Goal: Transaction & Acquisition: Purchase product/service

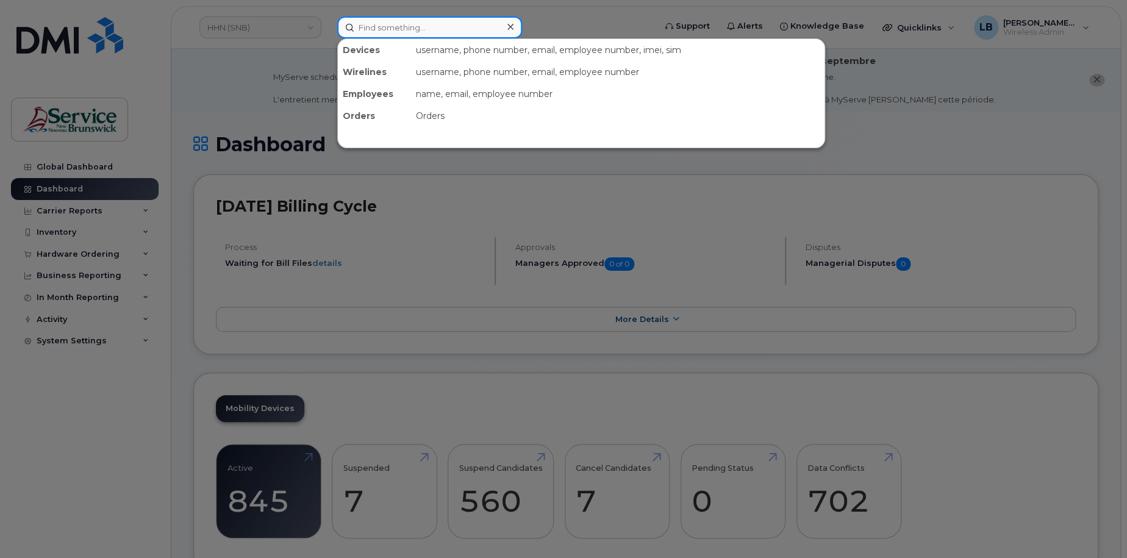
click at [443, 25] on input at bounding box center [429, 27] width 185 height 22
paste input "293507"
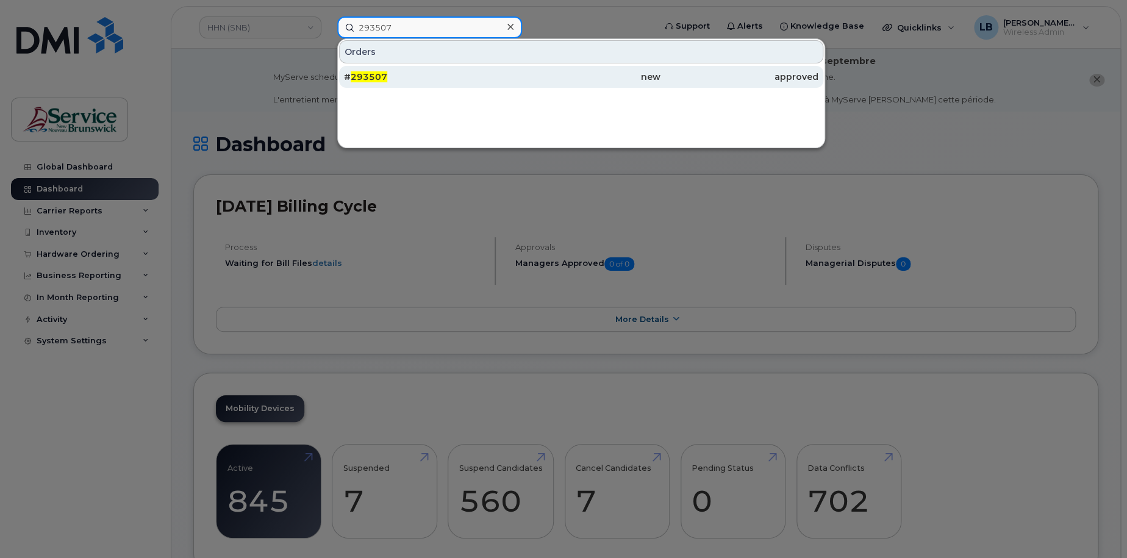
type input "293507"
click at [375, 74] on span "293507" at bounding box center [369, 76] width 37 height 11
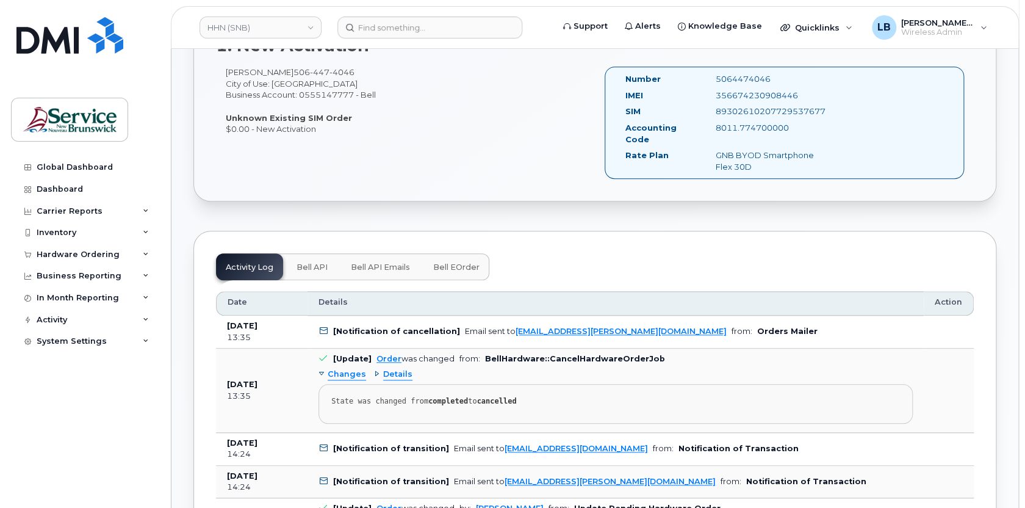
scroll to position [443, 0]
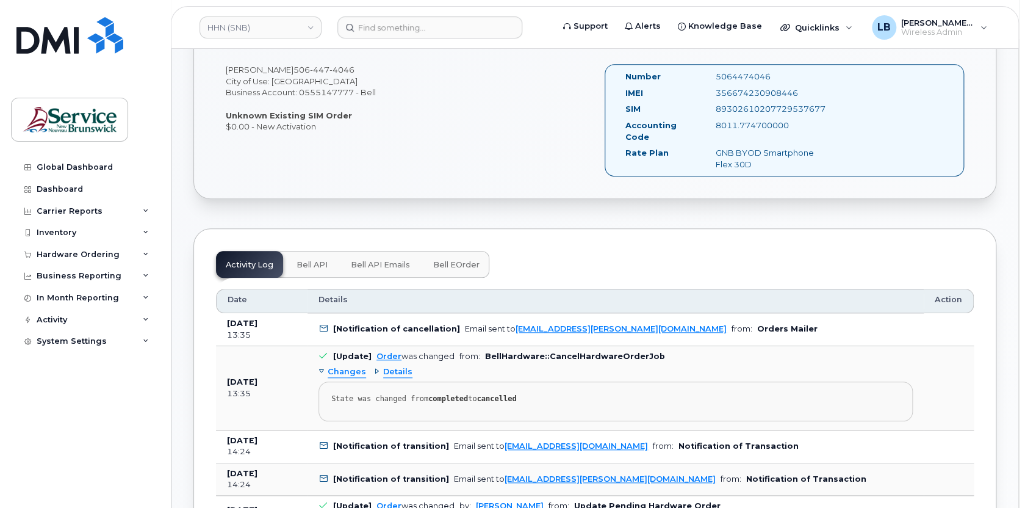
click at [453, 261] on span "Bell eOrder" at bounding box center [456, 265] width 46 height 10
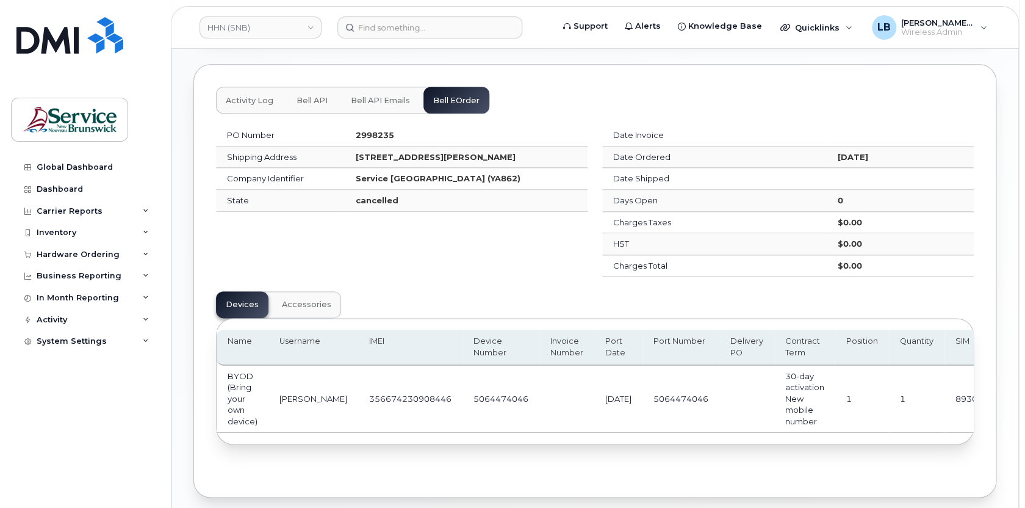
scroll to position [609, 0]
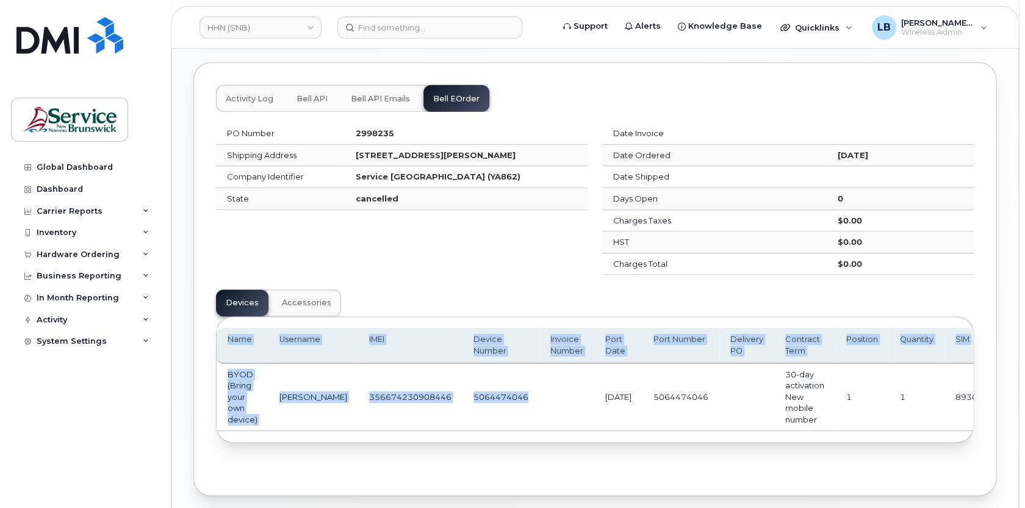
drag, startPoint x: 525, startPoint y: 427, endPoint x: 644, endPoint y: 437, distance: 120.0
click at [644, 437] on div "Name Username IMEI Device Number Invoice Number Port Date Port Number Delivery …" at bounding box center [595, 379] width 756 height 124
drag, startPoint x: 644, startPoint y: 437, endPoint x: 780, endPoint y: 440, distance: 136.1
click at [780, 440] on div "Name Username IMEI Device Number Invoice Number Port Date Port Number Delivery …" at bounding box center [595, 379] width 756 height 124
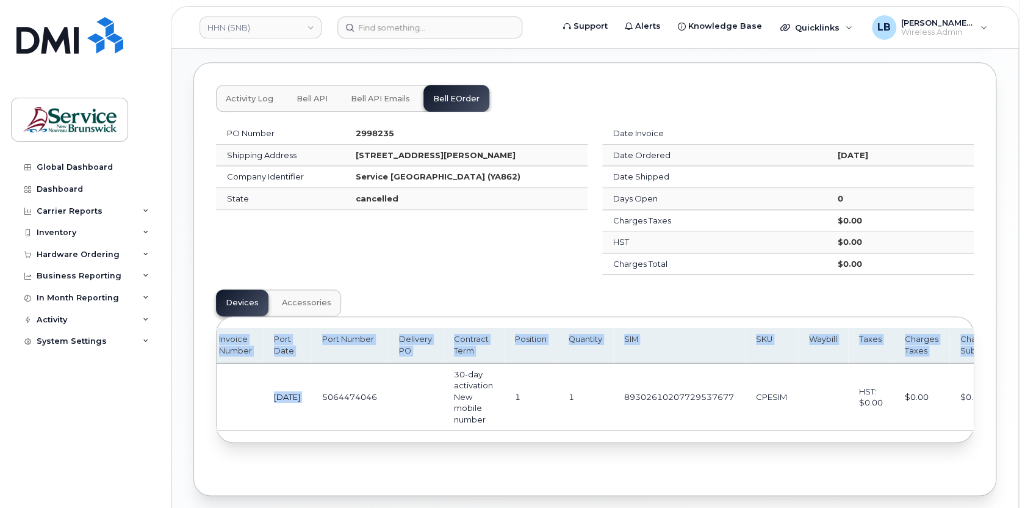
scroll to position [0, 0]
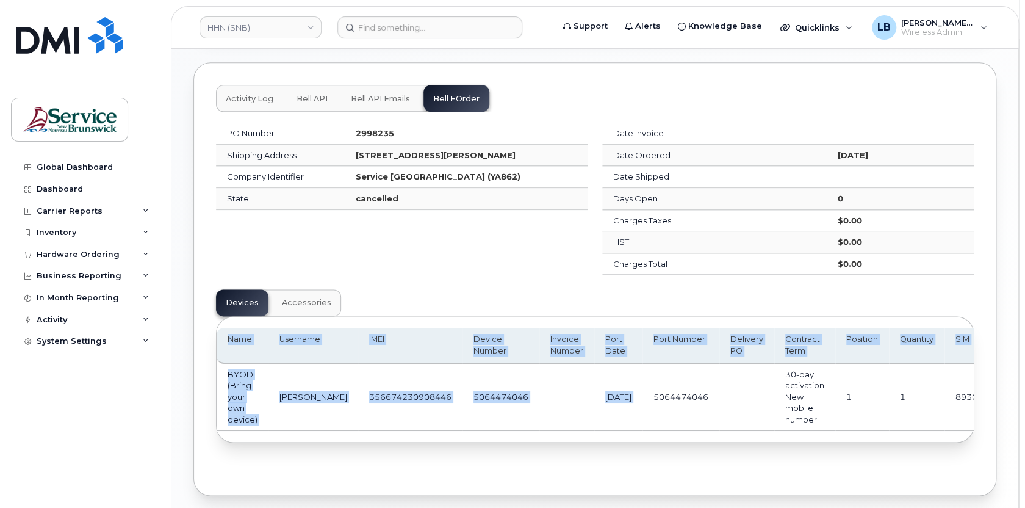
click at [725, 389] on td at bounding box center [746, 397] width 55 height 67
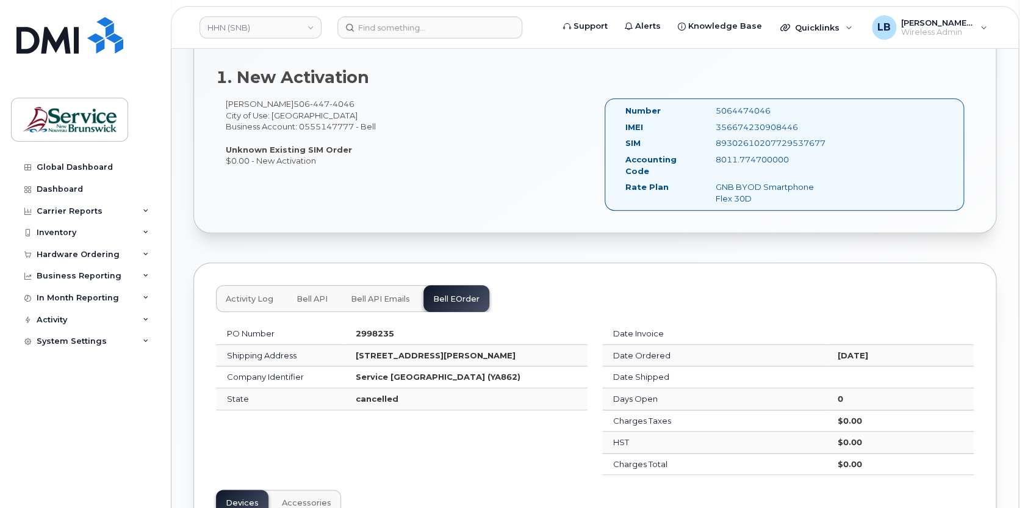
scroll to position [499, 0]
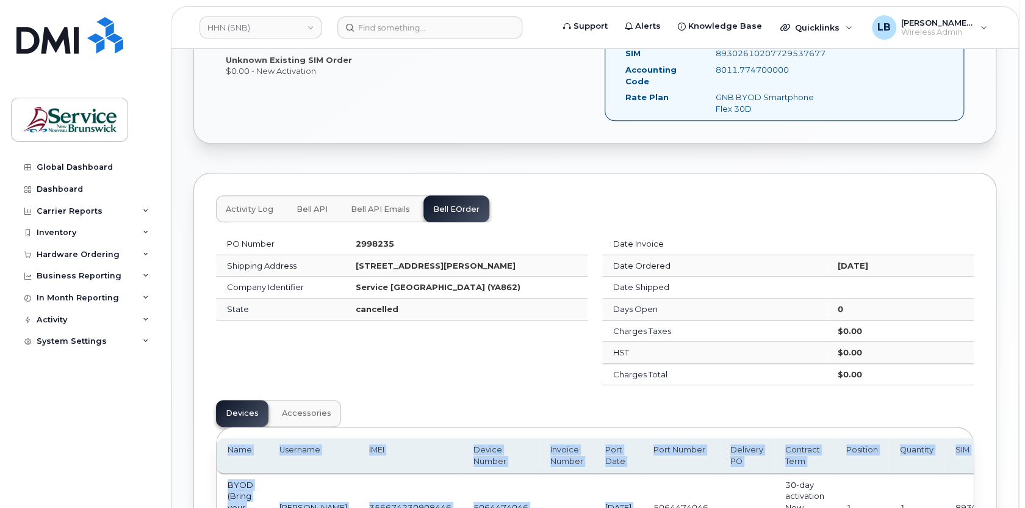
click at [256, 205] on span "Activity Log" at bounding box center [250, 209] width 48 height 10
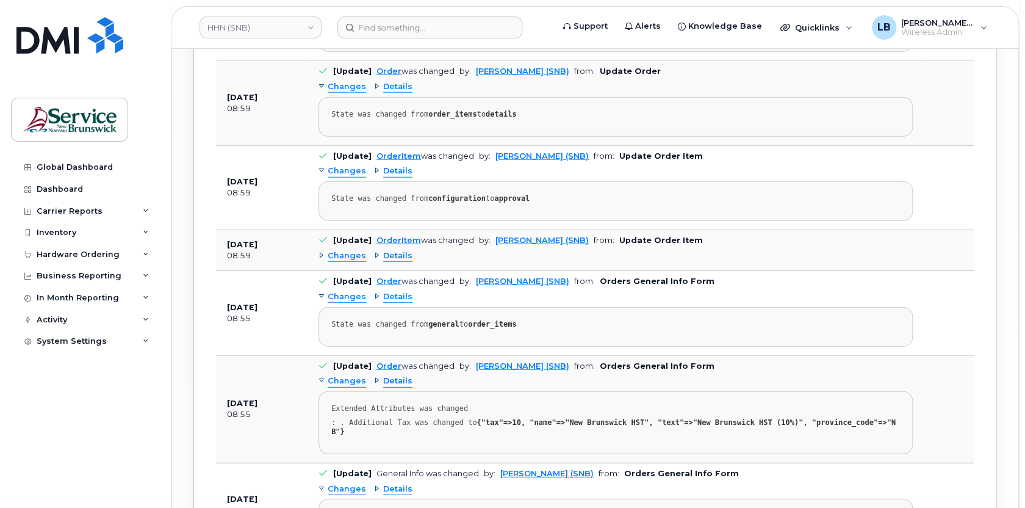
scroll to position [1731, 0]
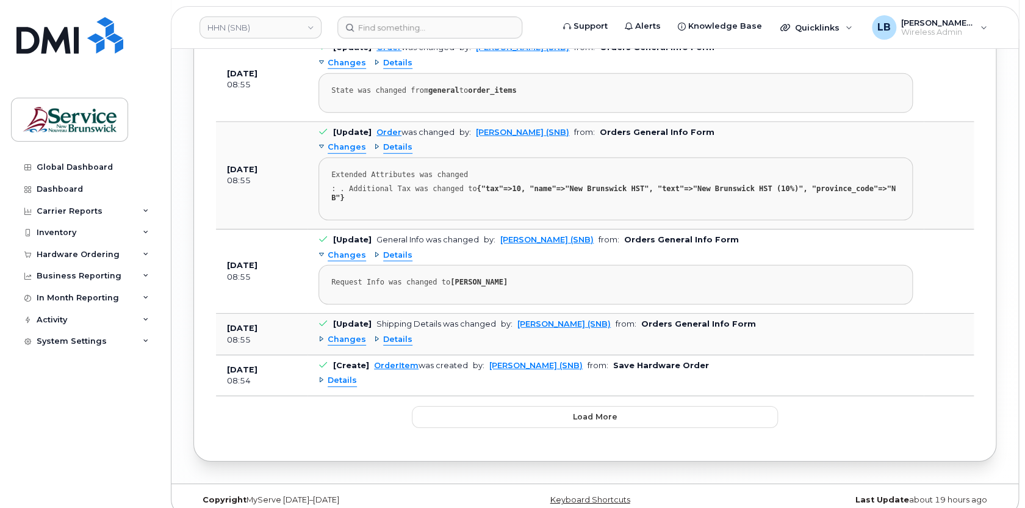
click at [397, 334] on span "Details" at bounding box center [397, 340] width 29 height 12
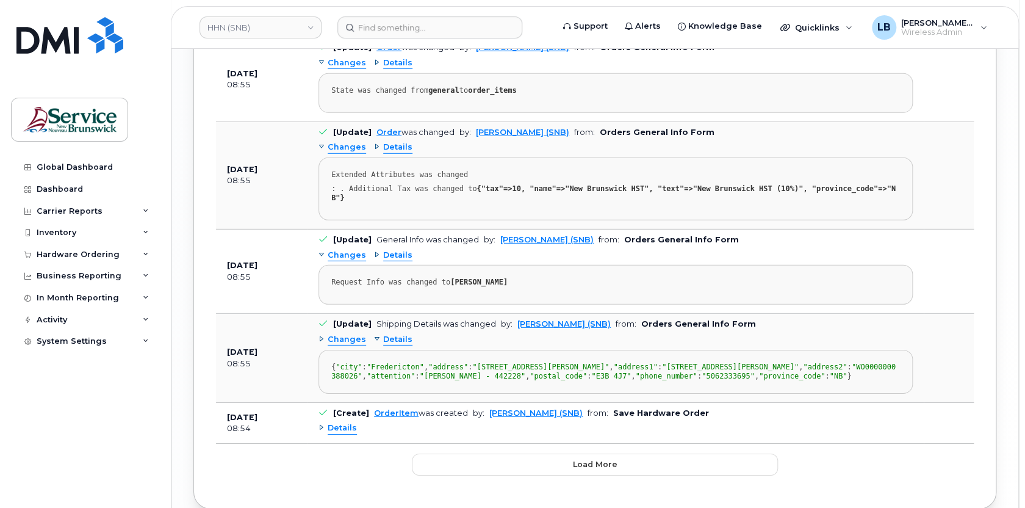
click at [398, 249] on span "Details" at bounding box center [397, 255] width 29 height 12
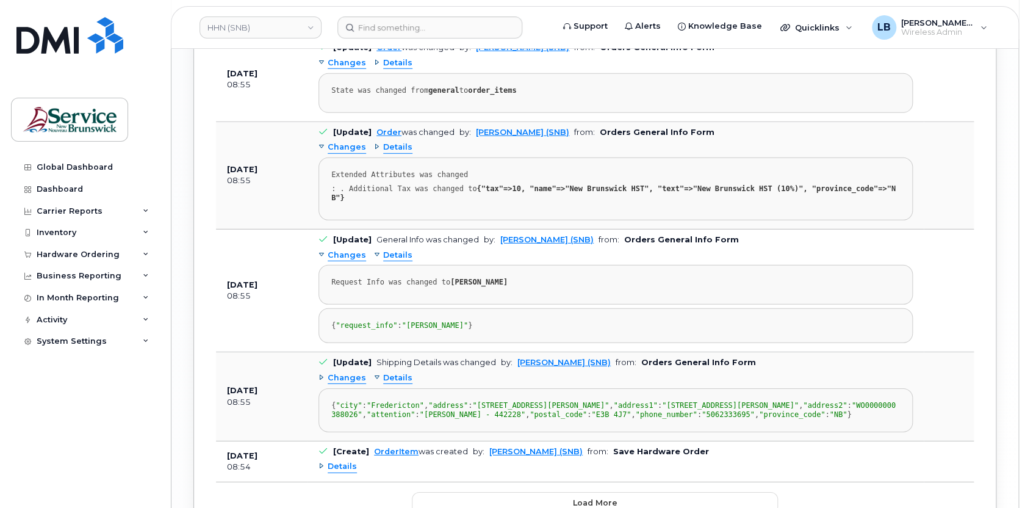
click at [394, 249] on span "Details" at bounding box center [397, 255] width 29 height 12
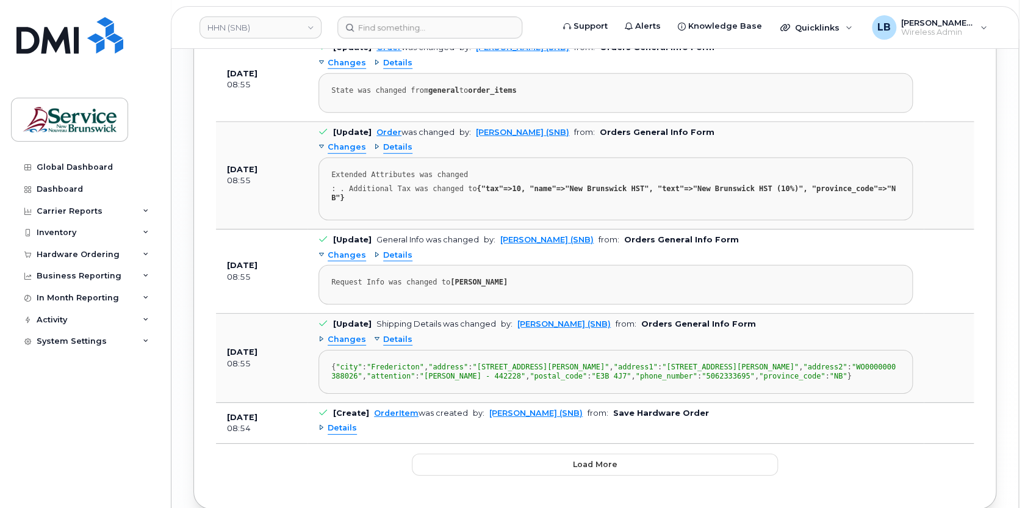
click at [398, 143] on span "Details" at bounding box center [397, 148] width 29 height 12
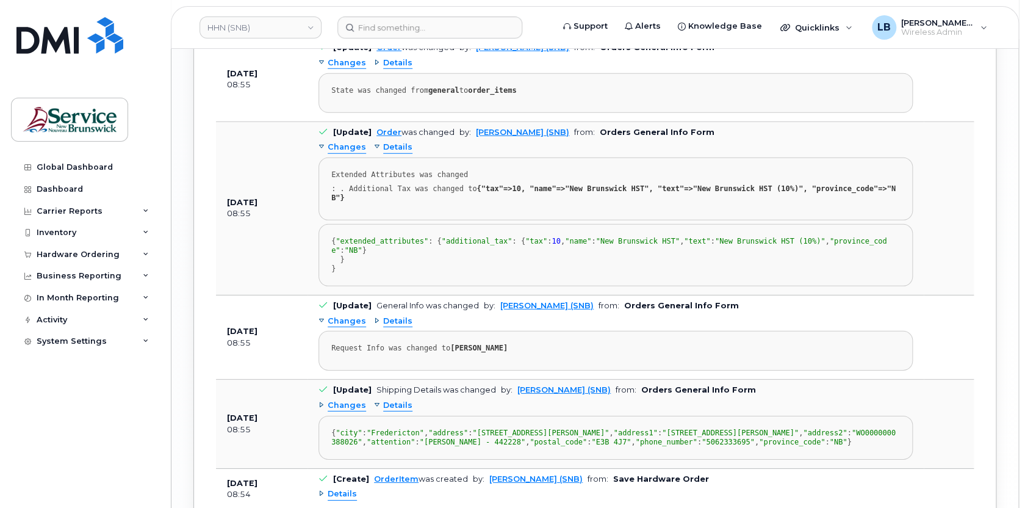
click at [384, 327] on span "Details" at bounding box center [397, 321] width 29 height 12
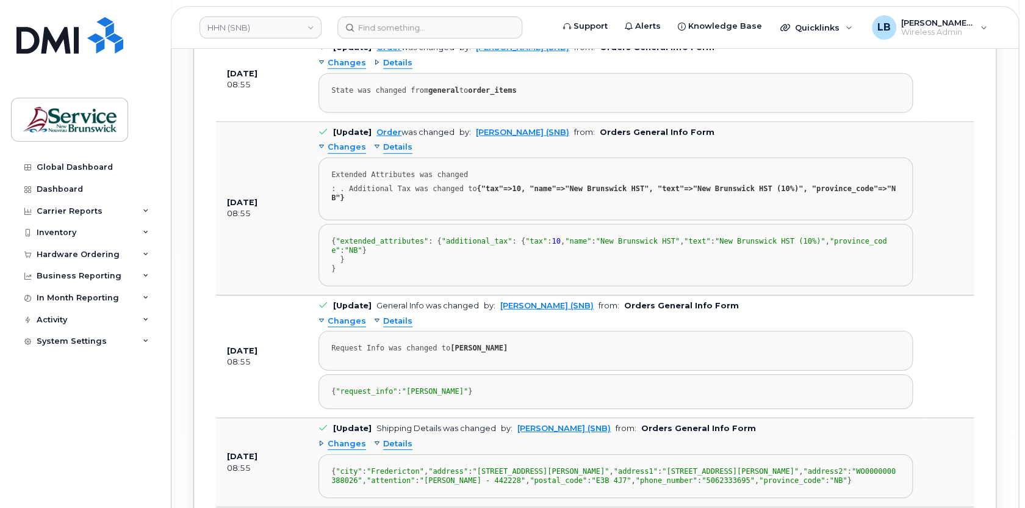
click at [395, 62] on span "Details" at bounding box center [397, 63] width 29 height 12
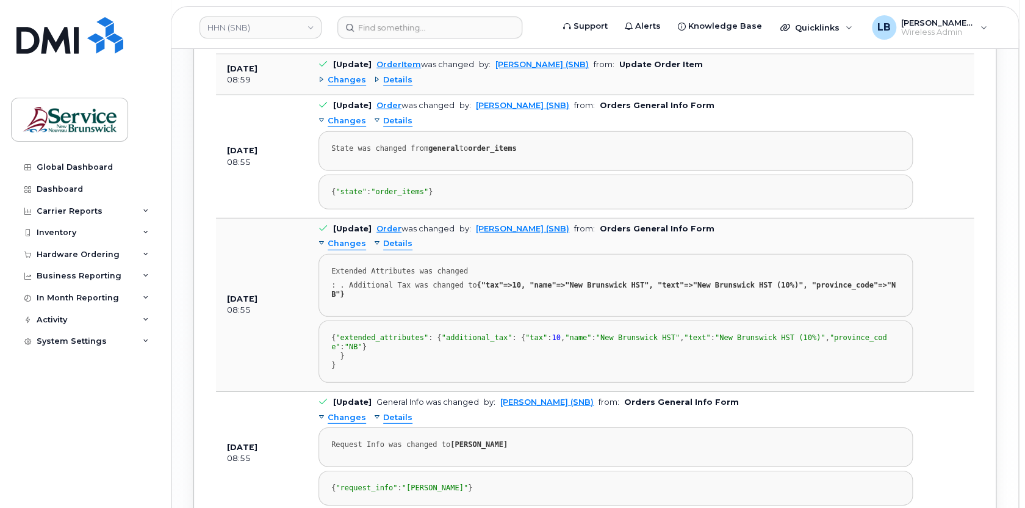
scroll to position [1620, 0]
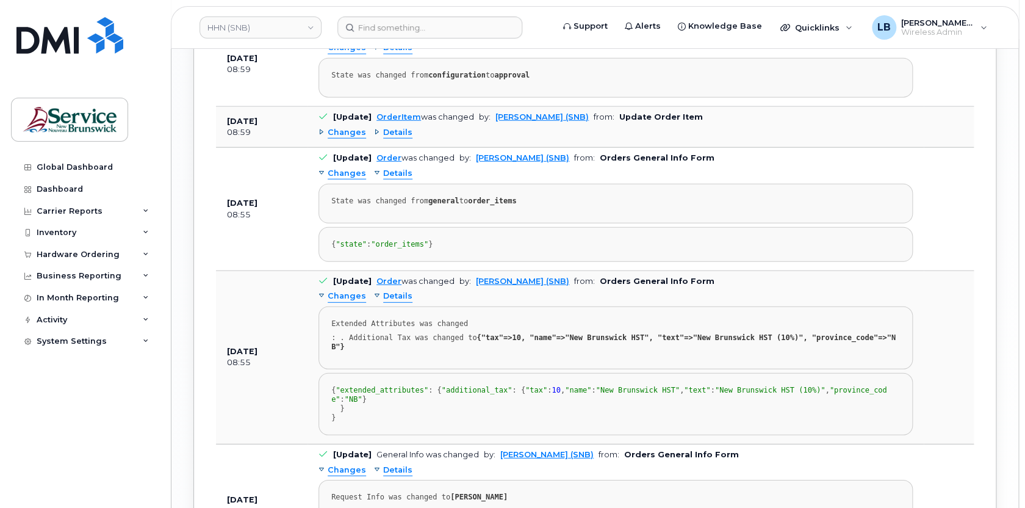
click at [393, 129] on span "Details" at bounding box center [397, 133] width 29 height 12
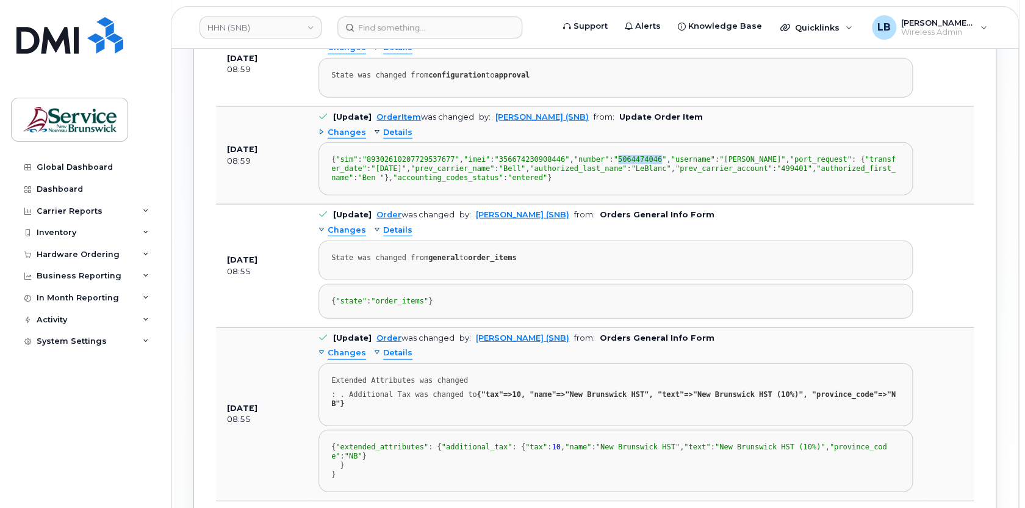
drag, startPoint x: 423, startPoint y: 182, endPoint x: 385, endPoint y: 181, distance: 37.8
click at [613, 163] on span ""5064474046"" at bounding box center [639, 159] width 53 height 9
copy span "5064474046"
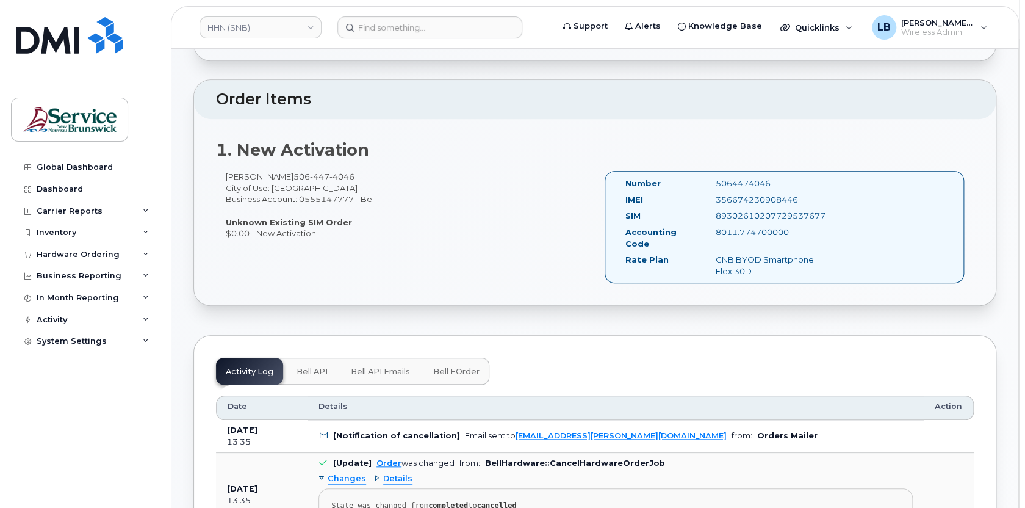
scroll to position [511, 0]
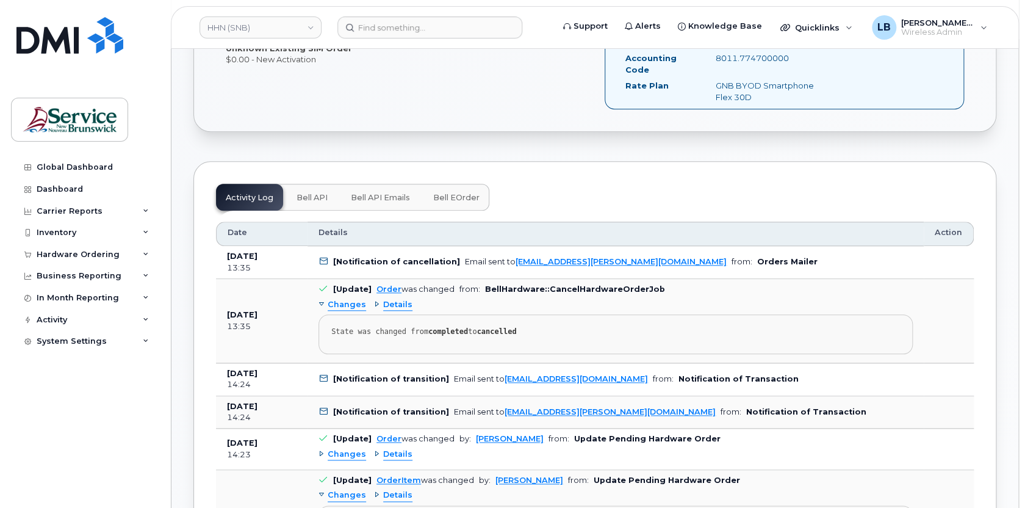
click at [454, 195] on span "Bell eOrder" at bounding box center [456, 198] width 46 height 10
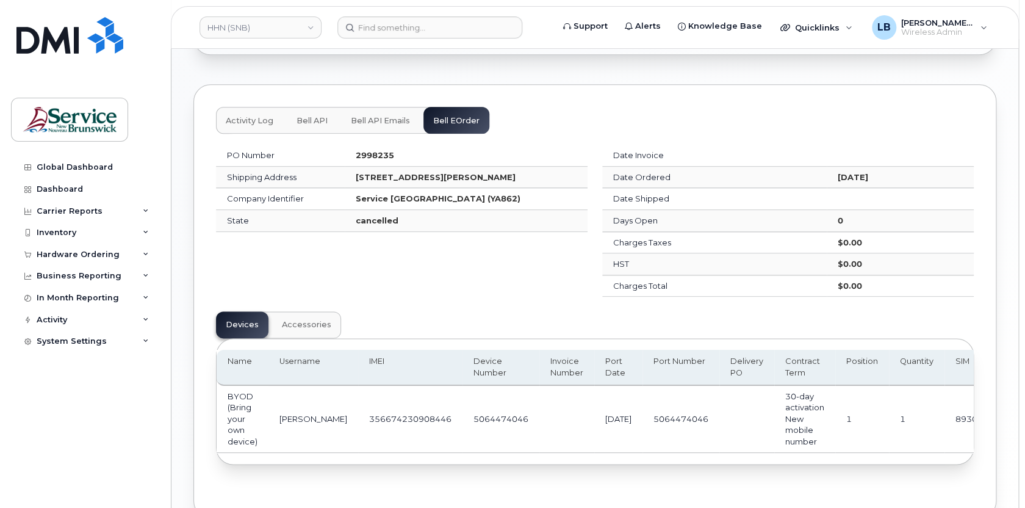
scroll to position [659, 0]
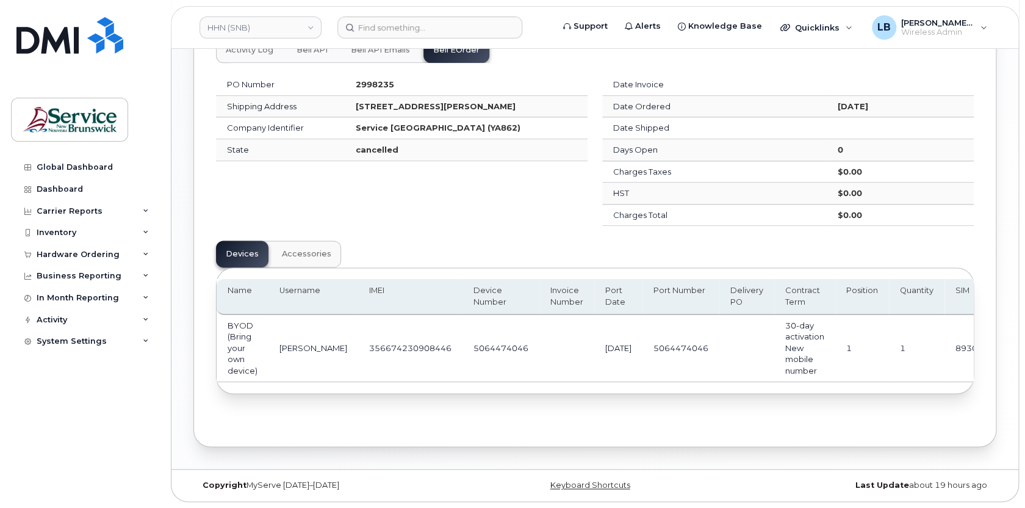
click at [489, 362] on td "5064474046" at bounding box center [500, 348] width 77 height 67
click at [417, 26] on input at bounding box center [429, 27] width 185 height 22
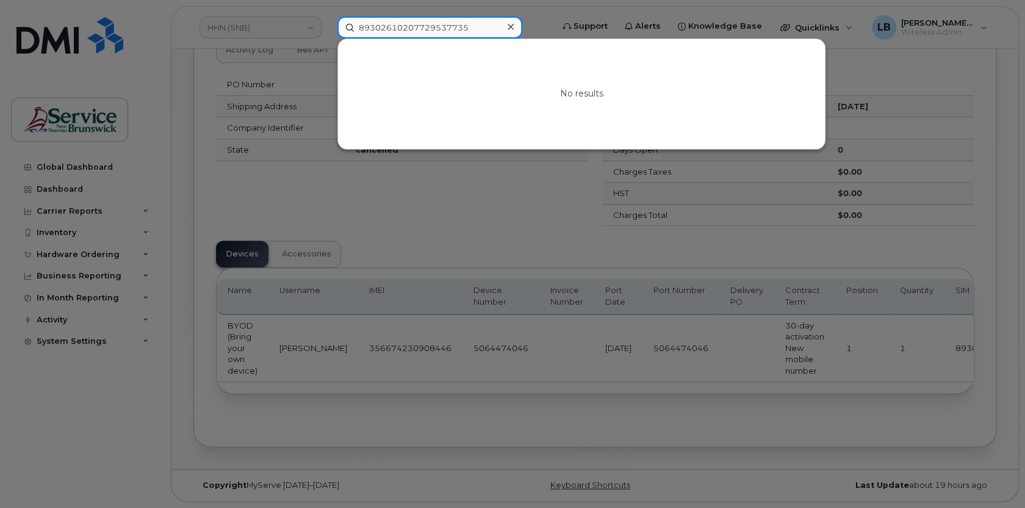
drag, startPoint x: 477, startPoint y: 28, endPoint x: 309, endPoint y: 21, distance: 167.9
click at [328, 21] on div "89302610207729537735 No results" at bounding box center [441, 27] width 227 height 22
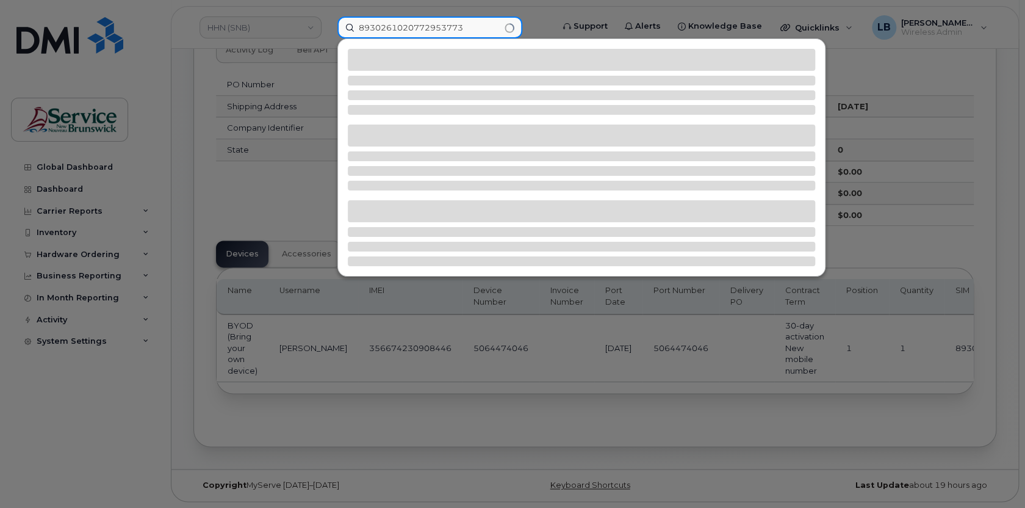
type input "89302610207729537735"
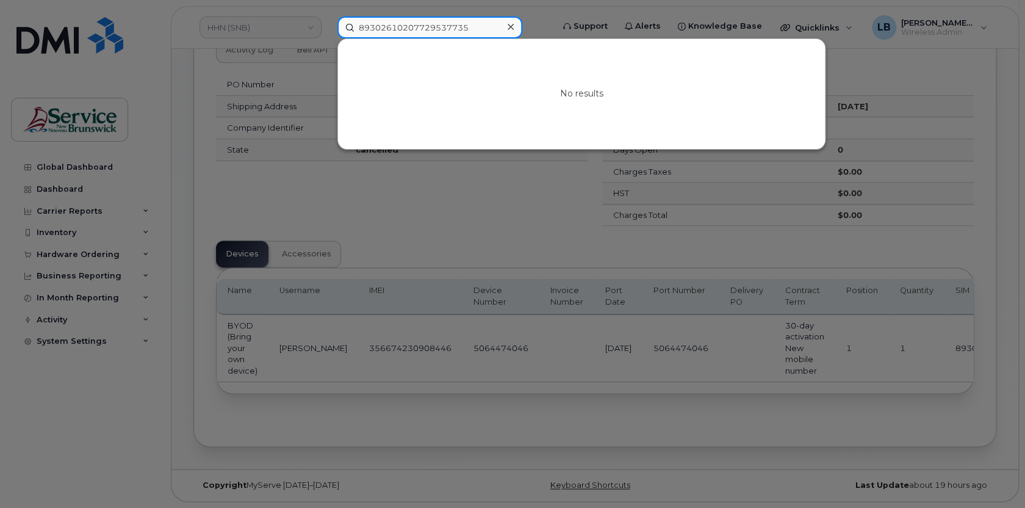
click at [448, 25] on input "89302610207729537735" at bounding box center [429, 27] width 185 height 22
click at [509, 27] on icon at bounding box center [511, 27] width 6 height 6
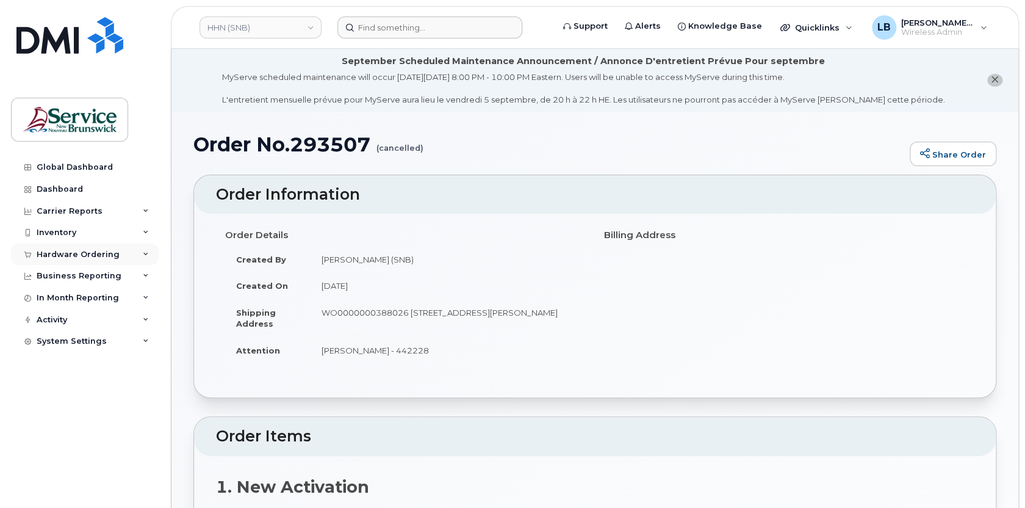
click at [70, 257] on div "Hardware Ordering" at bounding box center [78, 254] width 83 height 10
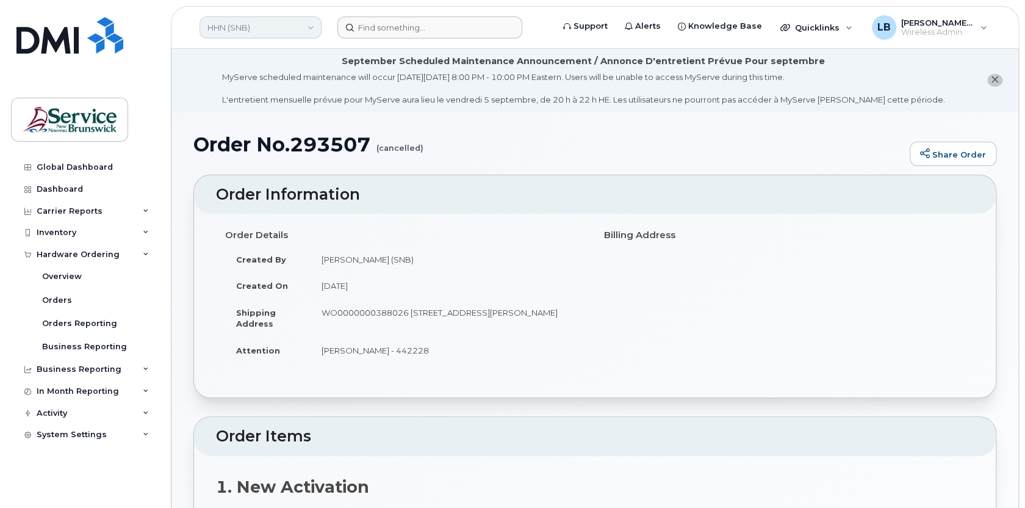
click at [307, 26] on link "HHN (SNB)" at bounding box center [260, 27] width 122 height 22
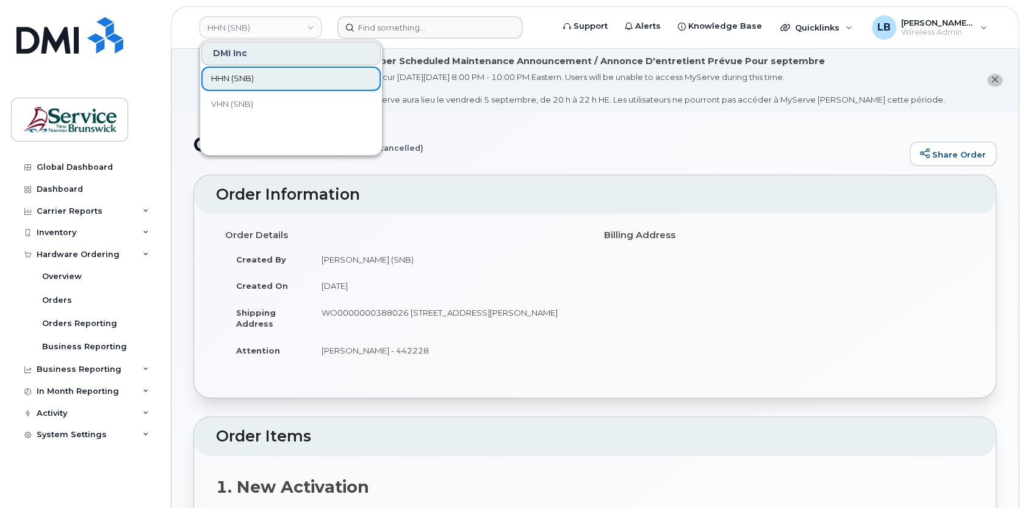
click at [259, 77] on link "HHN (SNB)" at bounding box center [290, 78] width 179 height 24
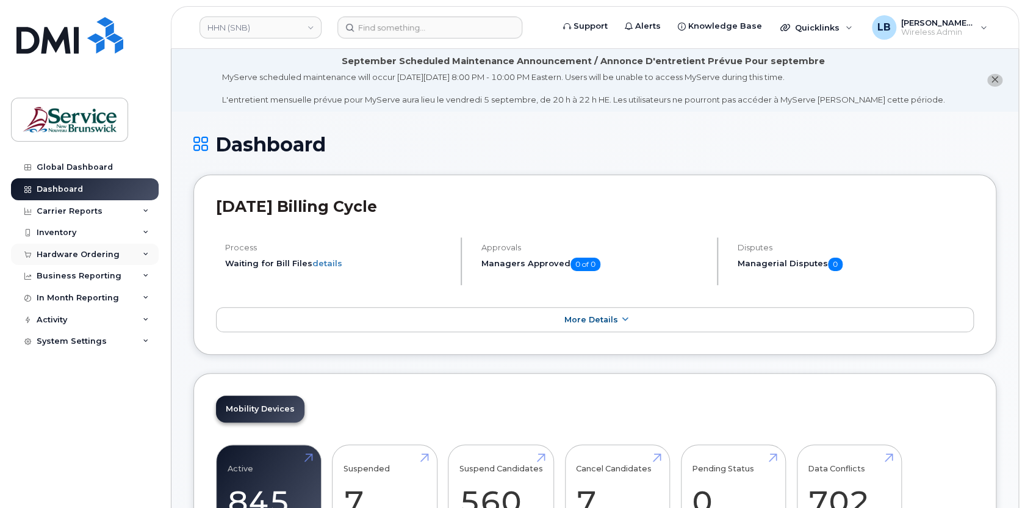
click at [71, 255] on div "Hardware Ordering" at bounding box center [78, 254] width 83 height 10
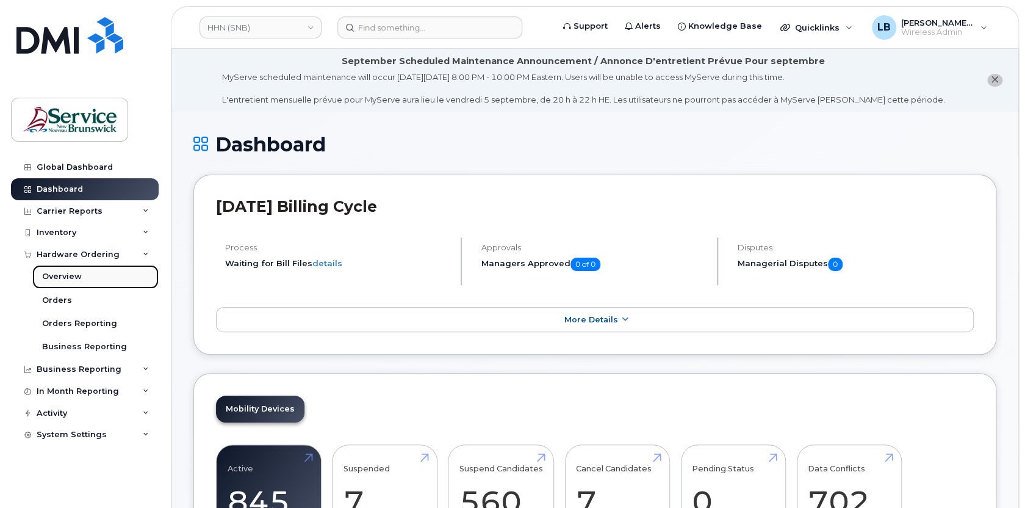
click at [67, 273] on div "Overview" at bounding box center [62, 276] width 40 height 11
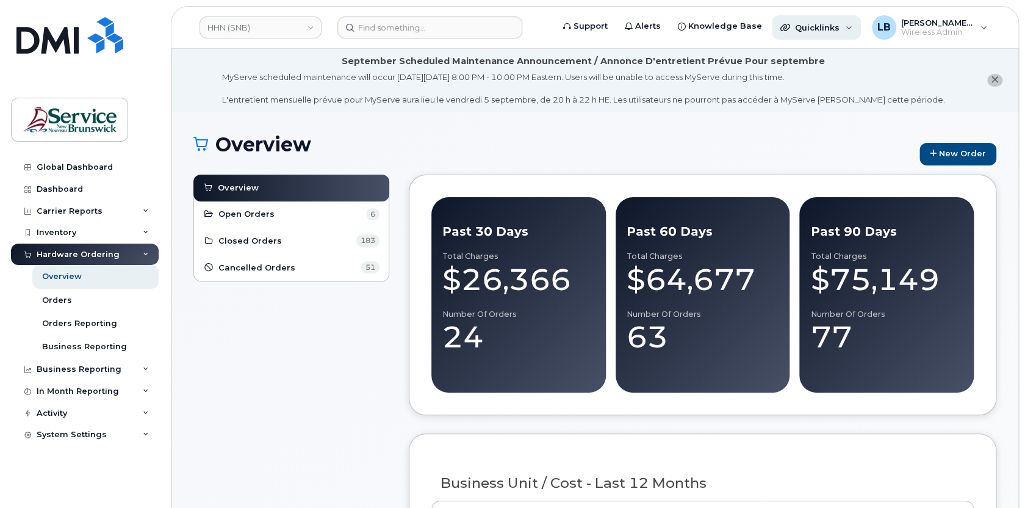
click at [847, 30] on div "Quicklinks" at bounding box center [816, 27] width 89 height 24
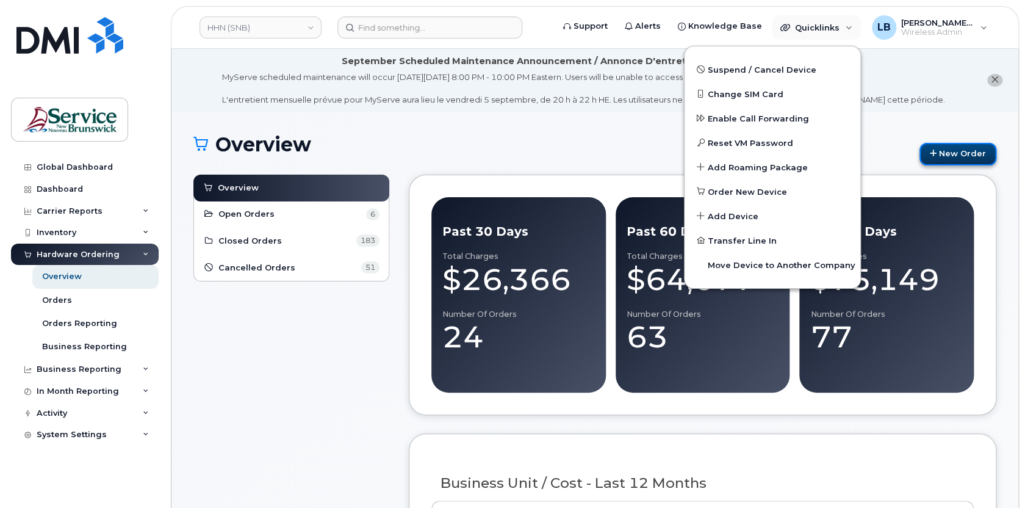
click at [938, 157] on link "New Order" at bounding box center [957, 154] width 77 height 23
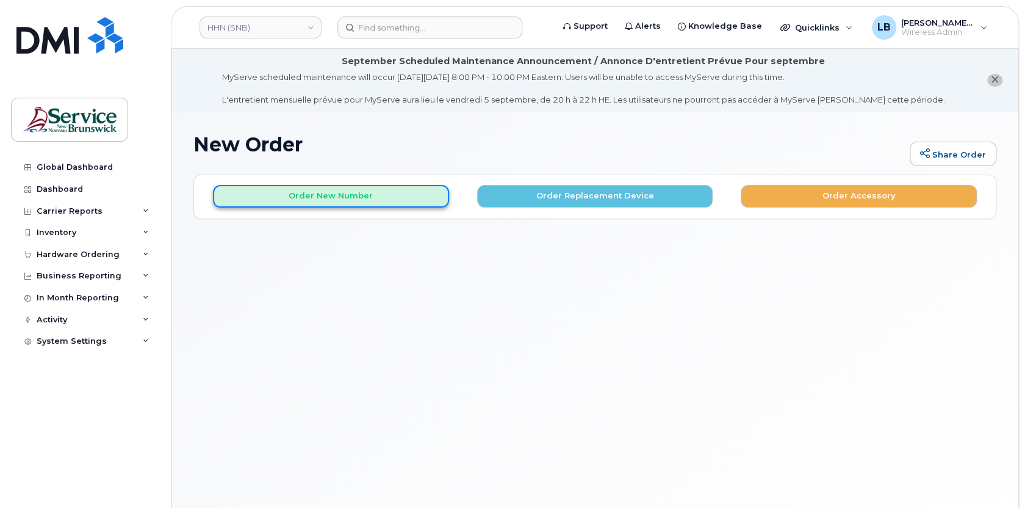
click at [336, 196] on button "Order New Number" at bounding box center [331, 196] width 236 height 23
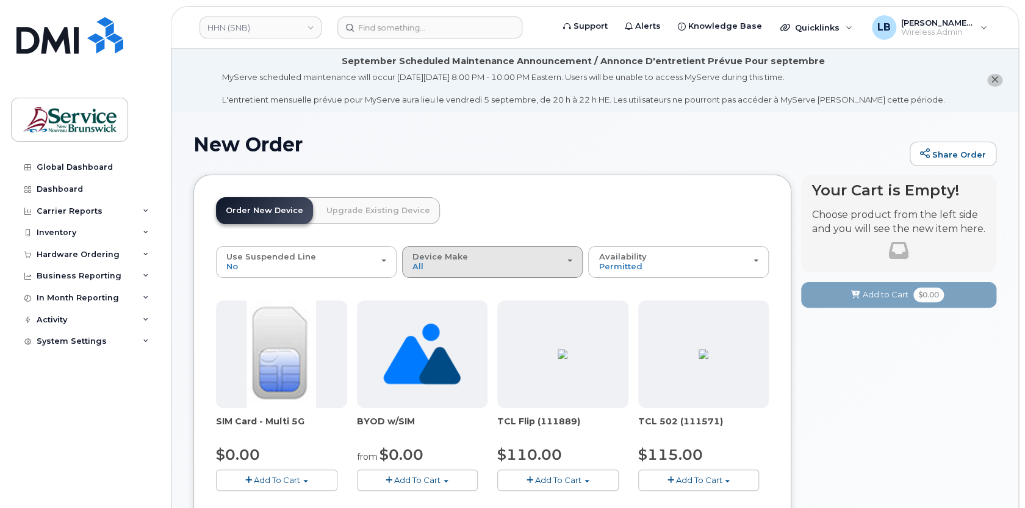
click at [483, 264] on div "Device Make All Aircard Android Cell Phone iPhone Tablet Unknown" at bounding box center [492, 261] width 160 height 19
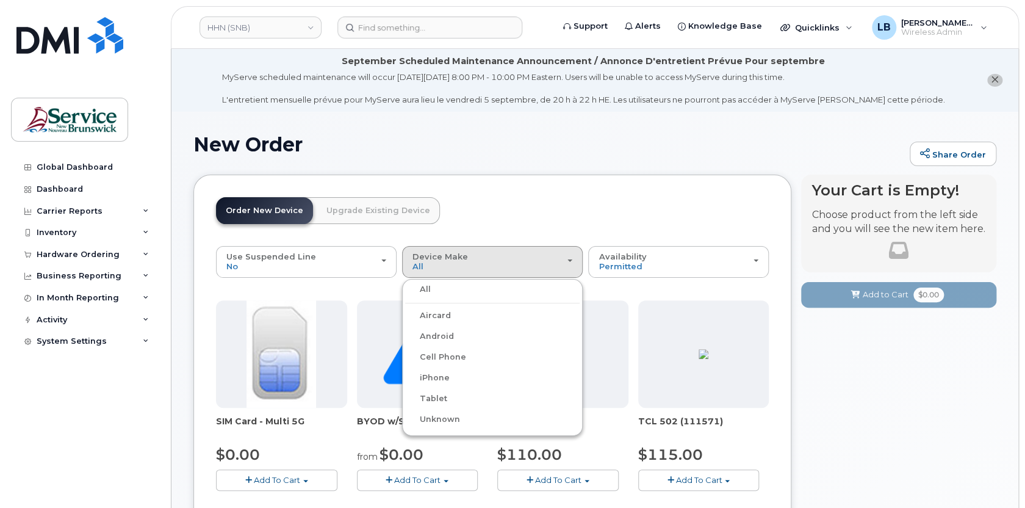
click at [443, 376] on label "iPhone" at bounding box center [427, 377] width 45 height 15
click at [0, 0] on input "iPhone" at bounding box center [0, 0] width 0 height 0
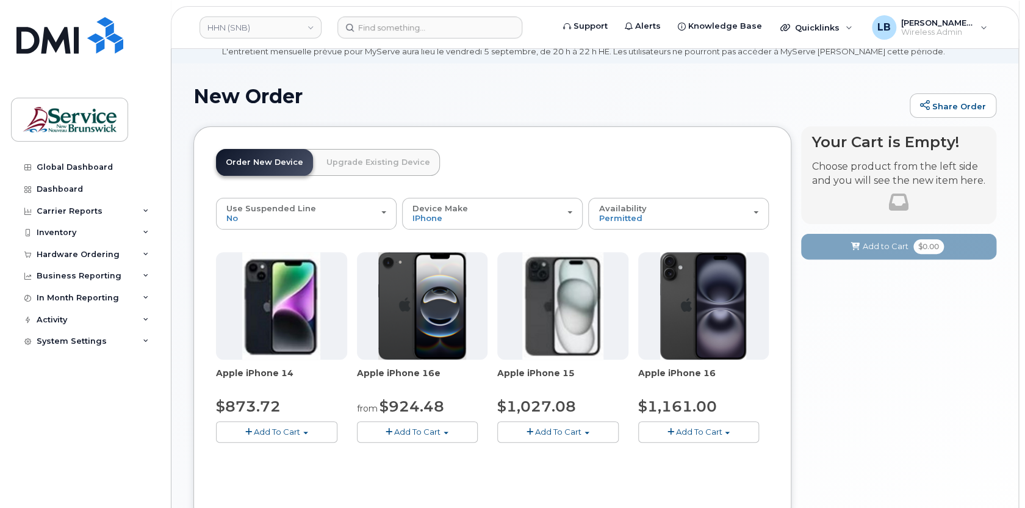
scroll to position [110, 0]
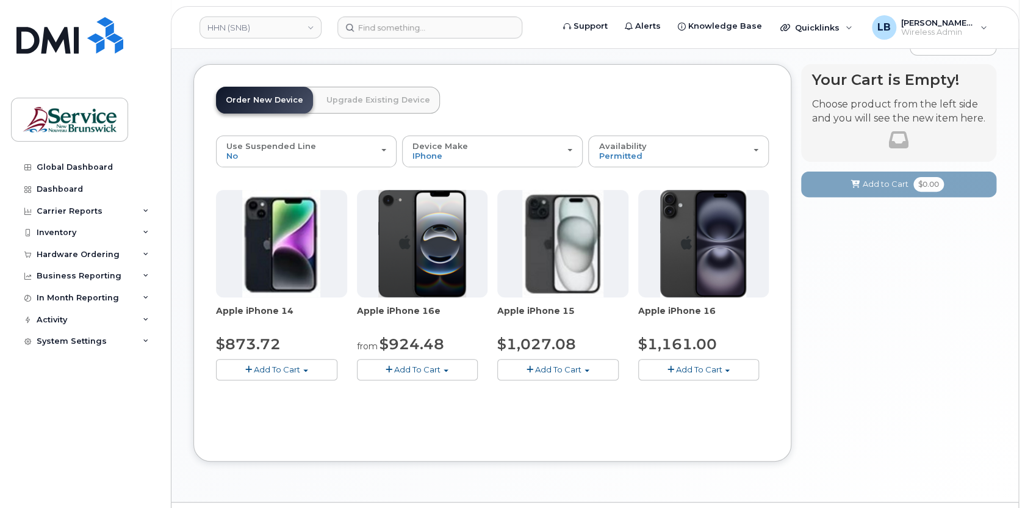
click at [445, 370] on span "button" at bounding box center [445, 370] width 5 height 2
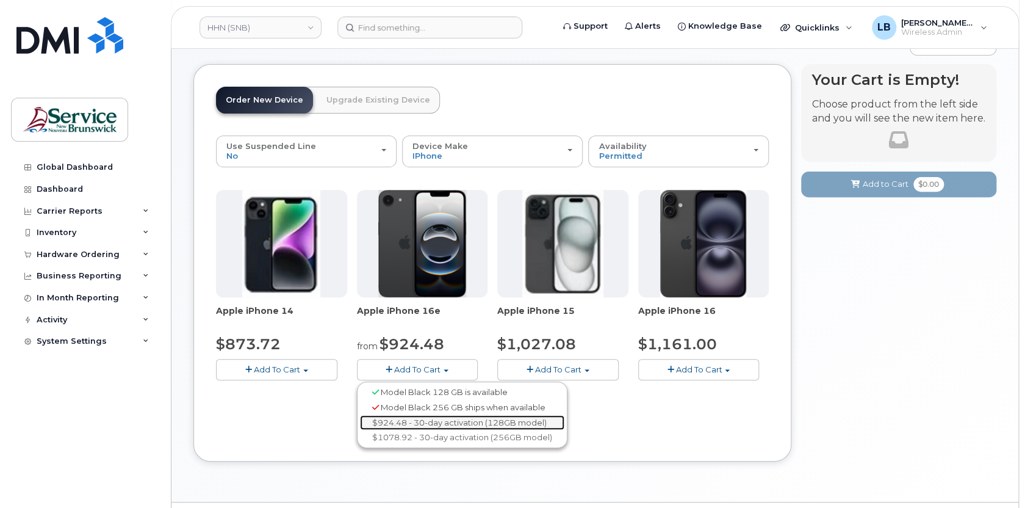
click at [414, 420] on link "$924.48 - 30-day activation (128GB model)" at bounding box center [462, 422] width 204 height 15
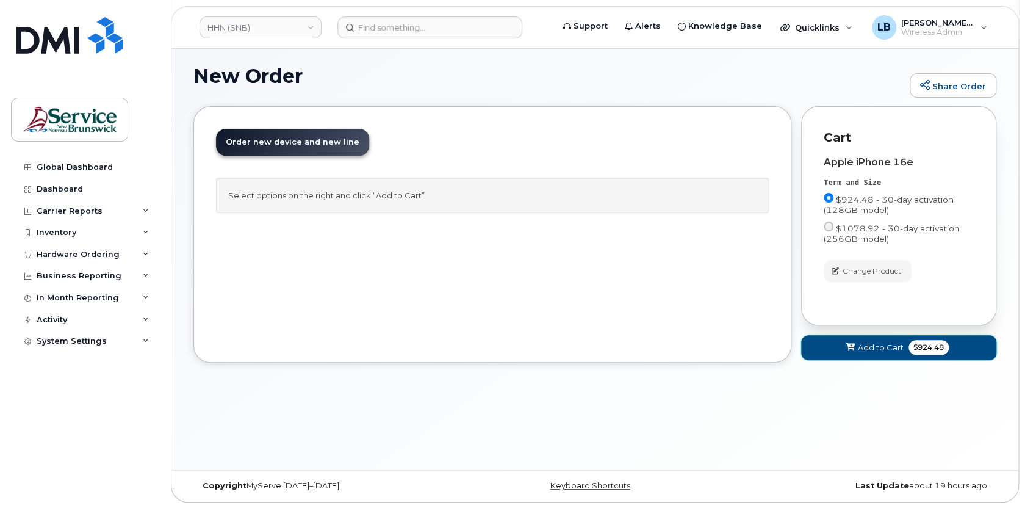
click at [894, 349] on span "Add to Cart" at bounding box center [881, 348] width 46 height 12
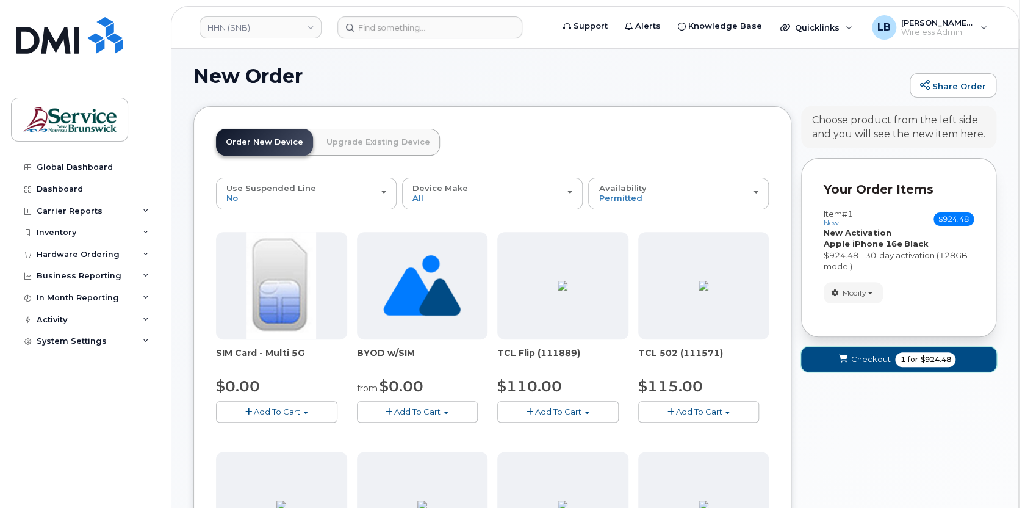
click at [900, 357] on span "1" at bounding box center [902, 359] width 5 height 11
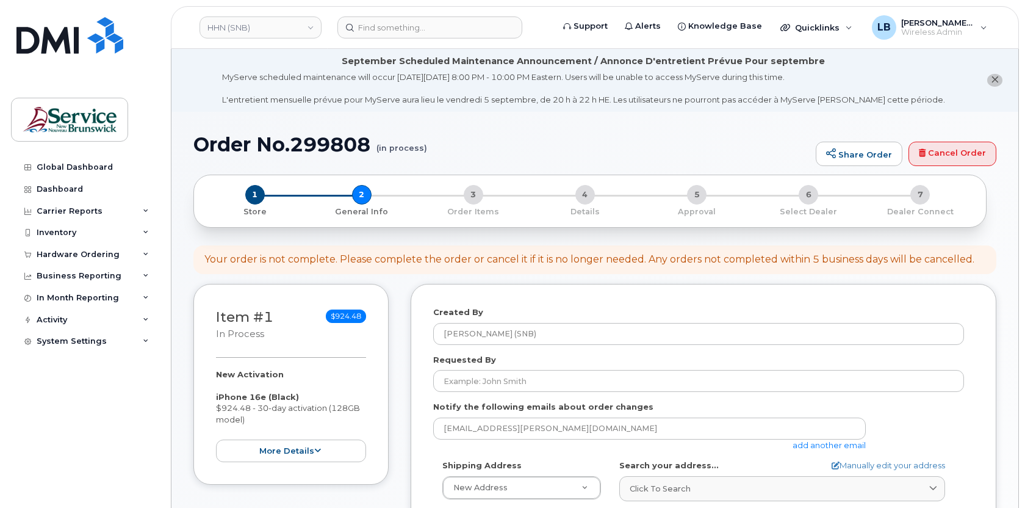
select select
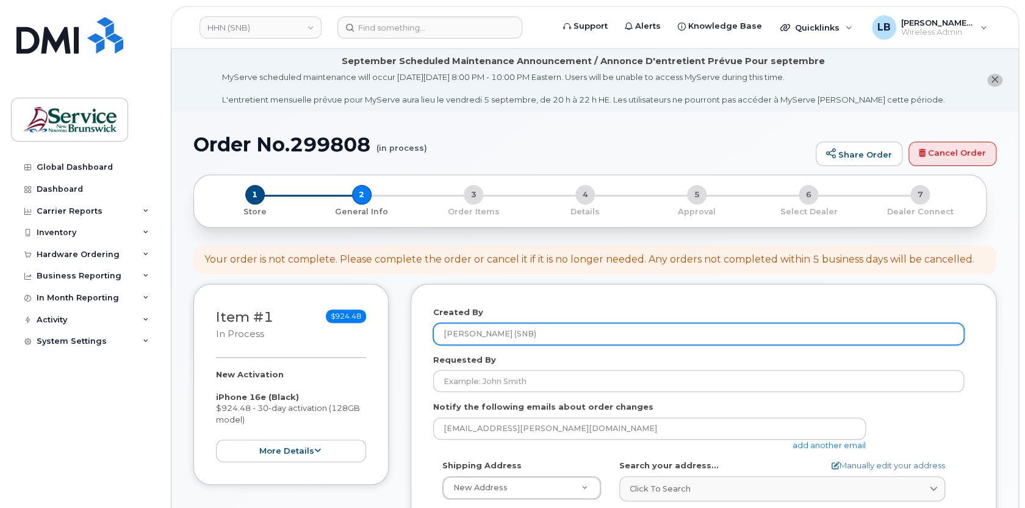
scroll to position [55, 0]
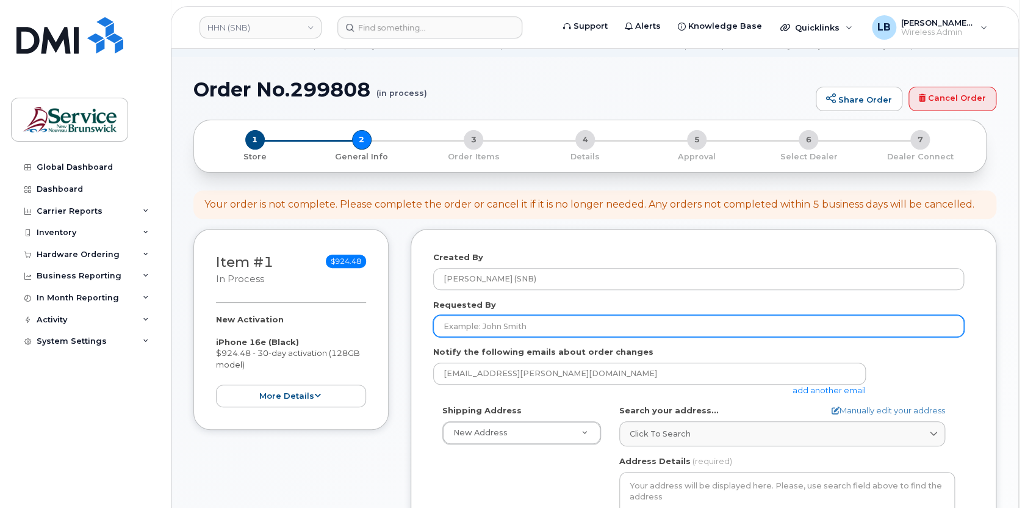
click at [498, 326] on input "Requested By" at bounding box center [698, 326] width 531 height 22
paste input "[PERSON_NAME]"
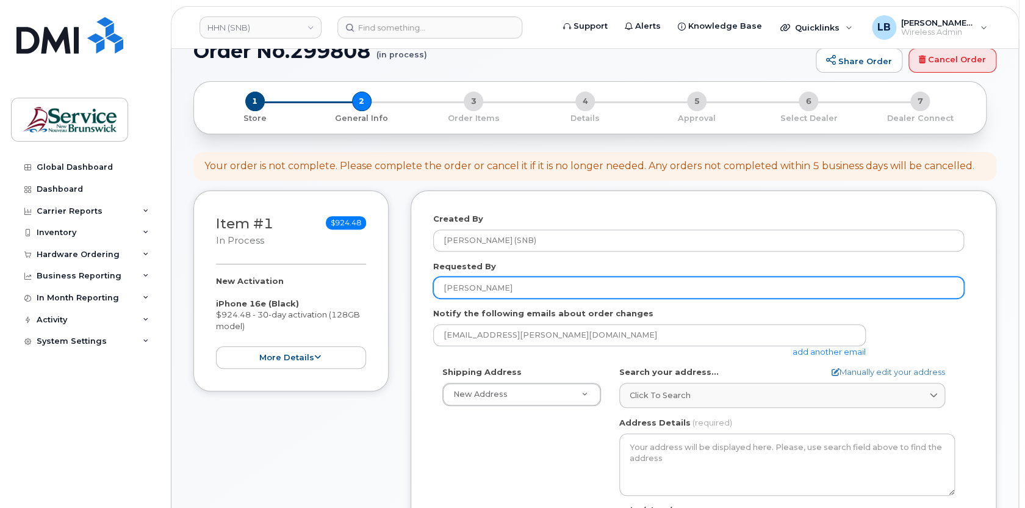
scroll to position [166, 0]
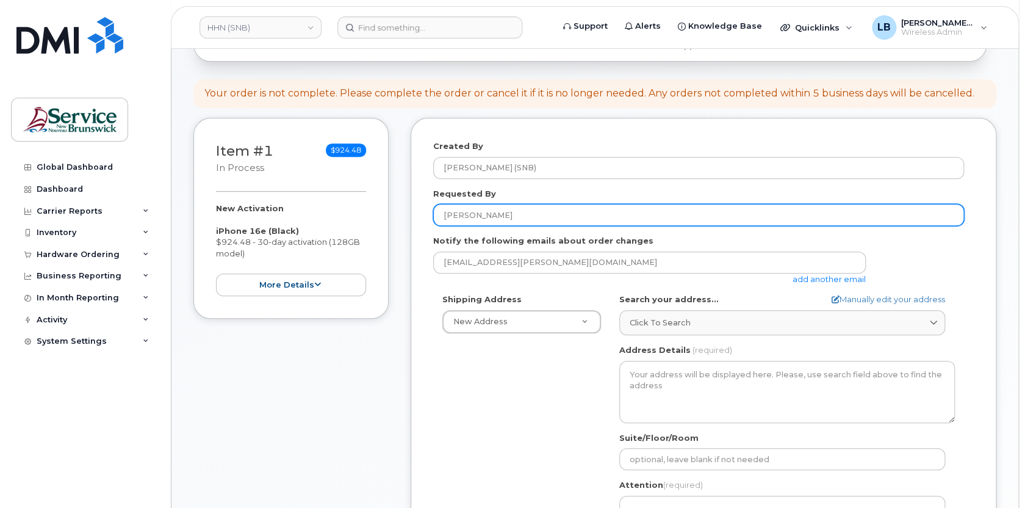
type input "[PERSON_NAME]"
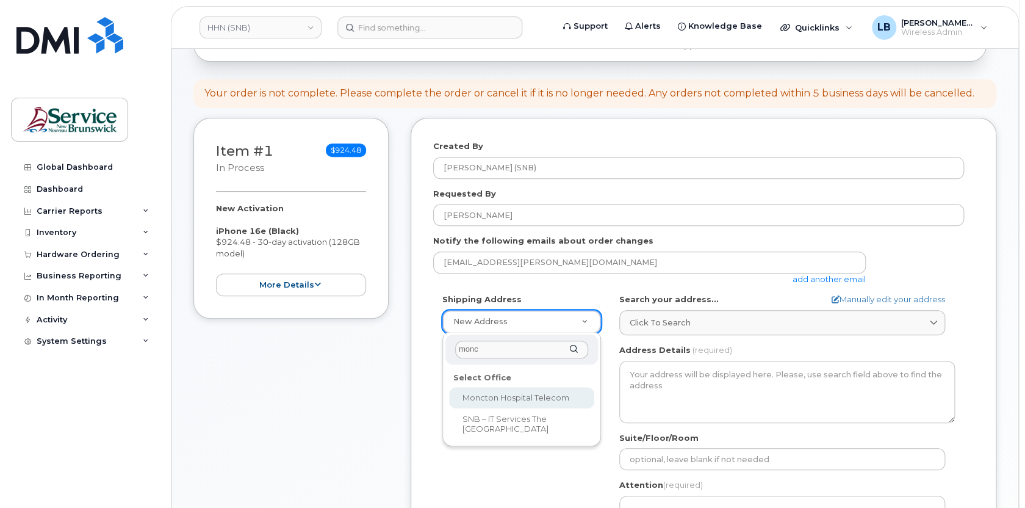
type input "monc"
select select
type textarea "135 Macbeath Ave Moncton New Brunswick E1C 6Z8"
type input "Frederic Doiron"
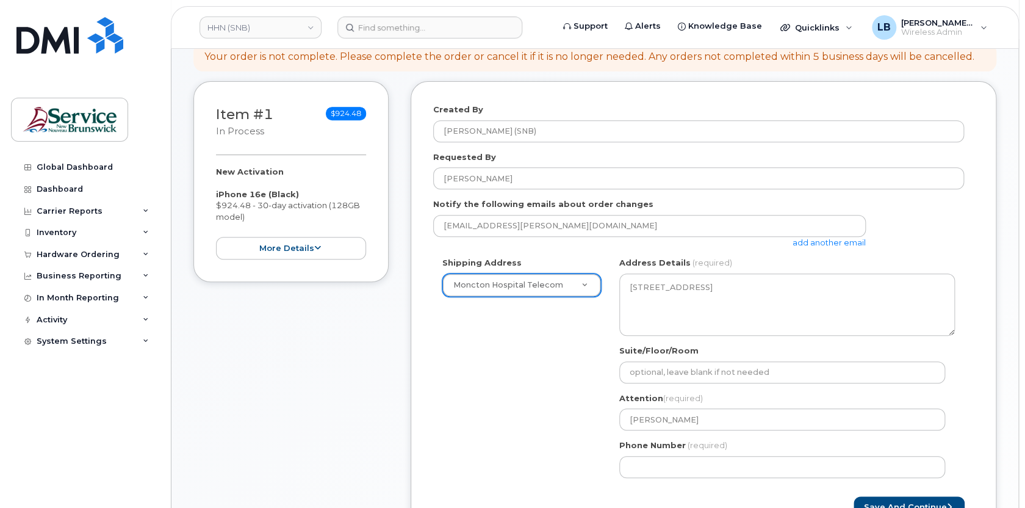
scroll to position [221, 0]
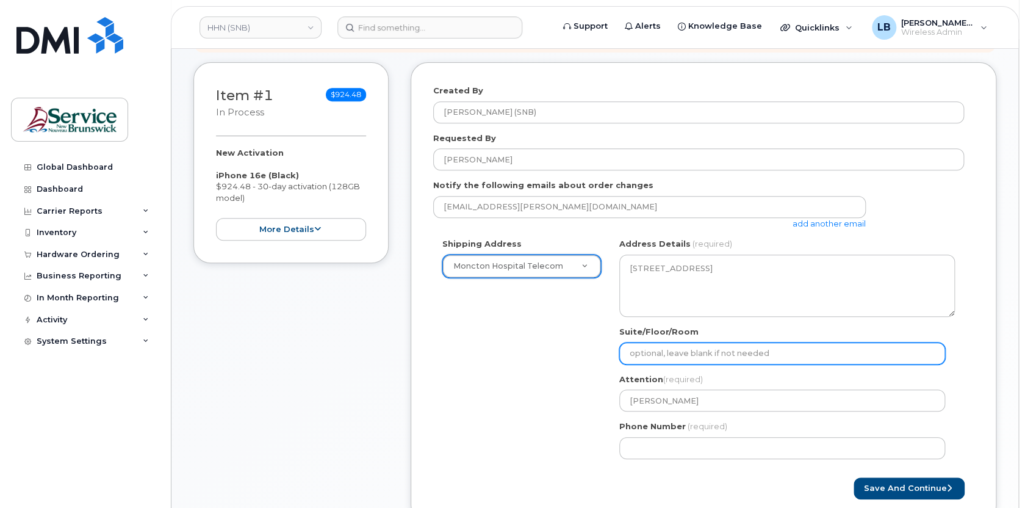
click at [673, 346] on input "Suite/Floor/Room" at bounding box center [782, 353] width 326 height 22
paste input "WO0000000483035"
select select
type input "WO0000000483035"
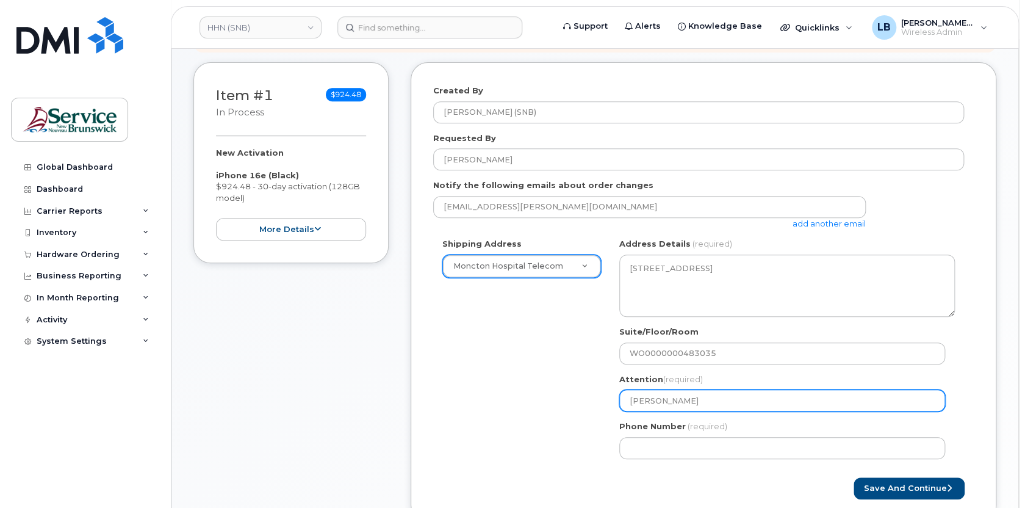
click at [744, 403] on input "Frederic Doiron" at bounding box center [782, 400] width 326 height 22
type input "Frederic Doiron"
select select
type input "Frederic Doiron -"
paste input "576143"
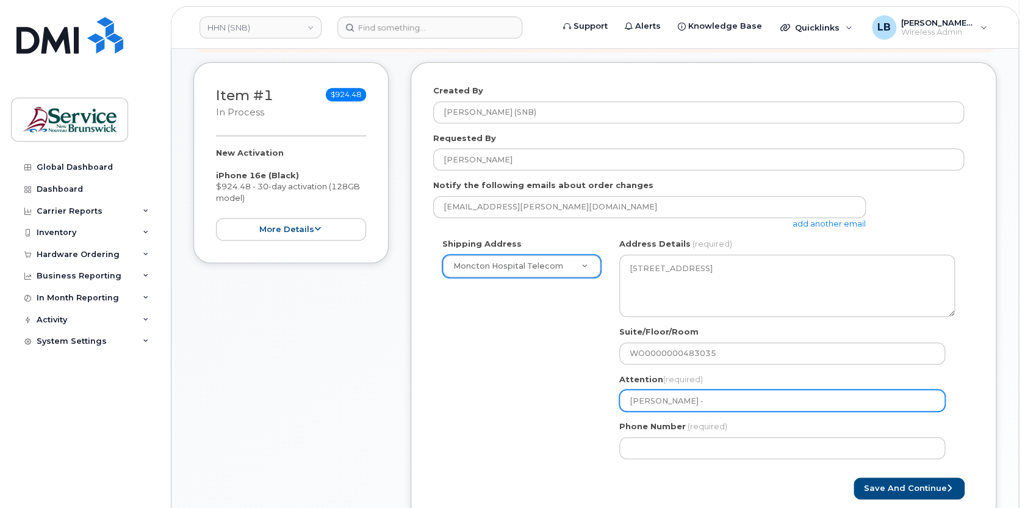
select select
type input "[PERSON_NAME] - 576143"
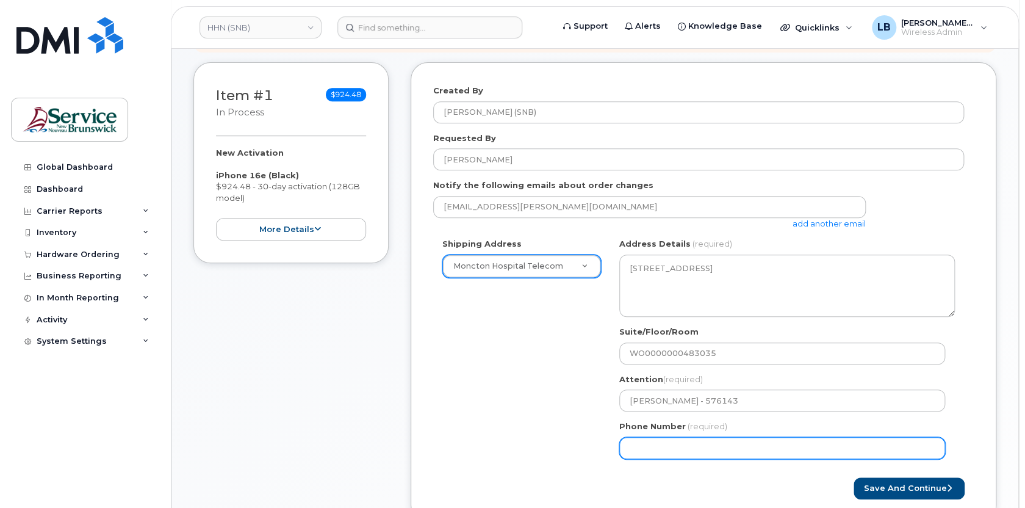
click at [750, 440] on input "Phone Number" at bounding box center [782, 448] width 326 height 22
select select
type input "506233396"
select select
type input "5062333965"
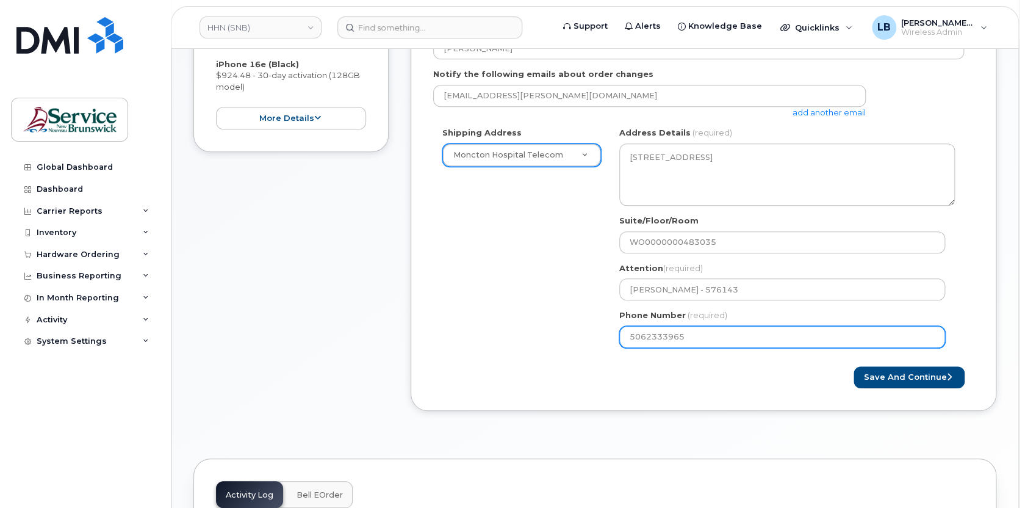
scroll to position [277, 0]
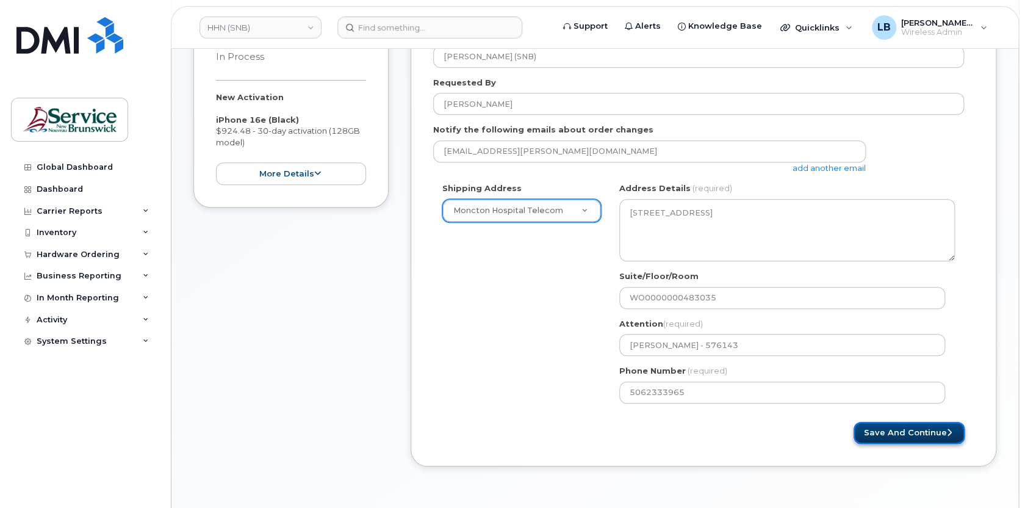
click at [892, 434] on button "Save and Continue" at bounding box center [908, 433] width 111 height 23
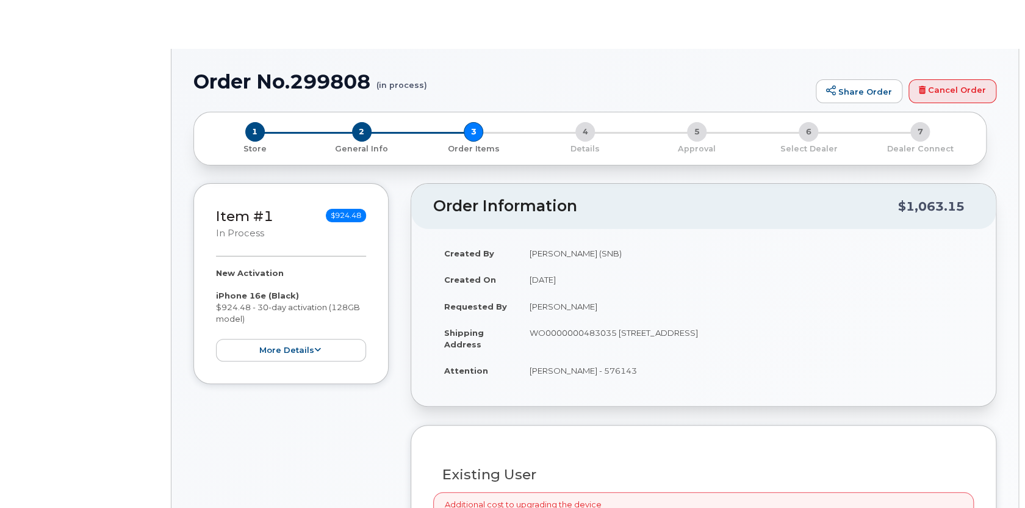
radio input "true"
select select
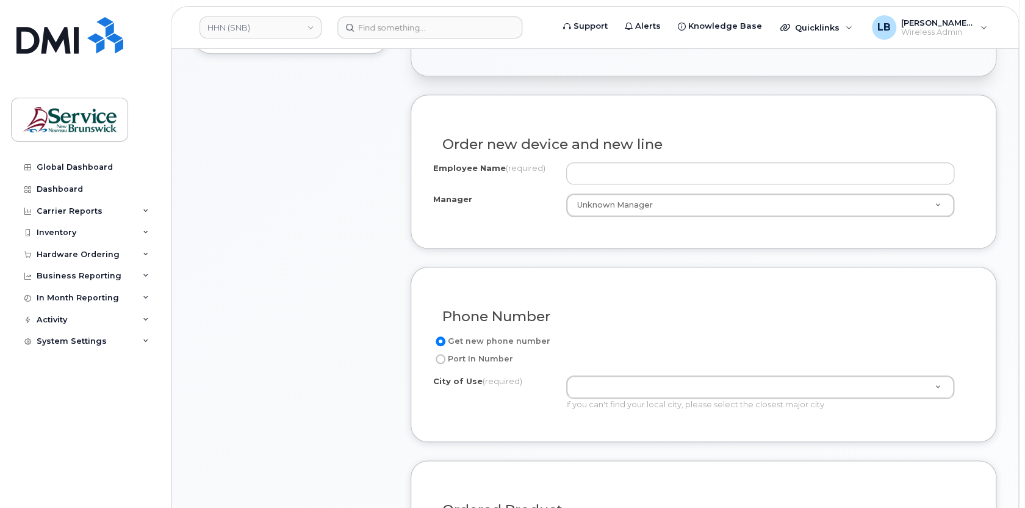
scroll to position [450, 0]
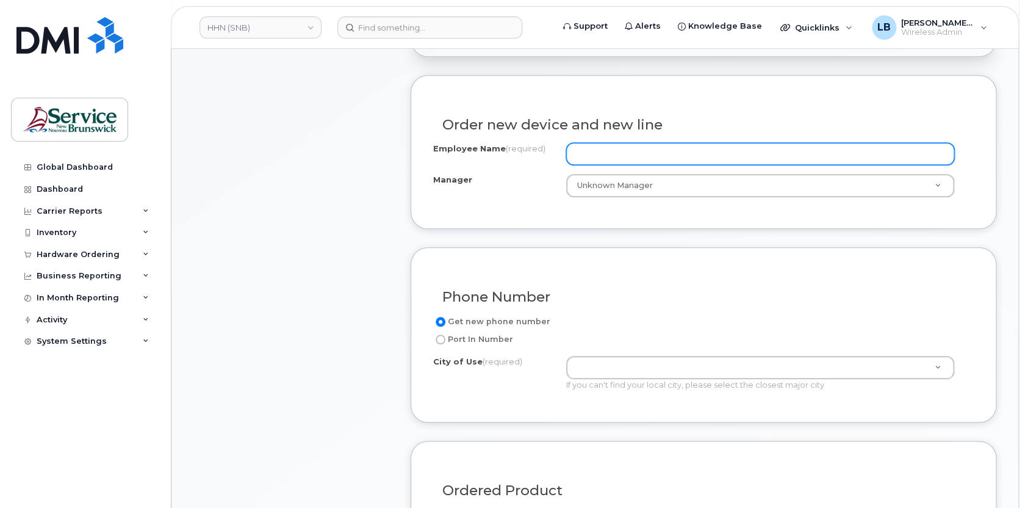
click at [634, 155] on input "Employee Name (required)" at bounding box center [760, 154] width 389 height 22
paste input "[PERSON_NAME]"
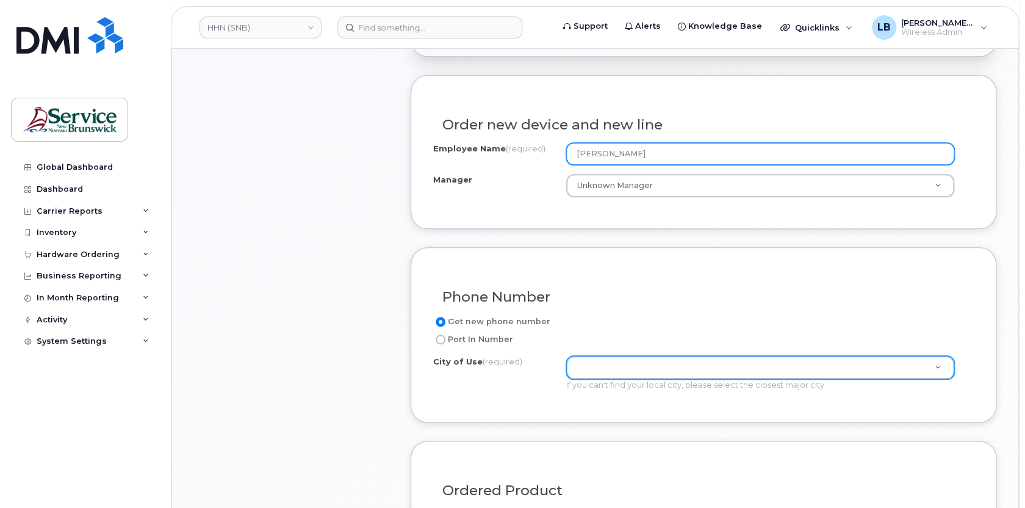
type input "[PERSON_NAME]"
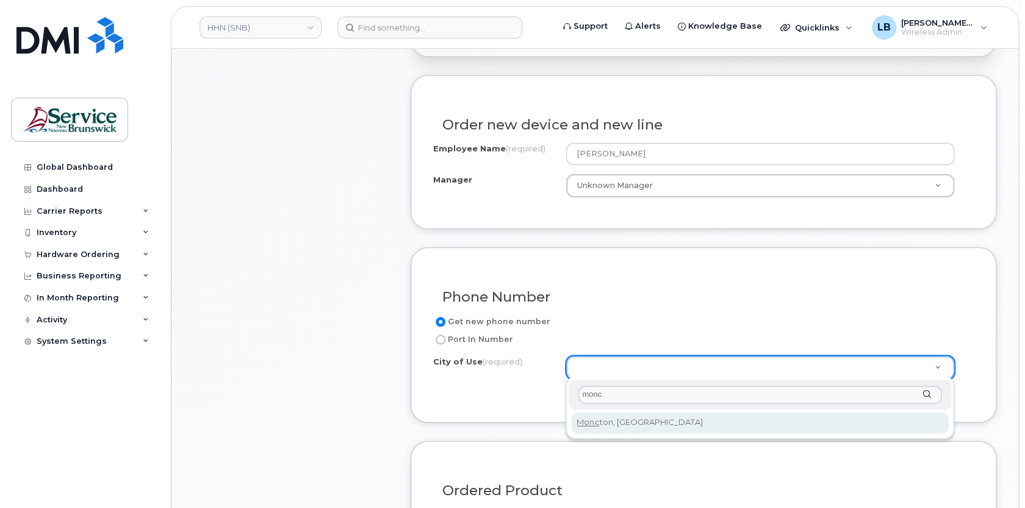
type input "monc"
type input "1817"
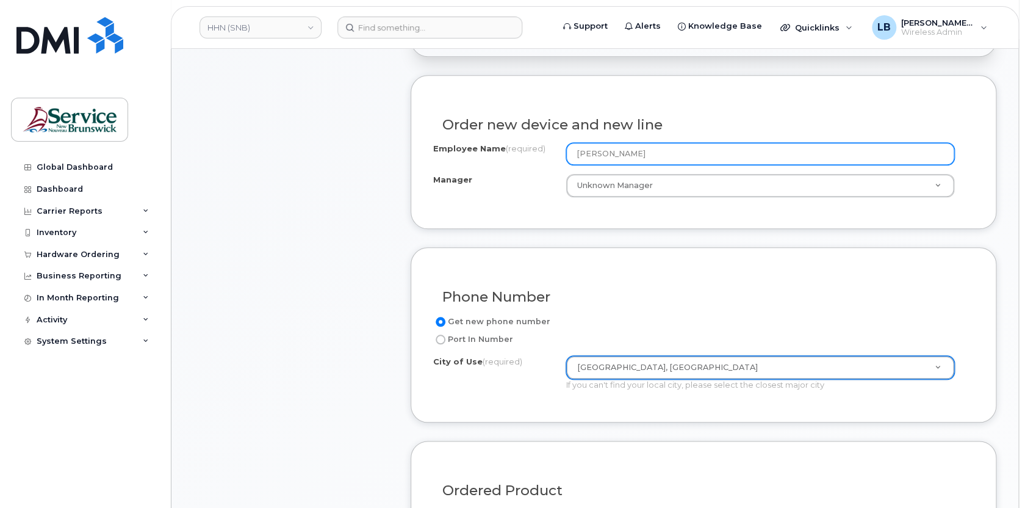
click at [573, 151] on input "Marie-Hélène Ferguson" at bounding box center [760, 154] width 389 height 22
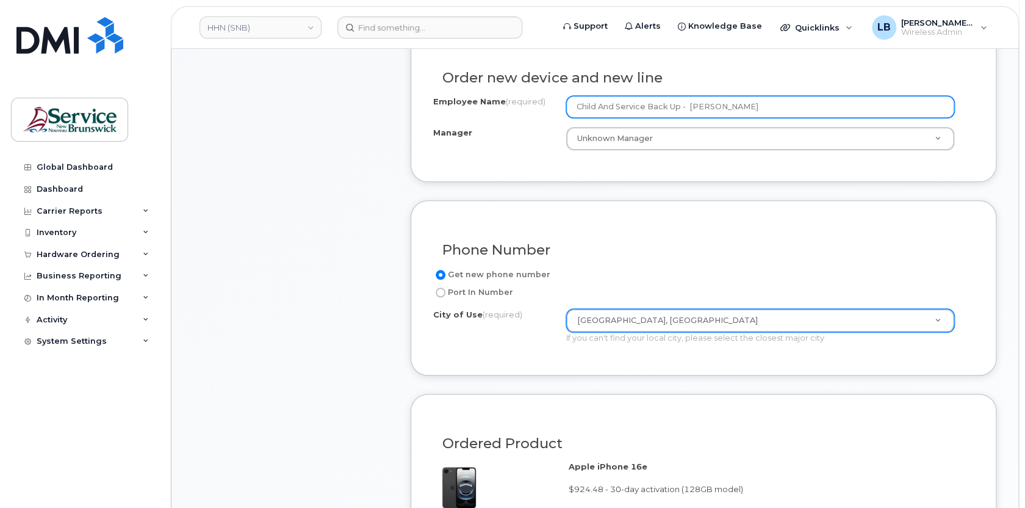
scroll to position [561, 0]
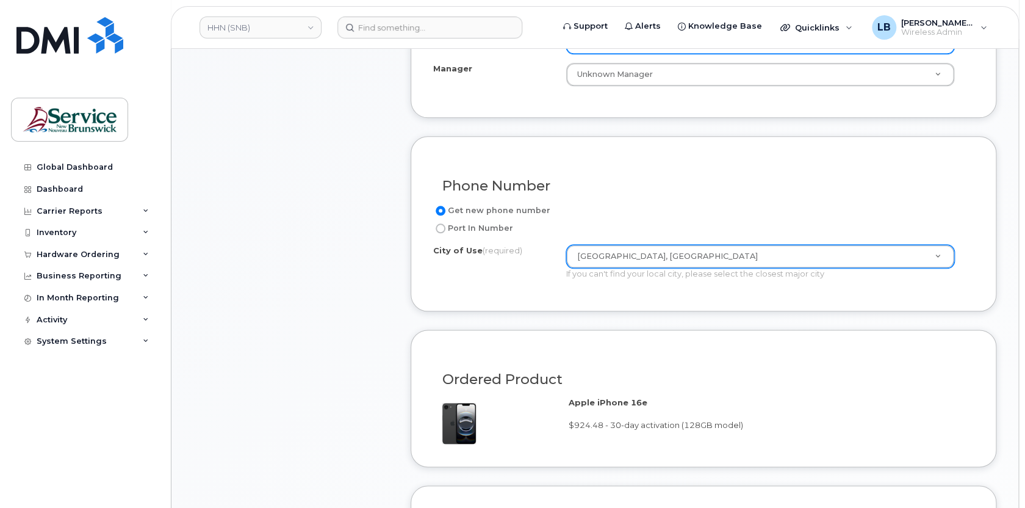
type input "Child And Service Back Up - Marie-Hélène Ferguson"
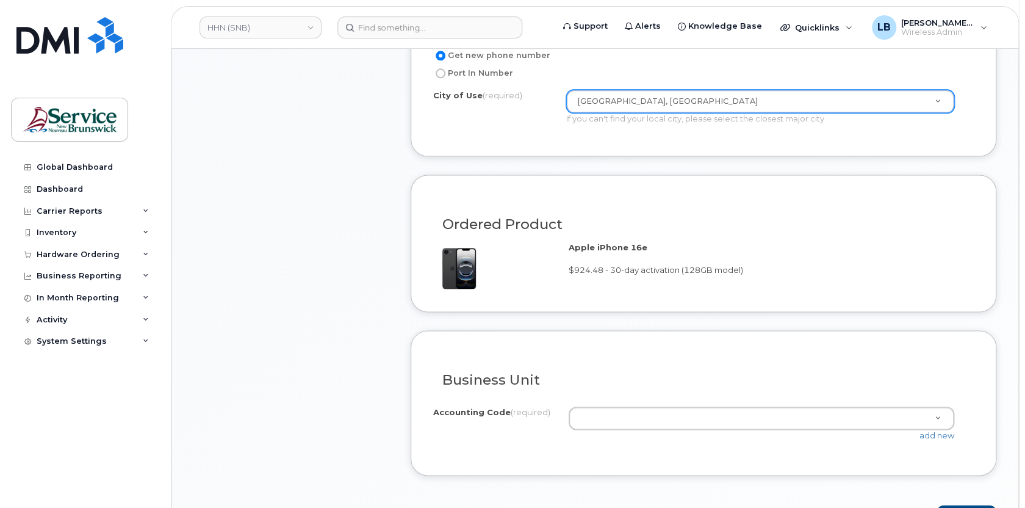
scroll to position [617, 0]
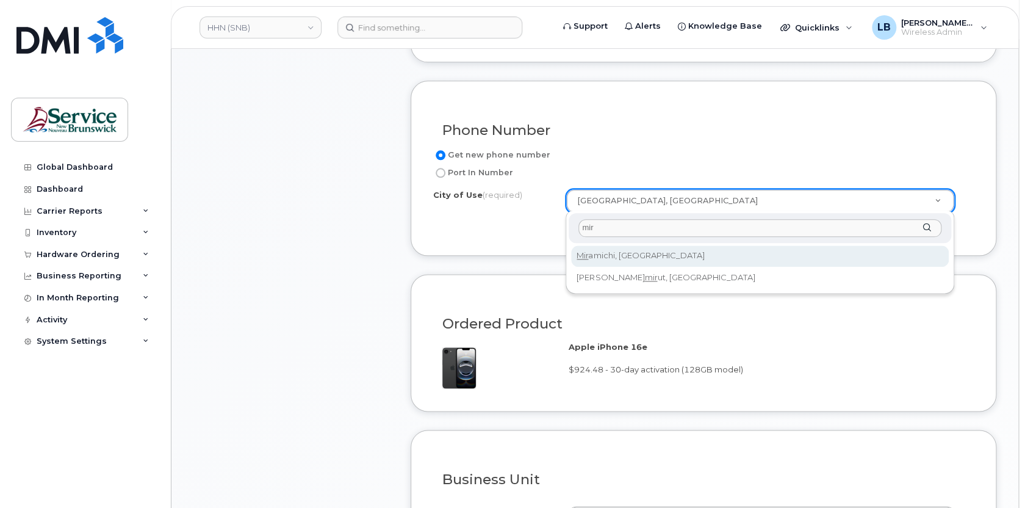
type input "mir"
type input "1813"
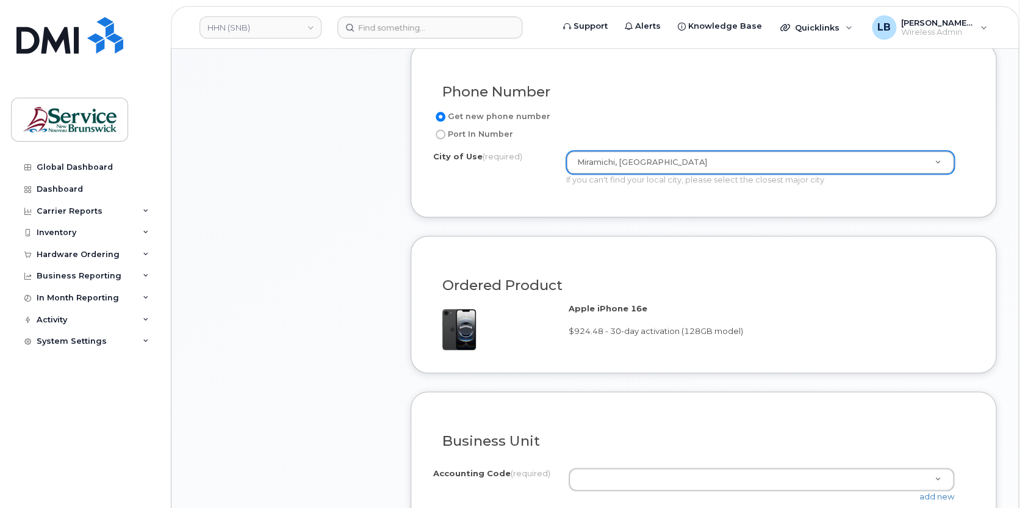
scroll to position [672, 0]
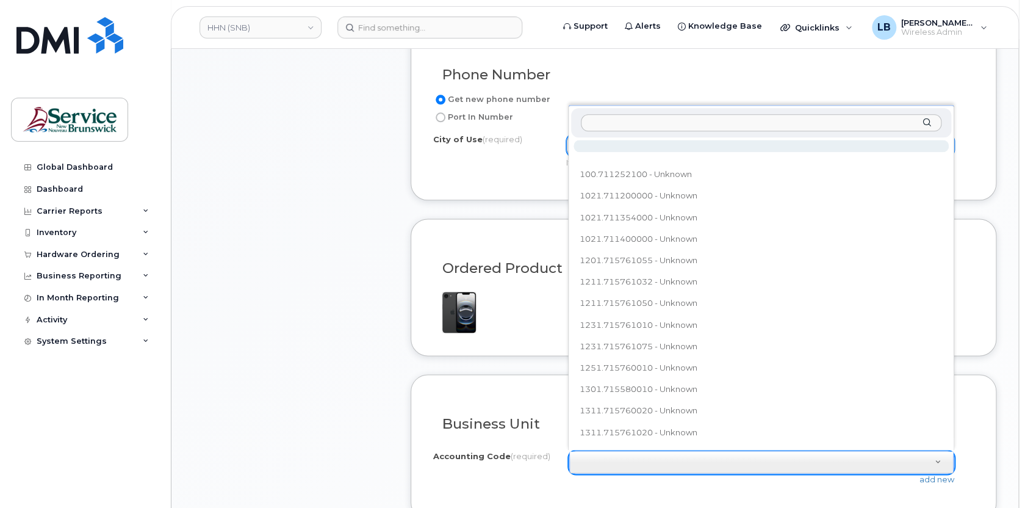
type input "1711.715761010"
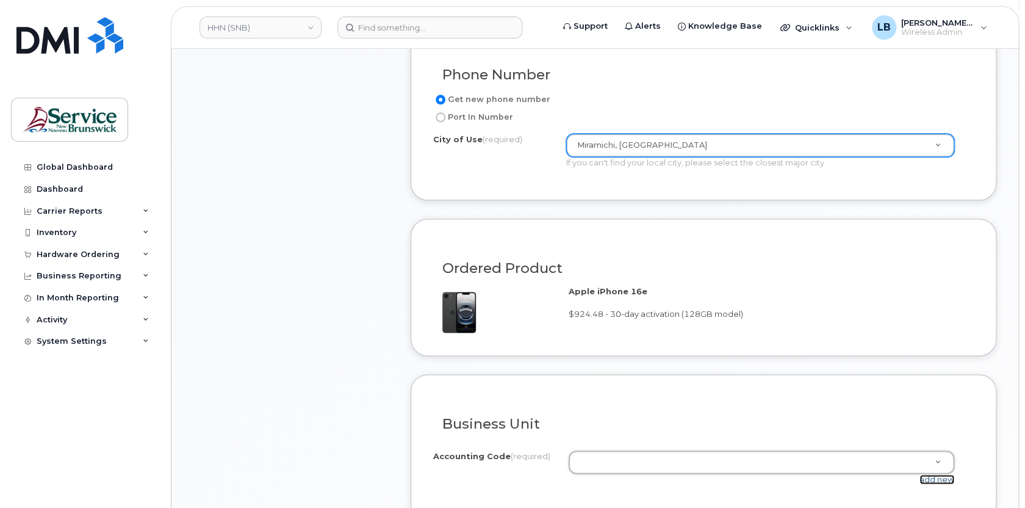
click at [933, 478] on link "add new" at bounding box center [936, 479] width 35 height 10
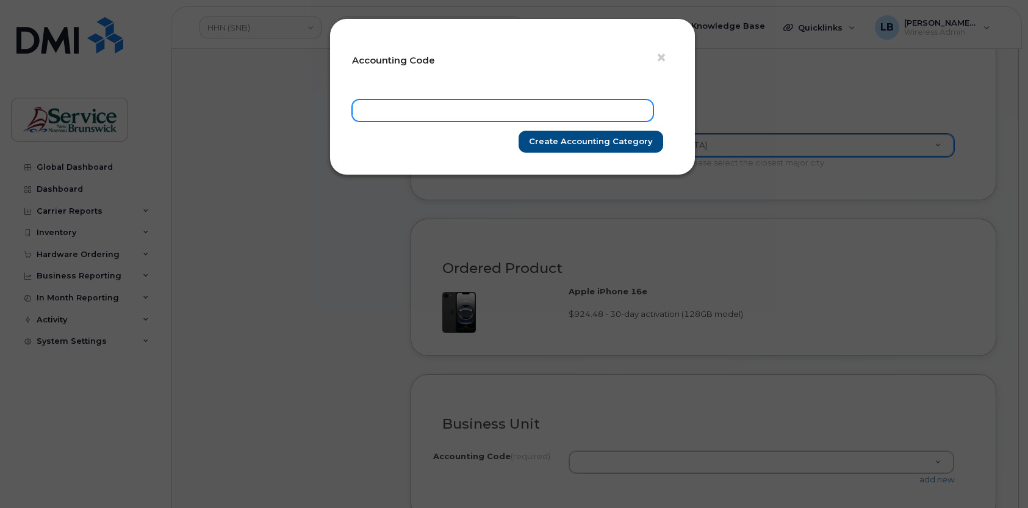
click at [420, 111] on input "text" at bounding box center [502, 110] width 301 height 22
paste input "1711.715761010"
type input "1711.715761010"
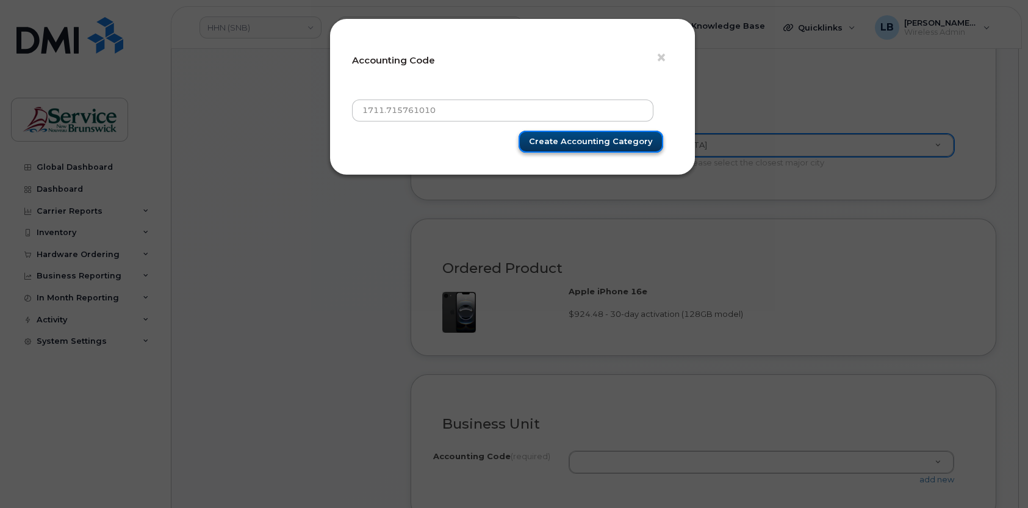
click at [560, 142] on input "Create Accounting category" at bounding box center [591, 142] width 145 height 23
type input "Create Accounting category"
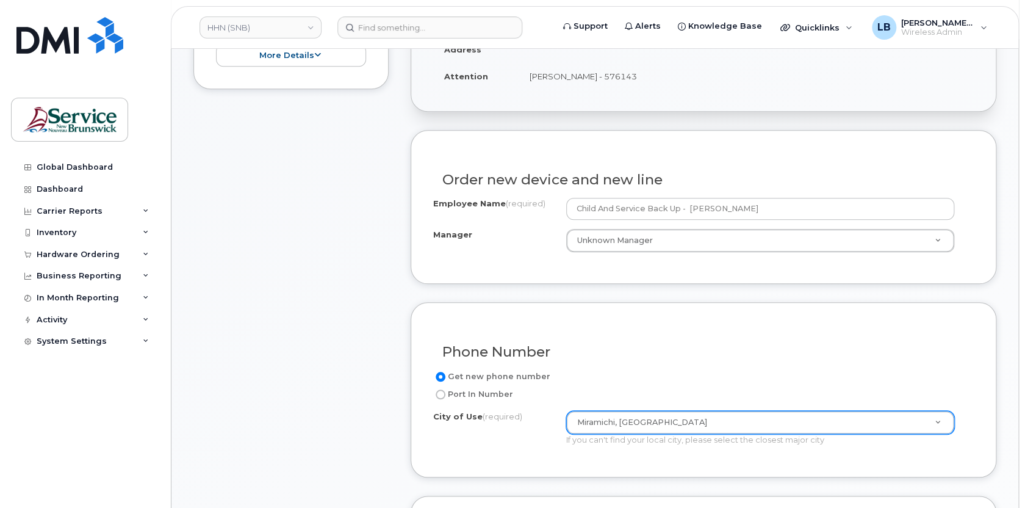
scroll to position [284, 0]
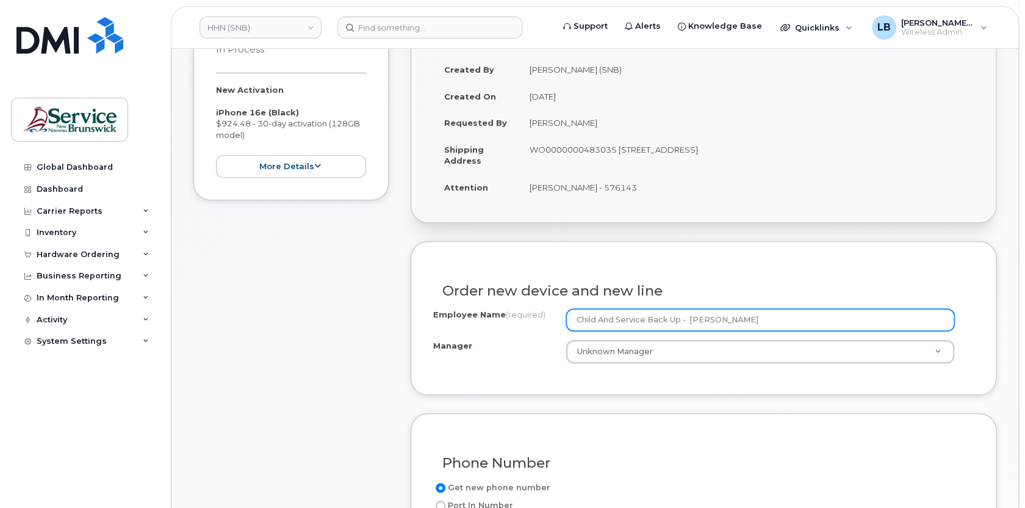
click at [617, 317] on input "Child And Service Back Up - Marie-Hélène Ferguson" at bounding box center [760, 320] width 389 height 22
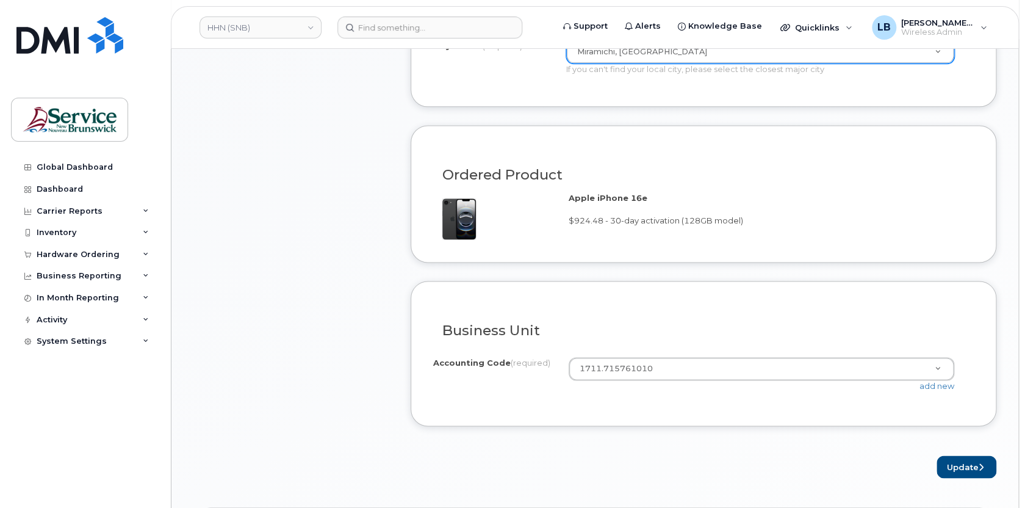
scroll to position [783, 0]
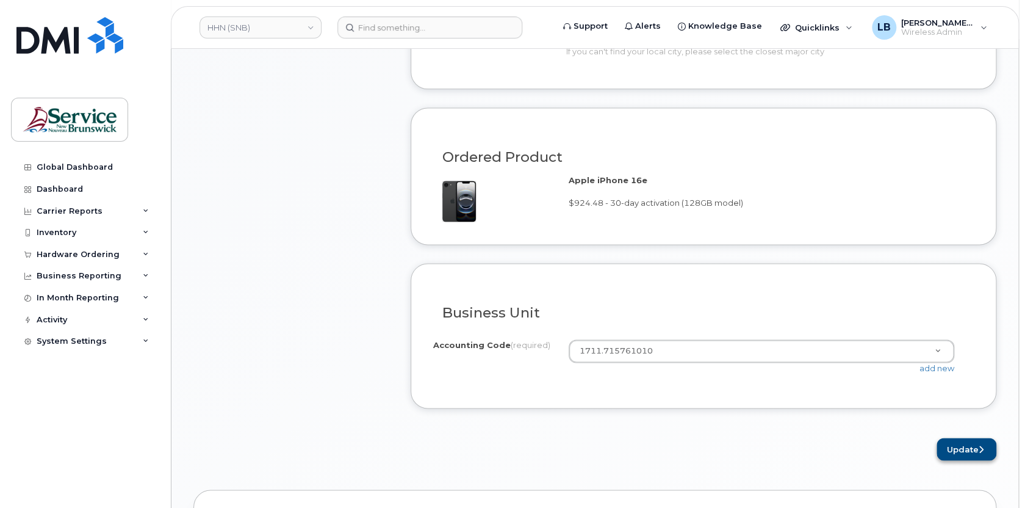
type input "Child And Youth Service Back Up - Marie-Hélène Ferguson"
click at [961, 448] on button "Update" at bounding box center [966, 448] width 60 height 23
click at [668, 377] on div "Accounting Code (required) 1711.715761010 100.711252100 - Unknown 1021.71120000…" at bounding box center [703, 362] width 540 height 46
click at [821, 386] on div "Business Unit I know the accounting codes Accounting Code (required) 1711.71576…" at bounding box center [704, 335] width 586 height 145
click at [928, 366] on link "add new" at bounding box center [936, 368] width 35 height 10
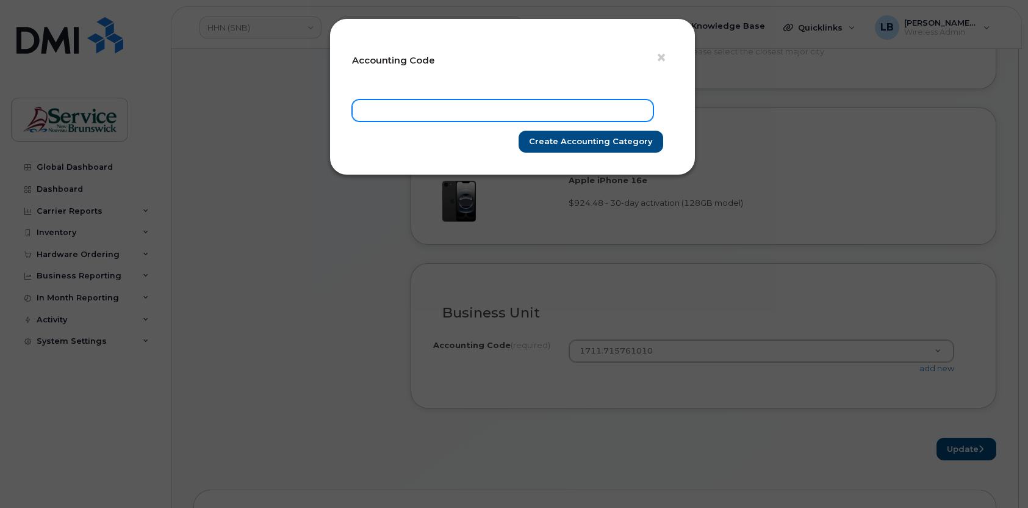
click at [573, 107] on input "text" at bounding box center [502, 110] width 301 height 22
paste input "1711.715761010"
type input "1711.715761010"
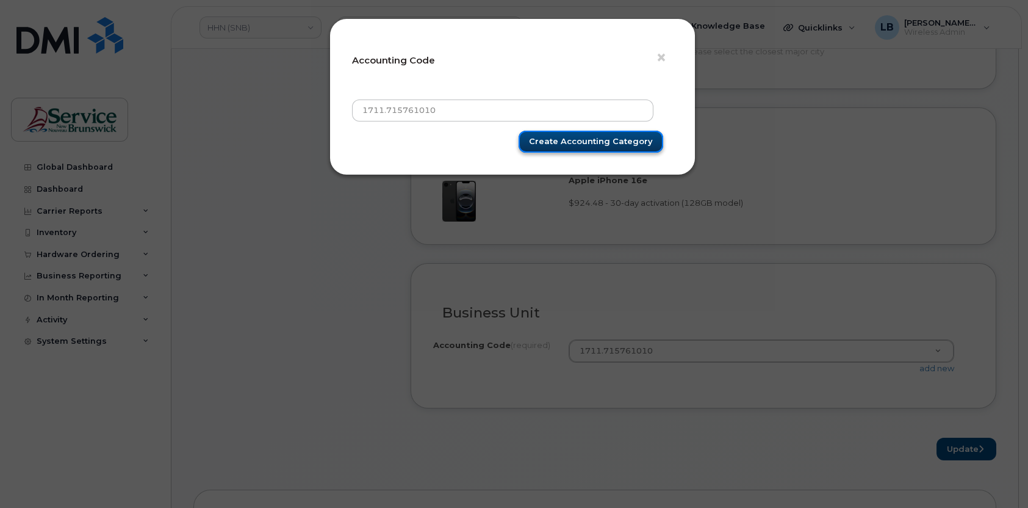
click at [577, 138] on input "Create Accounting category" at bounding box center [591, 142] width 145 height 23
type input "Create Accounting category"
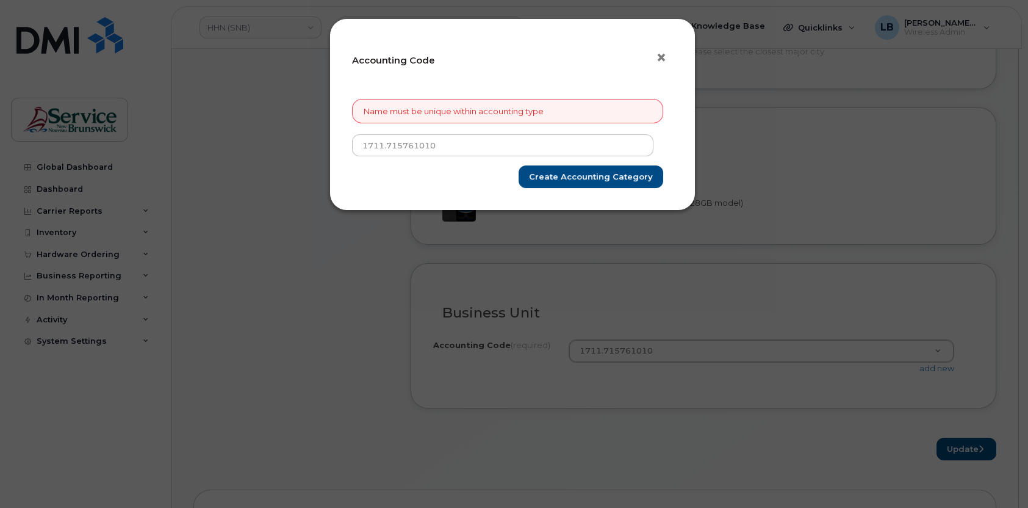
click at [657, 57] on span "×" at bounding box center [661, 57] width 11 height 23
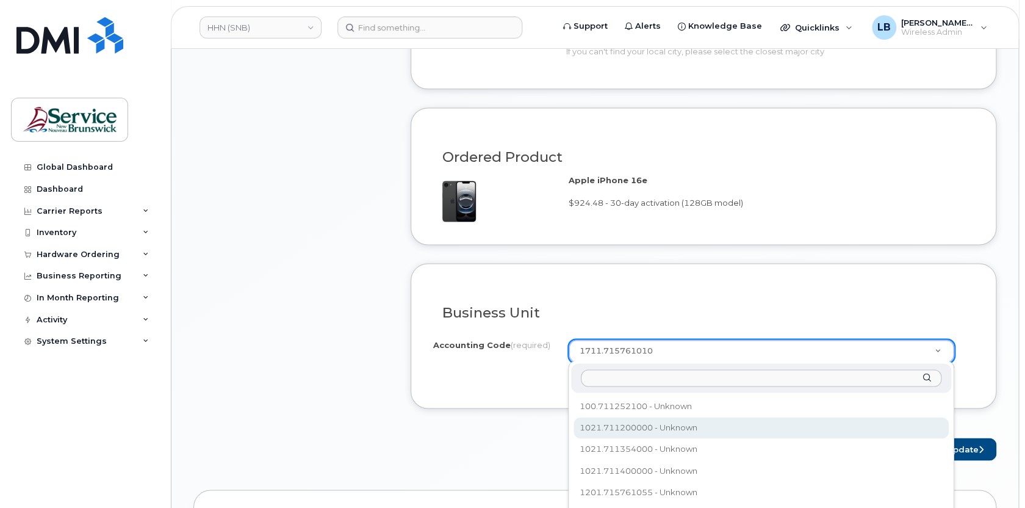
select select "1021.711200000"
paste input "1711.715761010"
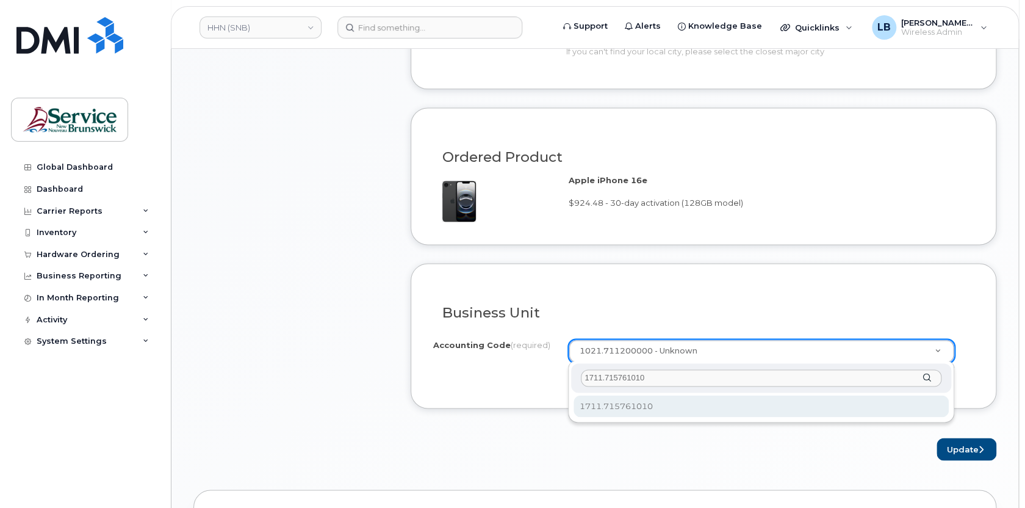
type input "1711.715761010"
select select "1711.715761010"
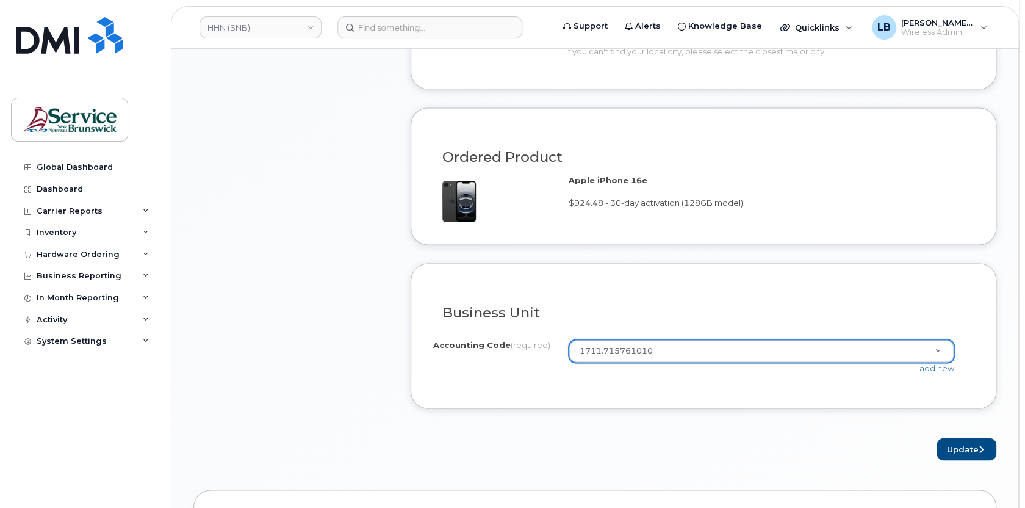
drag, startPoint x: 748, startPoint y: 389, endPoint x: 864, endPoint y: 395, distance: 116.0
click at [748, 389] on div "Business Unit I know the accounting codes Accounting Code (required) 1711.71576…" at bounding box center [704, 335] width 586 height 145
click at [950, 442] on button "Update" at bounding box center [966, 448] width 60 height 23
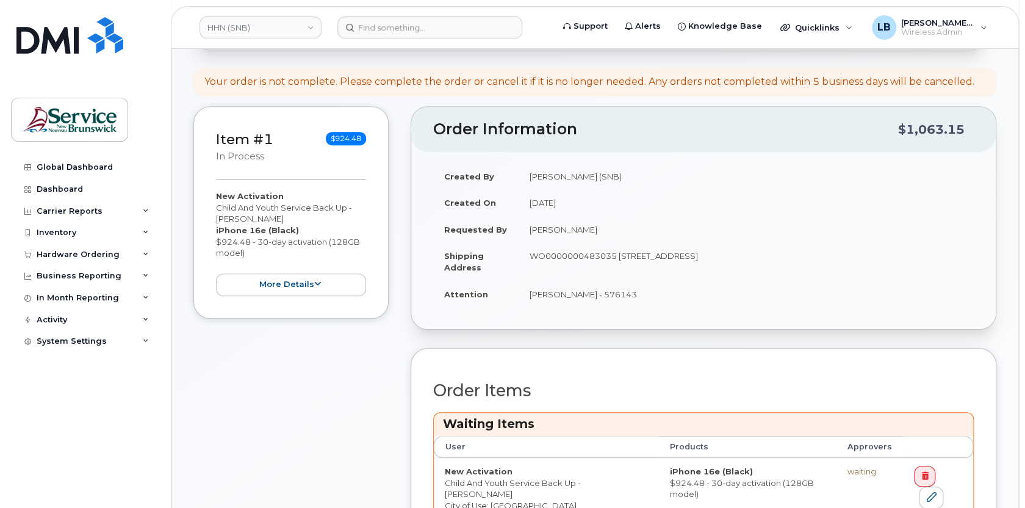
scroll to position [332, 0]
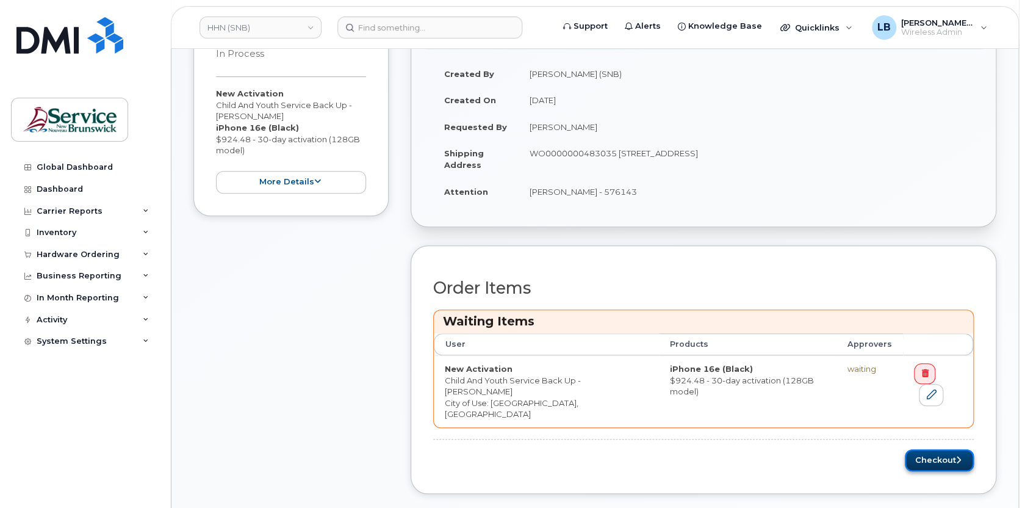
click at [928, 449] on button "Checkout" at bounding box center [939, 460] width 69 height 23
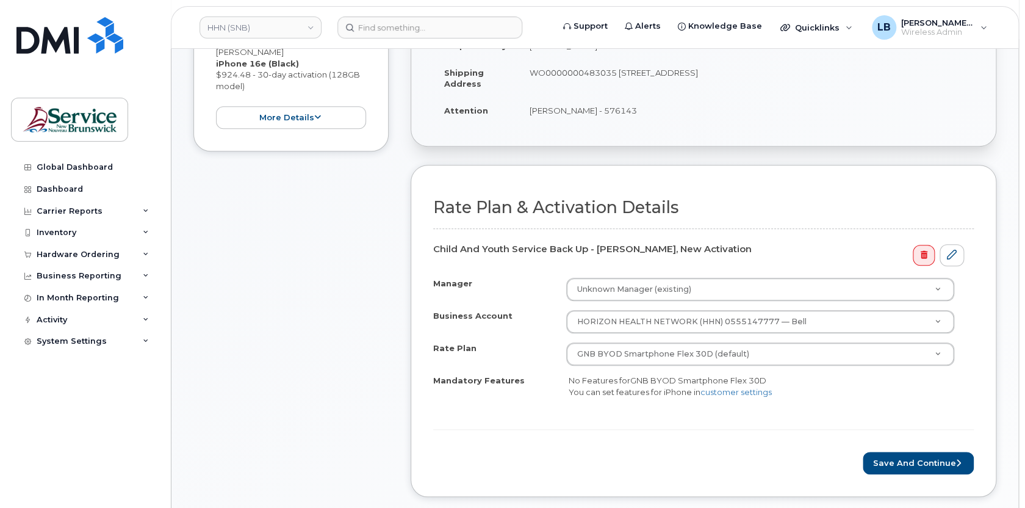
scroll to position [332, 0]
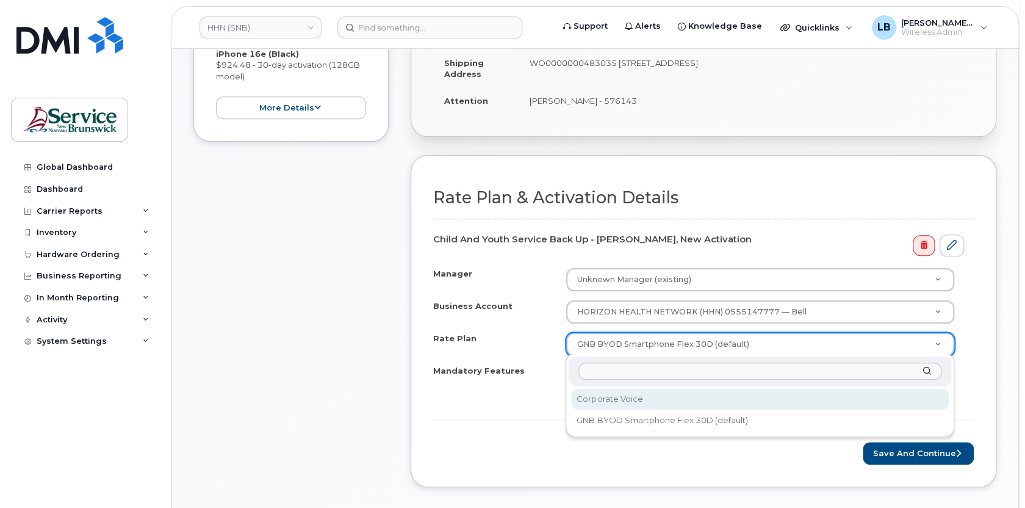
select select "Corporate Voice"
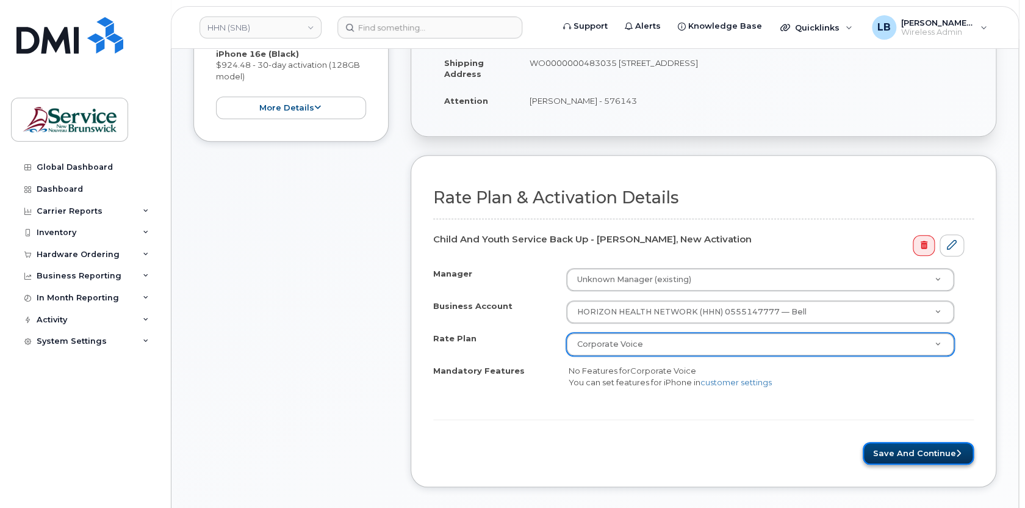
click at [919, 448] on button "Save and Continue" at bounding box center [918, 453] width 111 height 23
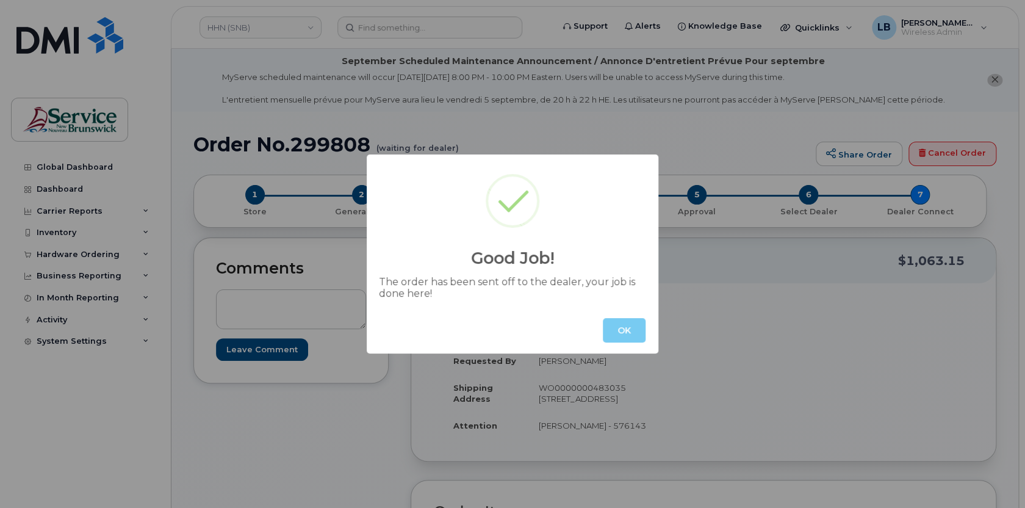
click at [621, 330] on button "OK" at bounding box center [624, 330] width 43 height 24
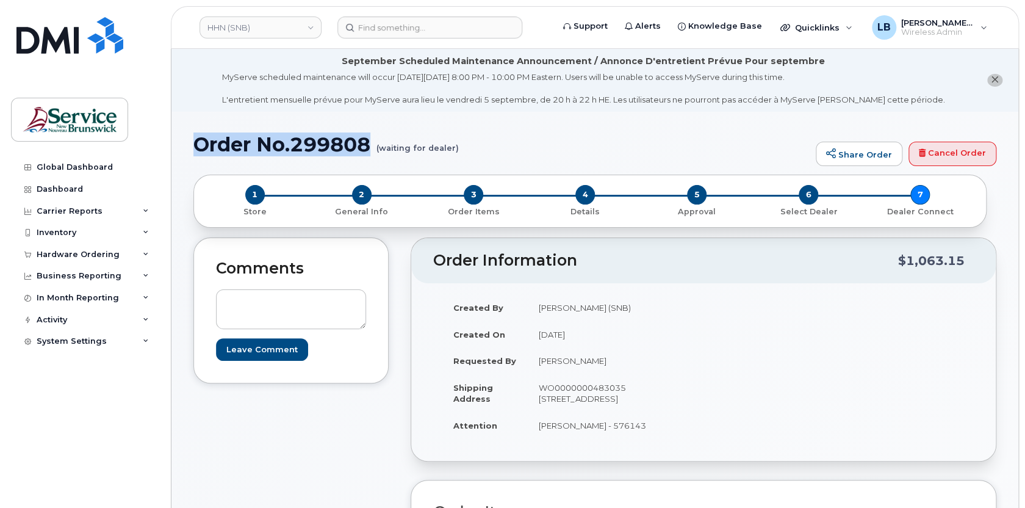
drag, startPoint x: 373, startPoint y: 145, endPoint x: 198, endPoint y: 141, distance: 175.7
click at [198, 141] on h1 "Order No.299808 (waiting for dealer)" at bounding box center [501, 144] width 616 height 21
copy h1 "Order No.299808"
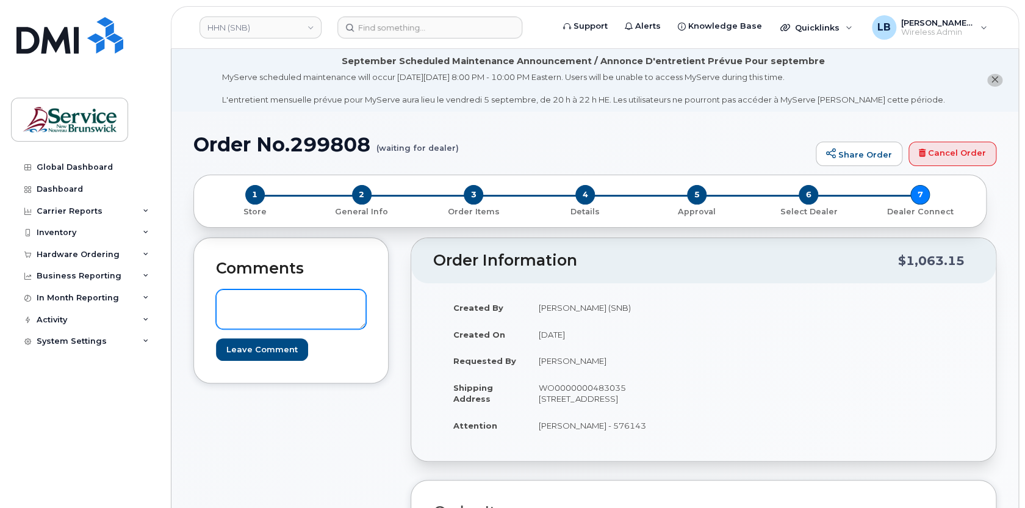
click at [327, 293] on textarea at bounding box center [291, 309] width 150 height 40
paste textarea "DWP Request ID: 576143"
type textarea "DWP Request ID: 576143"
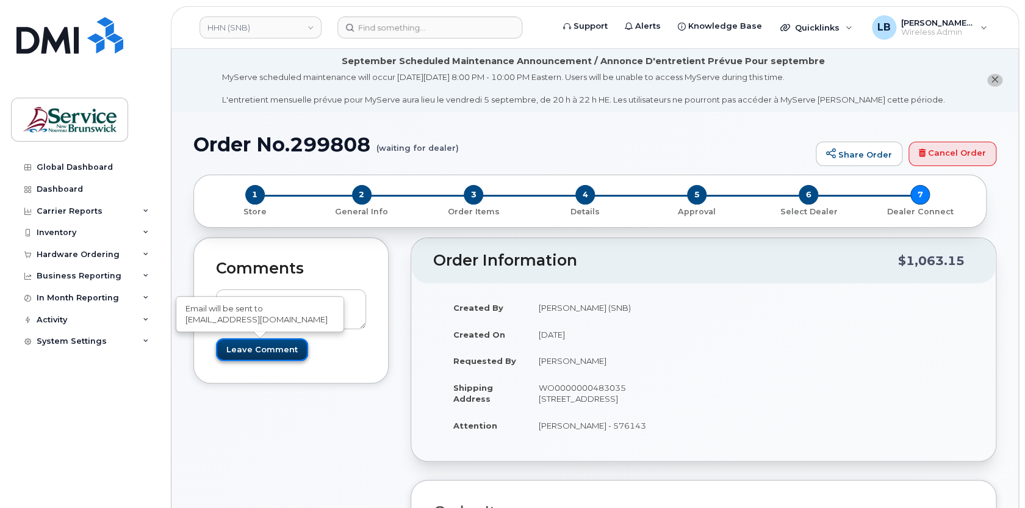
click at [284, 343] on input "Leave Comment" at bounding box center [262, 349] width 92 height 23
type input "Create Event"
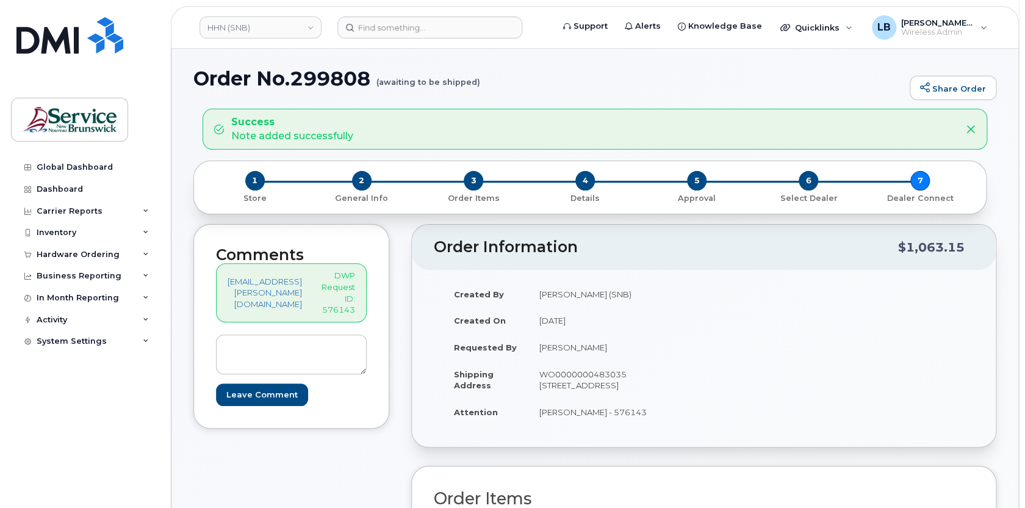
scroll to position [166, 0]
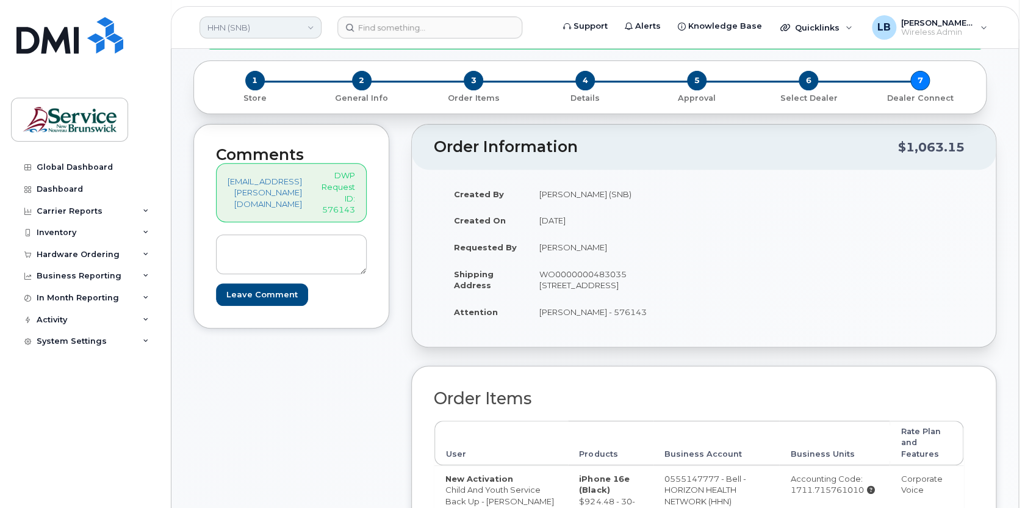
click at [269, 29] on link "HHN (SNB)" at bounding box center [260, 27] width 122 height 22
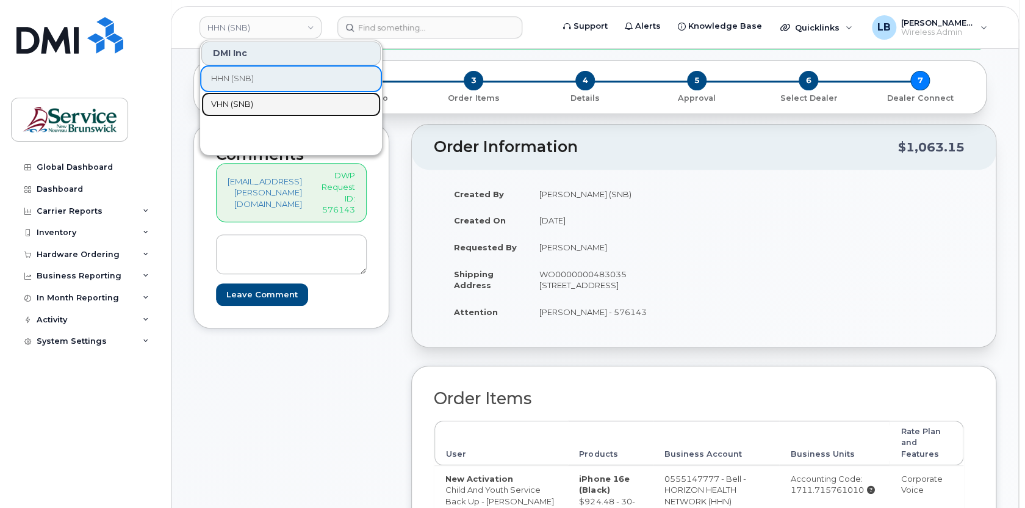
click at [238, 99] on span "VHN (SNB)" at bounding box center [232, 104] width 42 height 12
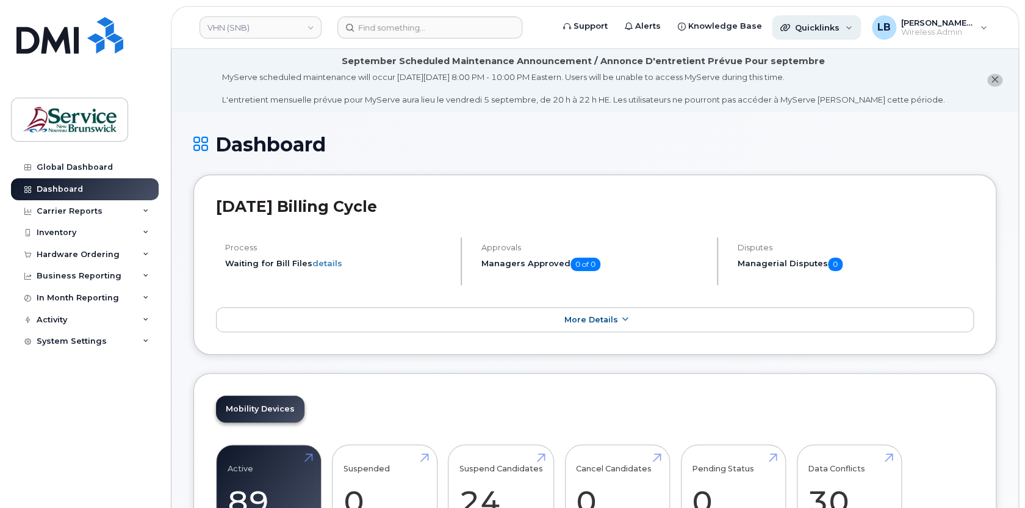
click at [845, 30] on div "Quicklinks" at bounding box center [816, 27] width 89 height 24
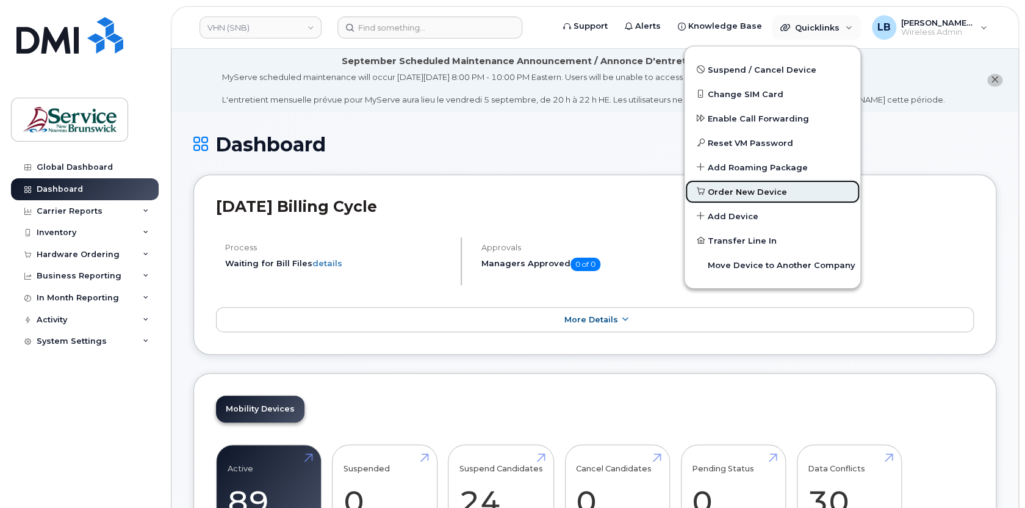
click at [763, 189] on span "Order New Device" at bounding box center [747, 192] width 79 height 12
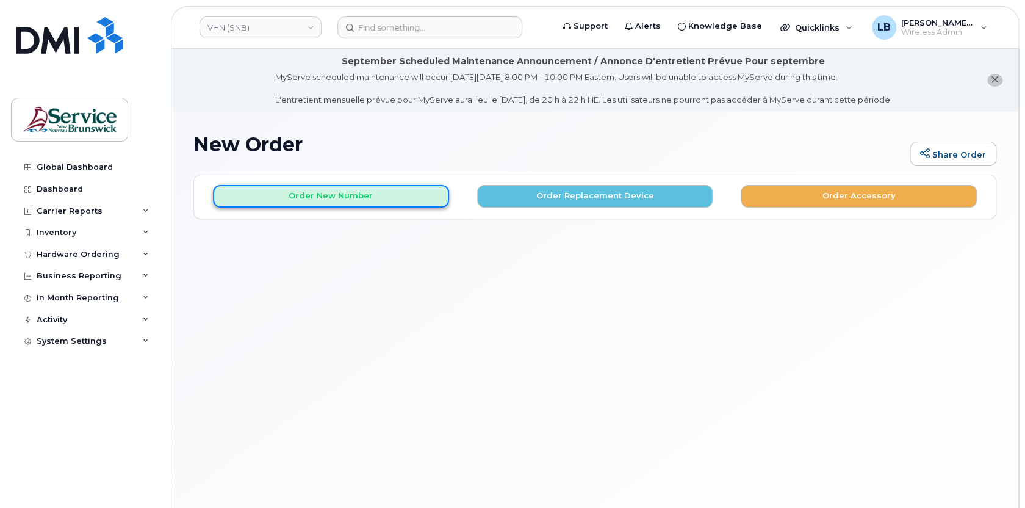
click at [334, 201] on button "Order New Number" at bounding box center [331, 196] width 236 height 23
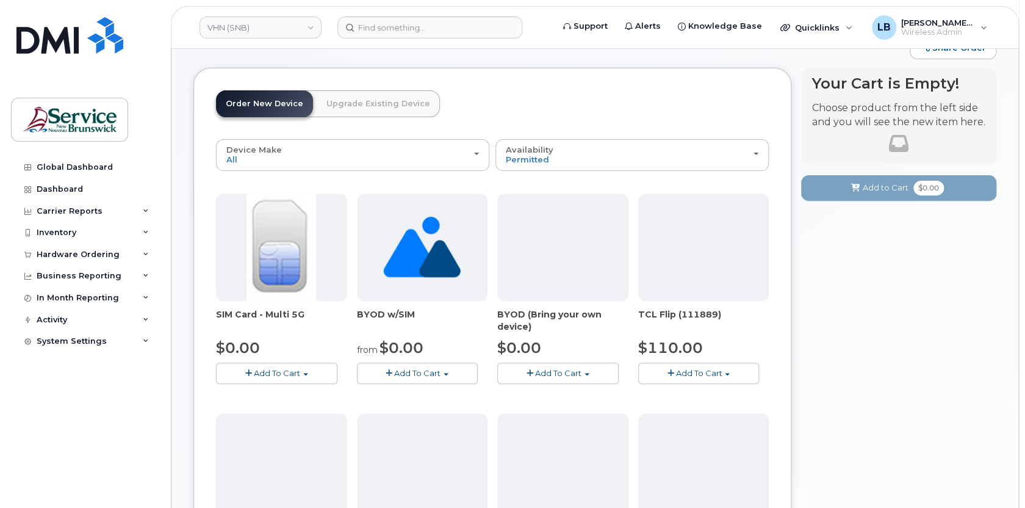
scroll to position [110, 0]
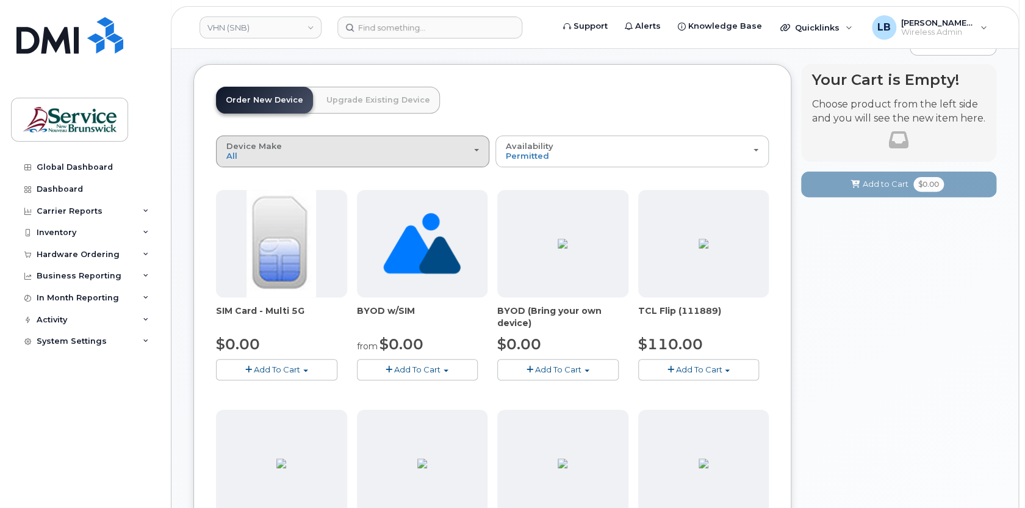
click at [363, 156] on div "Device Make All Aircard Android Cell Phone iPhone Tablet Unknown" at bounding box center [352, 151] width 253 height 19
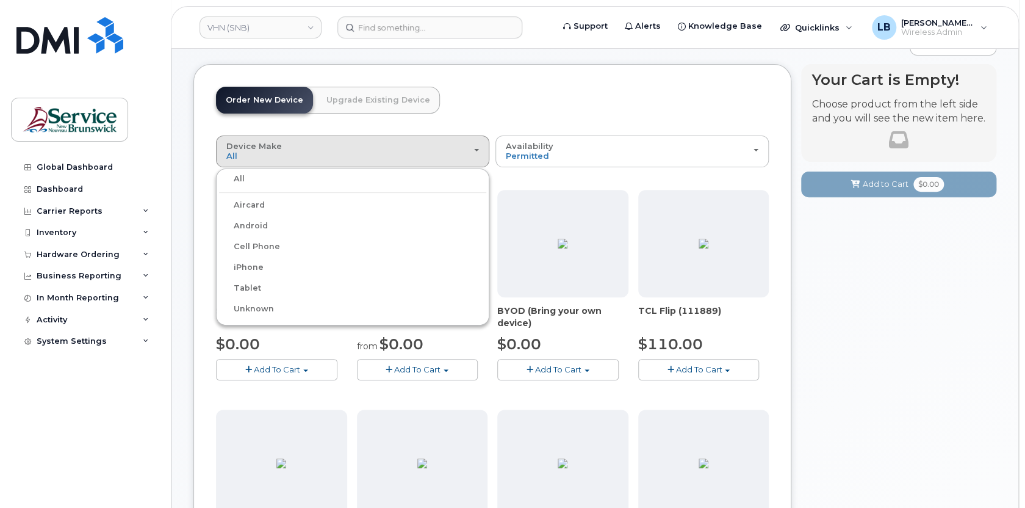
click at [269, 269] on div "iPhone" at bounding box center [352, 267] width 267 height 15
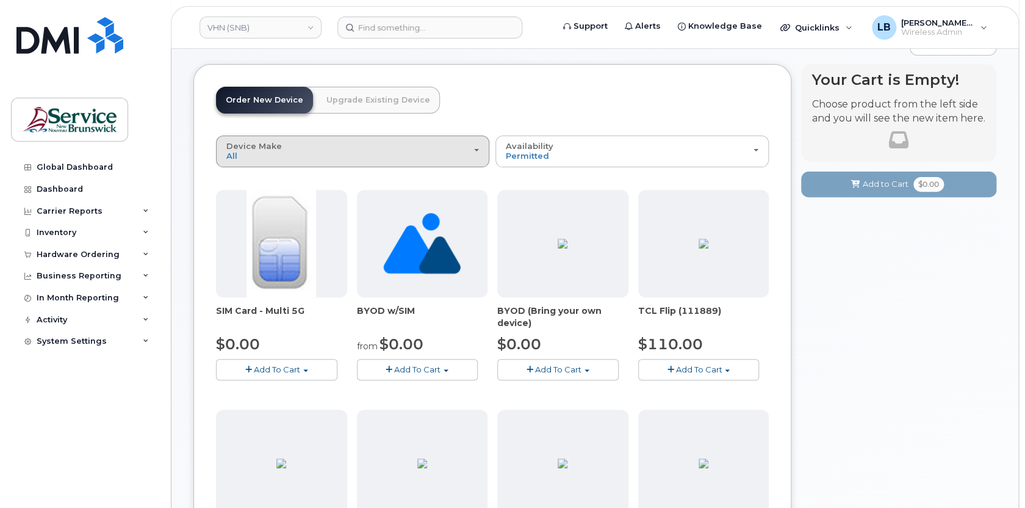
click at [343, 154] on div "Device Make All Aircard Android Cell Phone iPhone Tablet Unknown" at bounding box center [352, 151] width 253 height 19
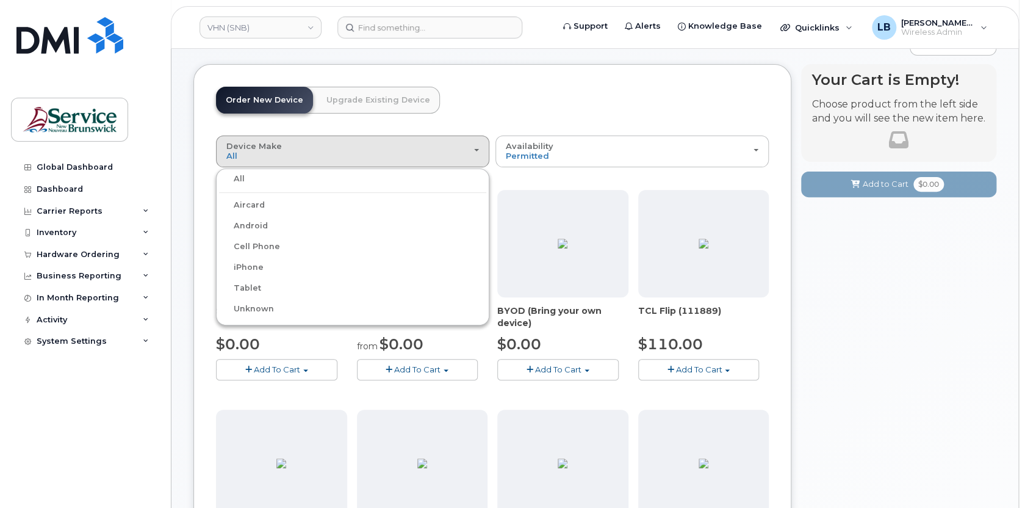
click at [245, 266] on label "iPhone" at bounding box center [241, 267] width 45 height 15
click at [0, 0] on input "iPhone" at bounding box center [0, 0] width 0 height 0
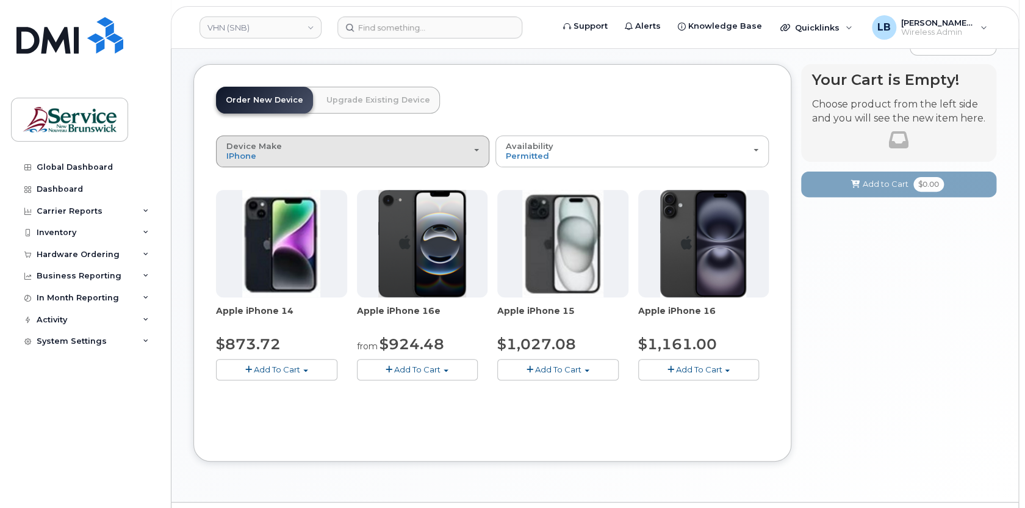
click at [293, 155] on div "Device Make All Aircard Android Cell Phone iPhone Tablet Unknown" at bounding box center [352, 151] width 253 height 19
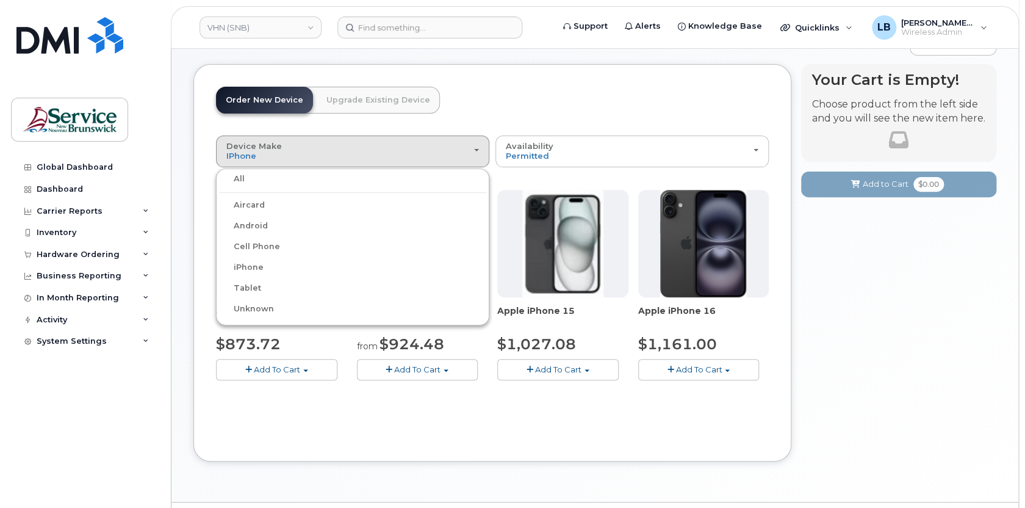
click at [253, 219] on label "Android" at bounding box center [243, 225] width 49 height 15
click at [0, 0] on input "Android" at bounding box center [0, 0] width 0 height 0
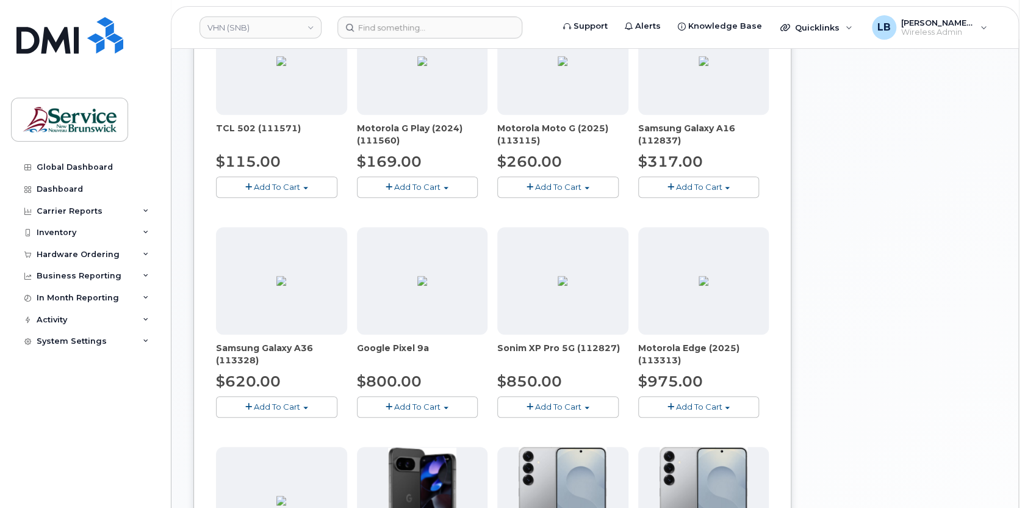
scroll to position [332, 0]
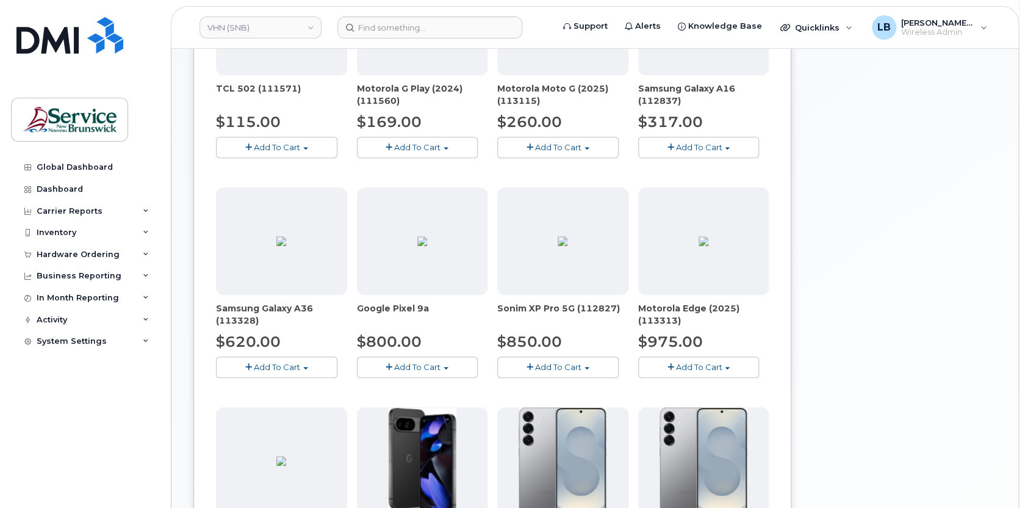
click at [304, 367] on span "button" at bounding box center [305, 368] width 5 height 2
click at [279, 406] on link "$620.00 - 30-day activation (128GB model)" at bounding box center [318, 404] width 199 height 15
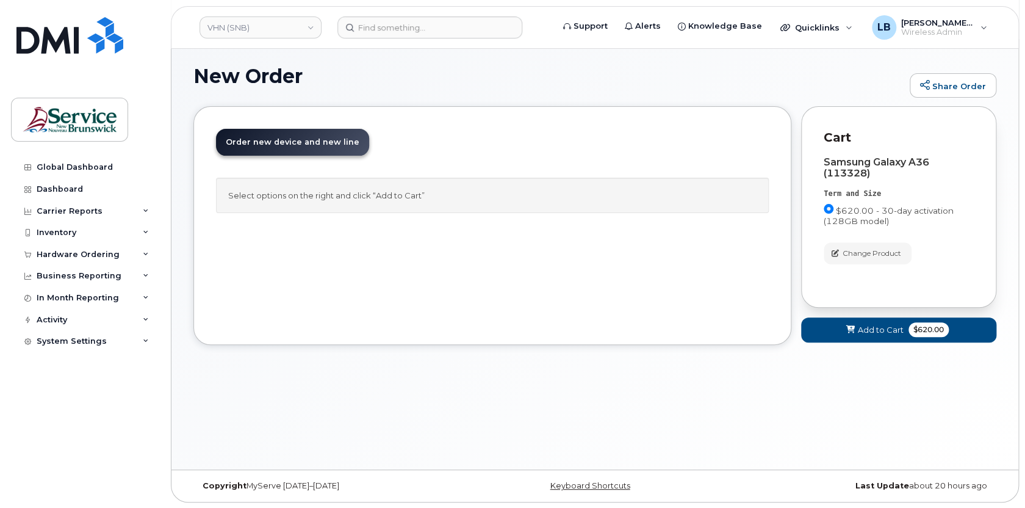
scroll to position [0, 0]
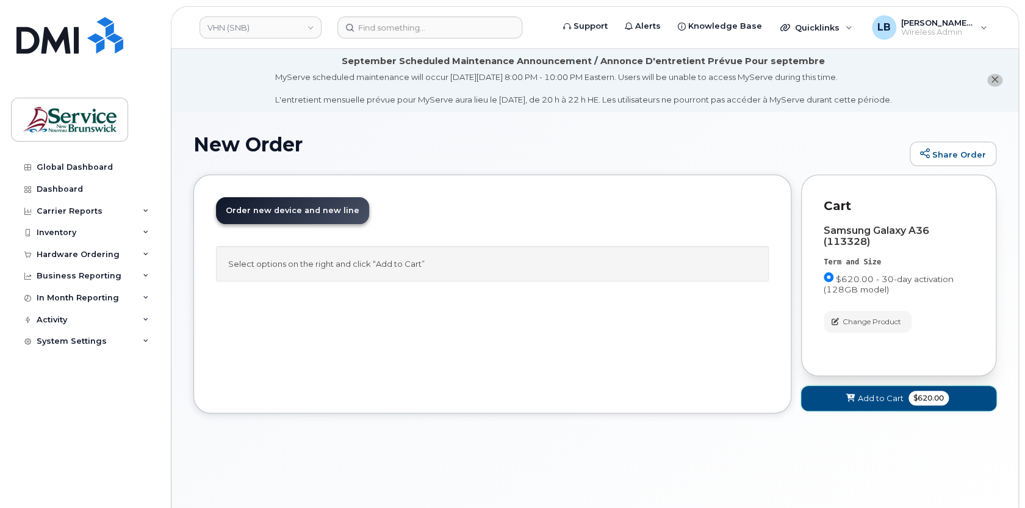
click at [919, 401] on span "$620.00" at bounding box center [928, 397] width 40 height 15
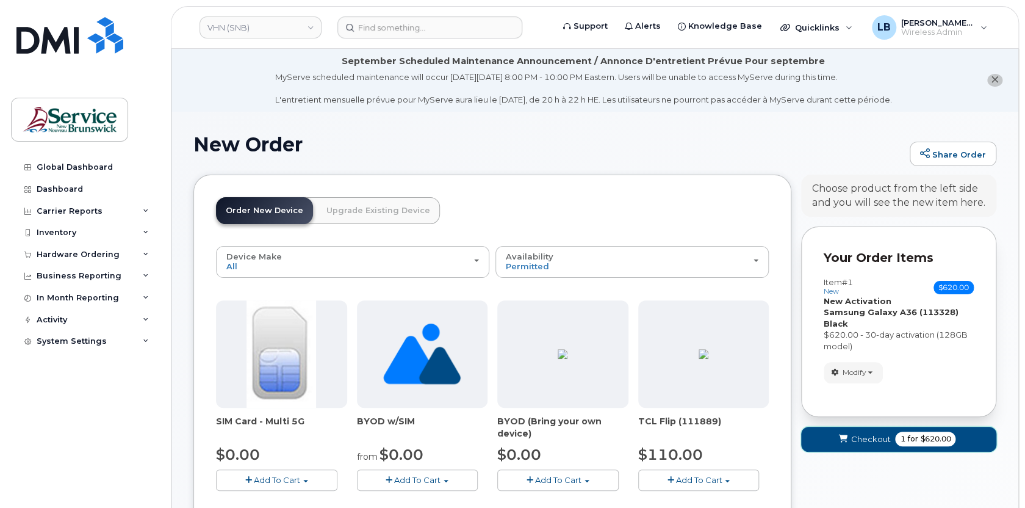
click at [878, 442] on span "Checkout" at bounding box center [870, 439] width 40 height 12
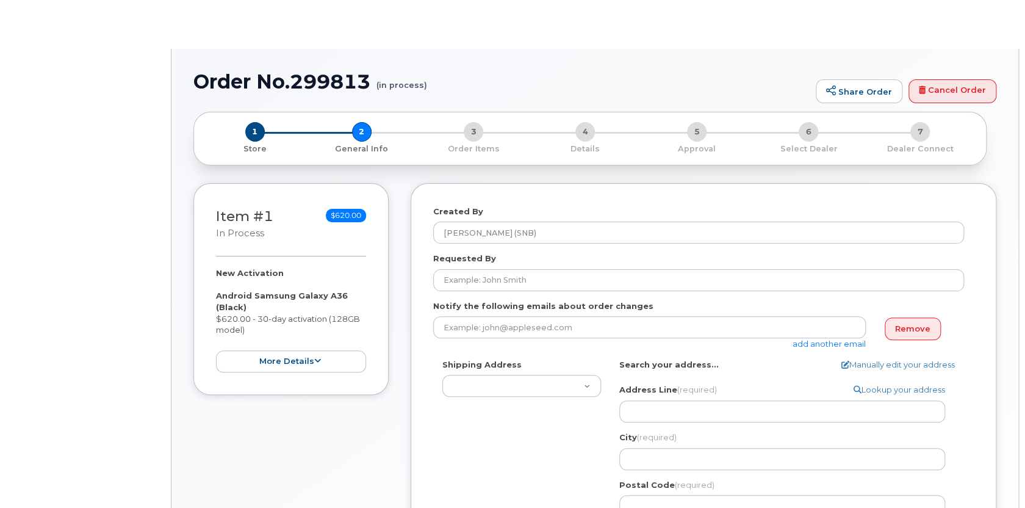
select select
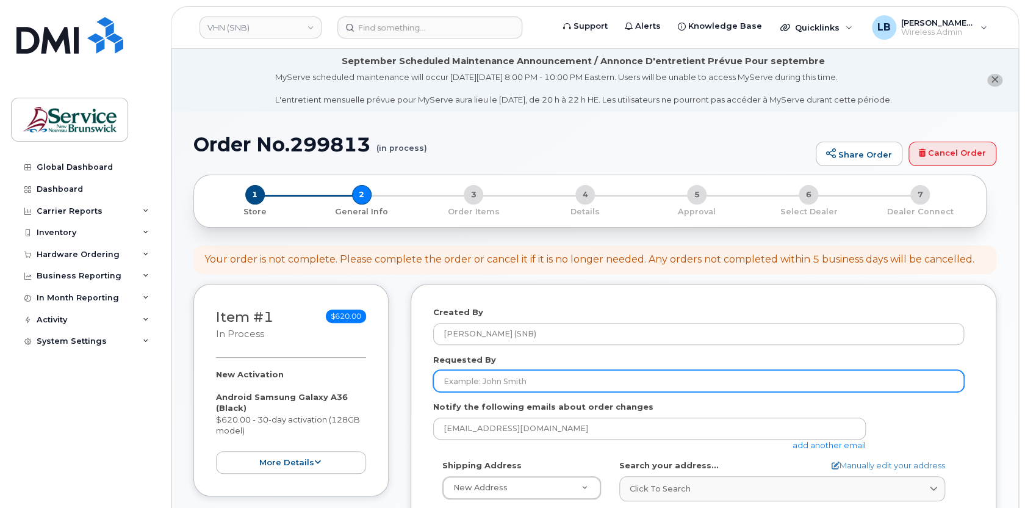
click at [492, 376] on input "Requested By" at bounding box center [698, 381] width 531 height 22
paste input "[PERSON_NAME]"
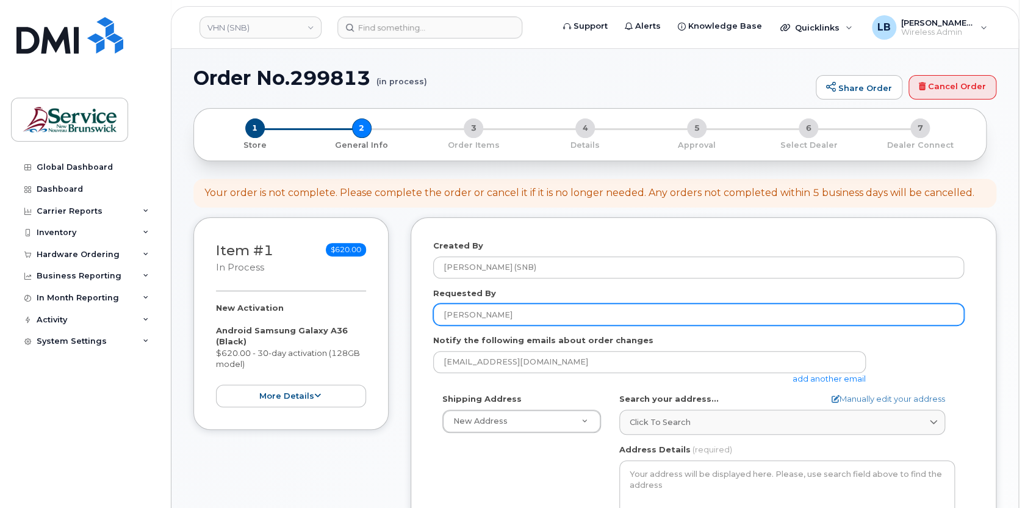
scroll to position [166, 0]
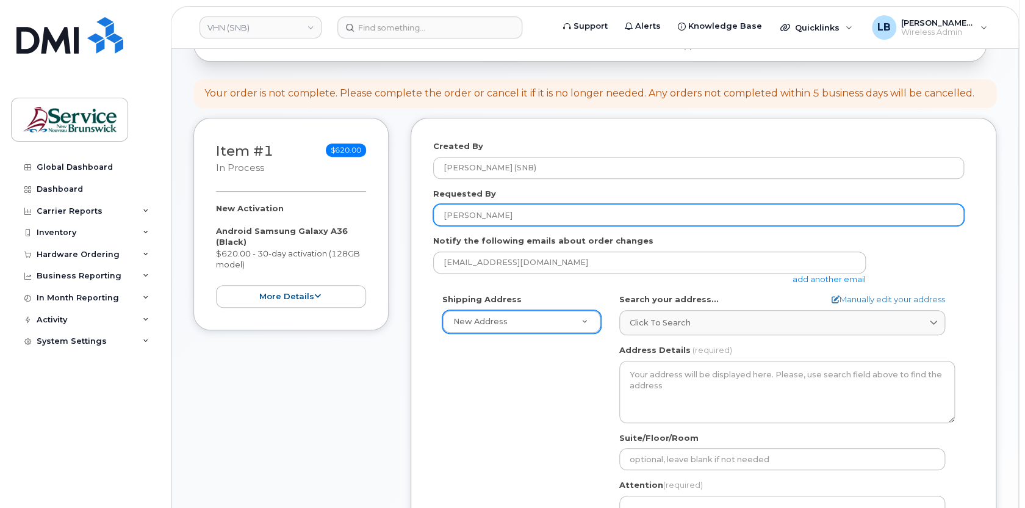
type input "[PERSON_NAME]"
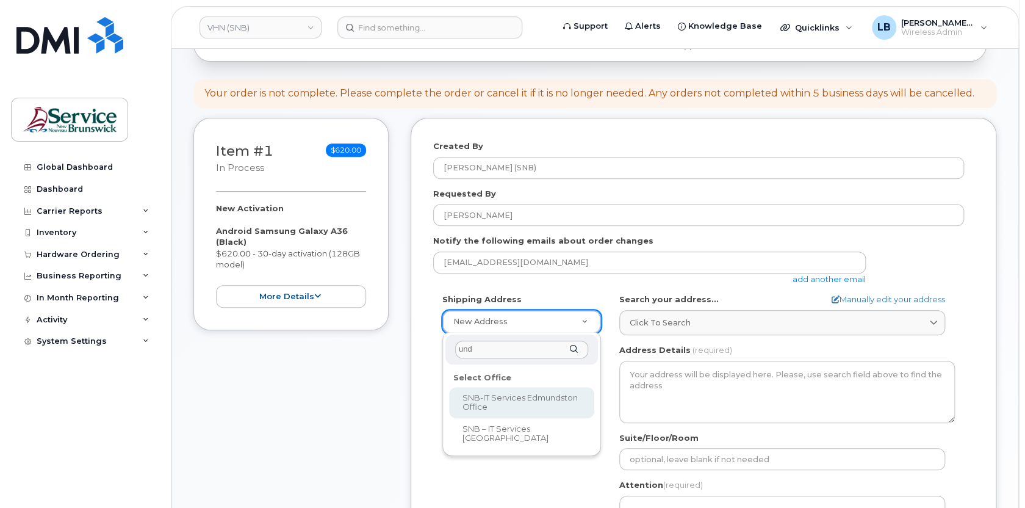
type input "und"
select select
type textarea "[STREET_ADDRESS][PERSON_NAME]"
type input "[PERSON_NAME]/[PERSON_NAME]"
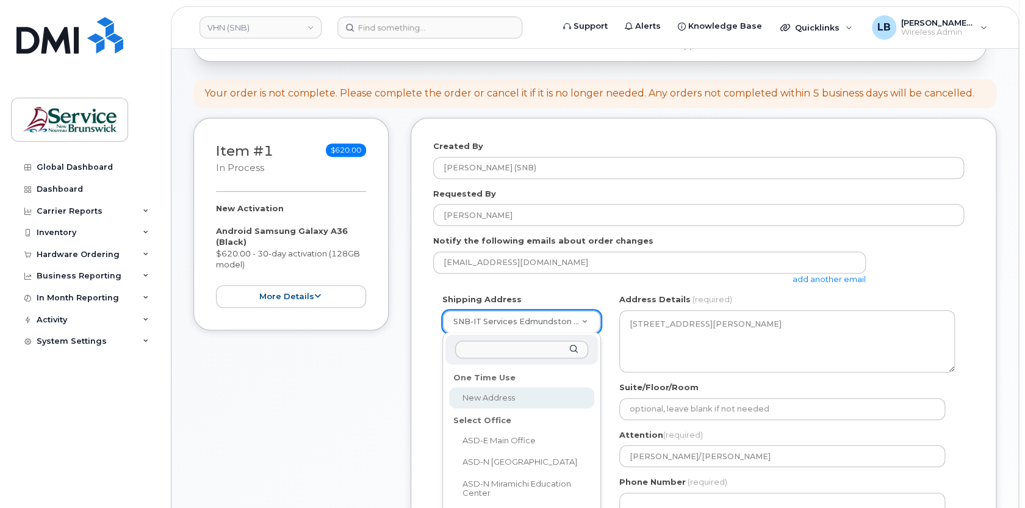
select select
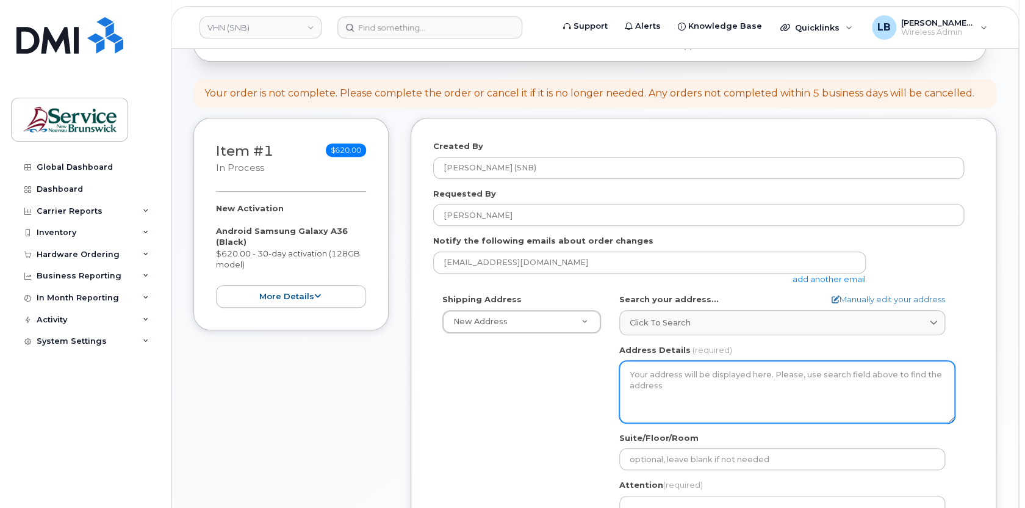
click at [657, 377] on textarea "Address Details" at bounding box center [787, 392] width 336 height 62
click at [655, 368] on textarea "Address Details" at bounding box center [787, 392] width 336 height 62
click at [663, 375] on textarea "Address Details" at bounding box center [787, 392] width 336 height 62
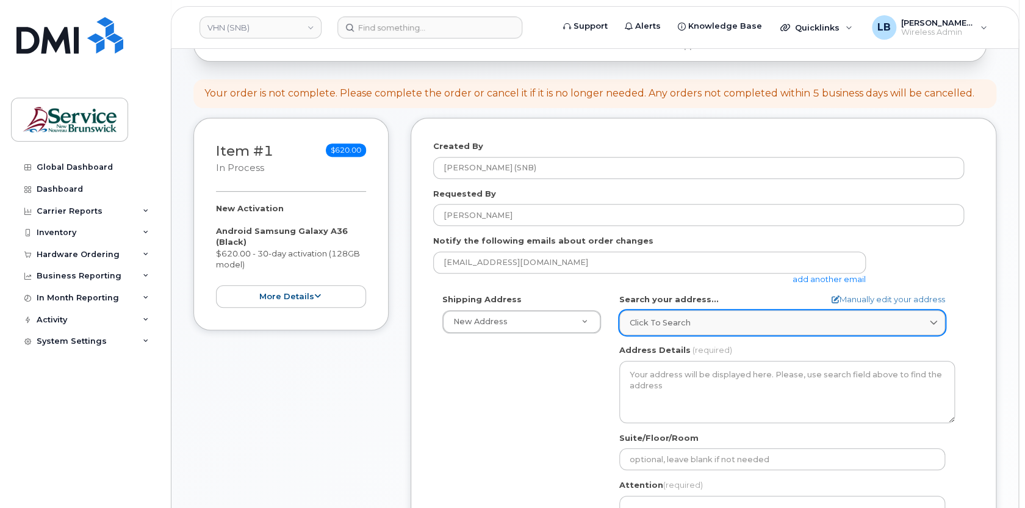
click at [674, 331] on link "Click to search" at bounding box center [782, 322] width 326 height 25
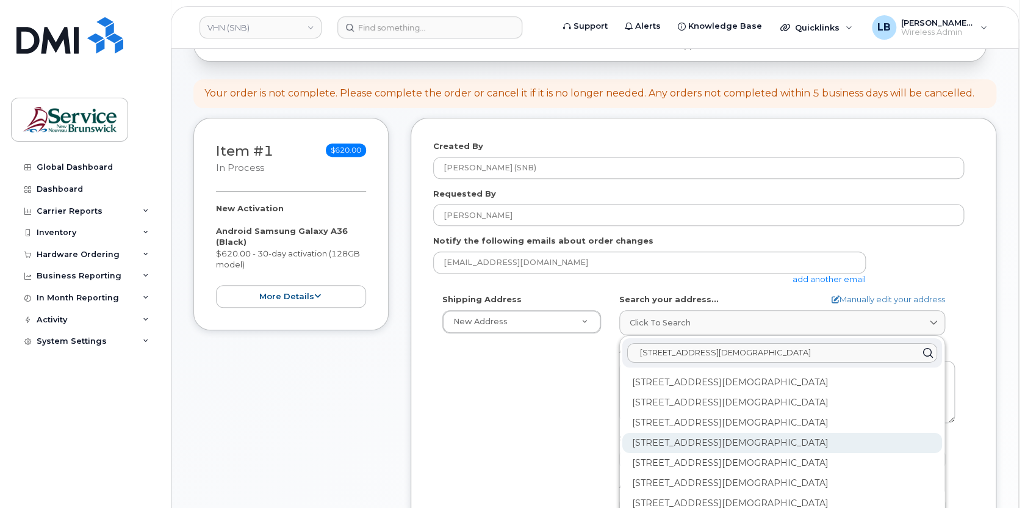
type input "15 rue de l'eglise"
click at [797, 437] on div "15 Rue De l'Église Edmundston NB E3V 1J3" at bounding box center [782, 443] width 320 height 20
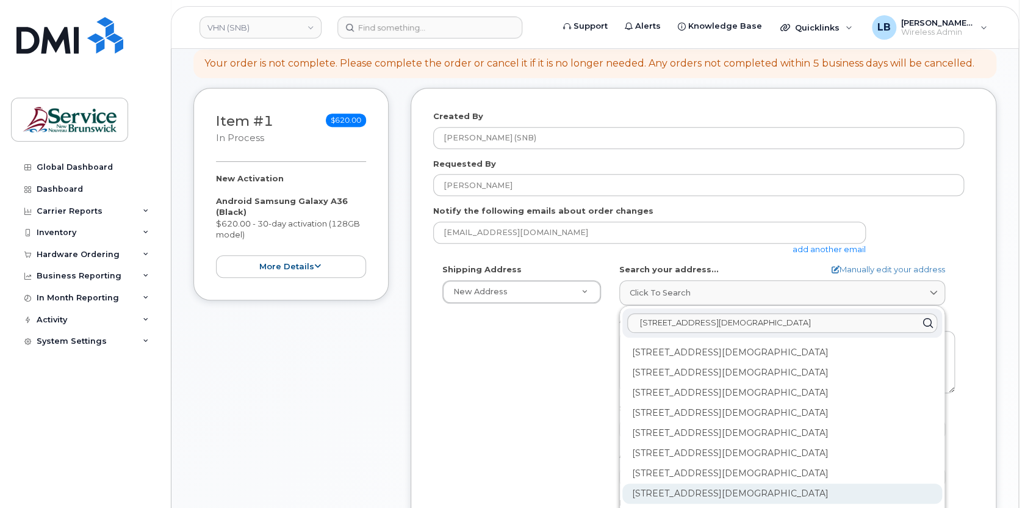
scroll to position [221, 0]
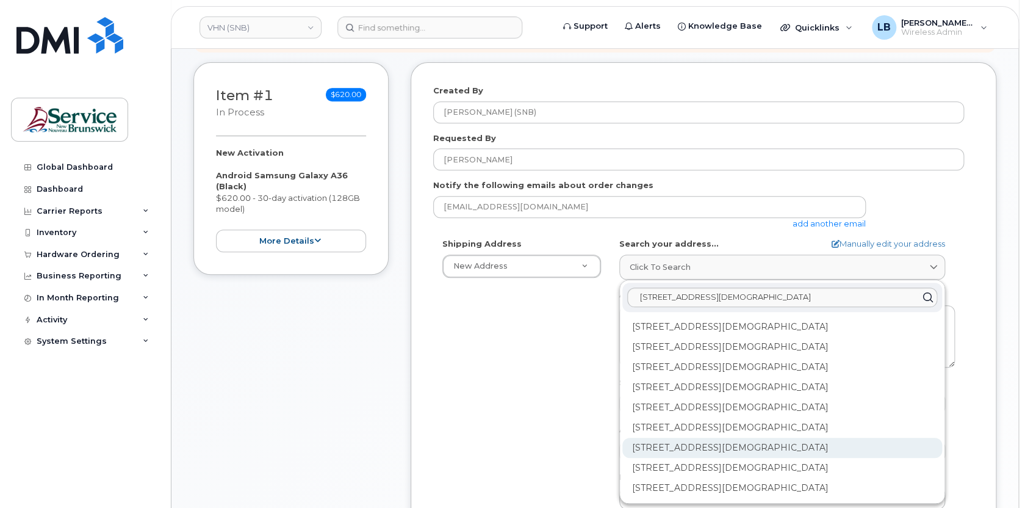
click at [735, 443] on div "202-15 Rue De l'Église Edmundston NB E3V 1J3" at bounding box center [782, 447] width 320 height 20
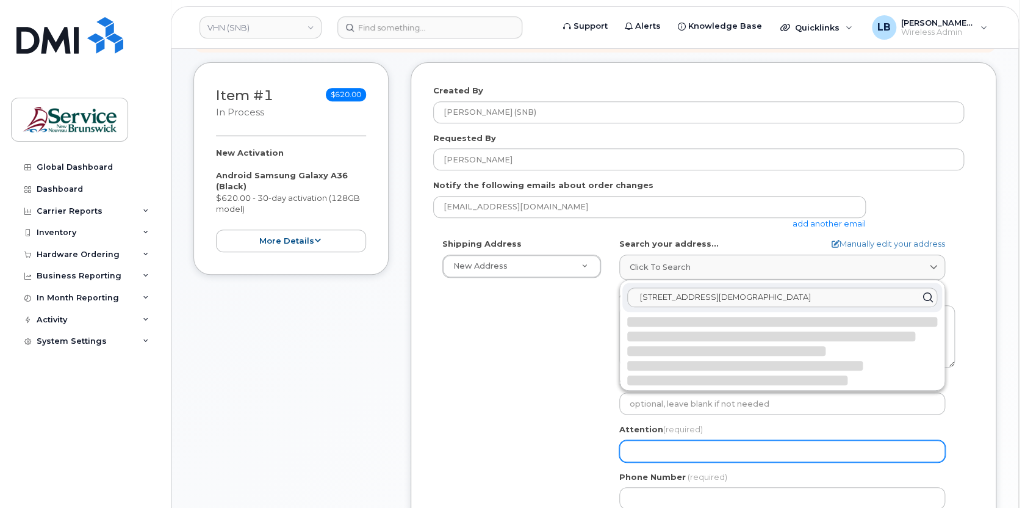
select select
type textarea "202-15 Rue De l'Église EDMUNDSTON NB E3V 1J3 CANADA"
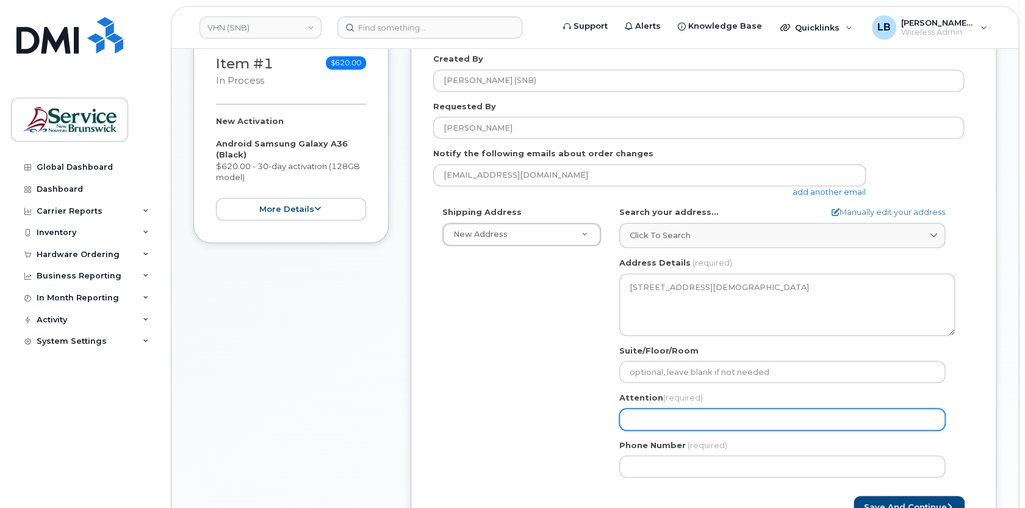
scroll to position [277, 0]
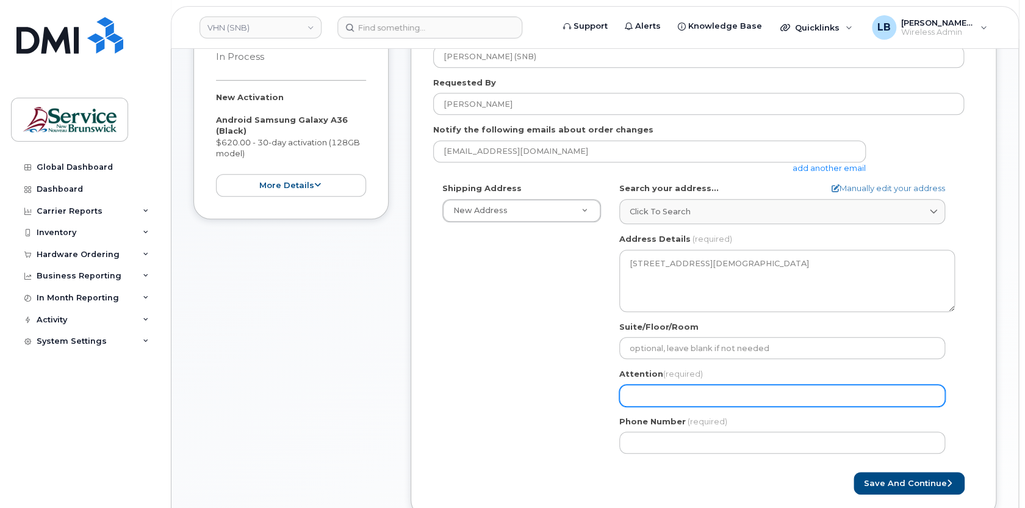
click at [663, 390] on input "Attention (required)" at bounding box center [782, 395] width 326 height 22
paste input "[PERSON_NAME]"
select select
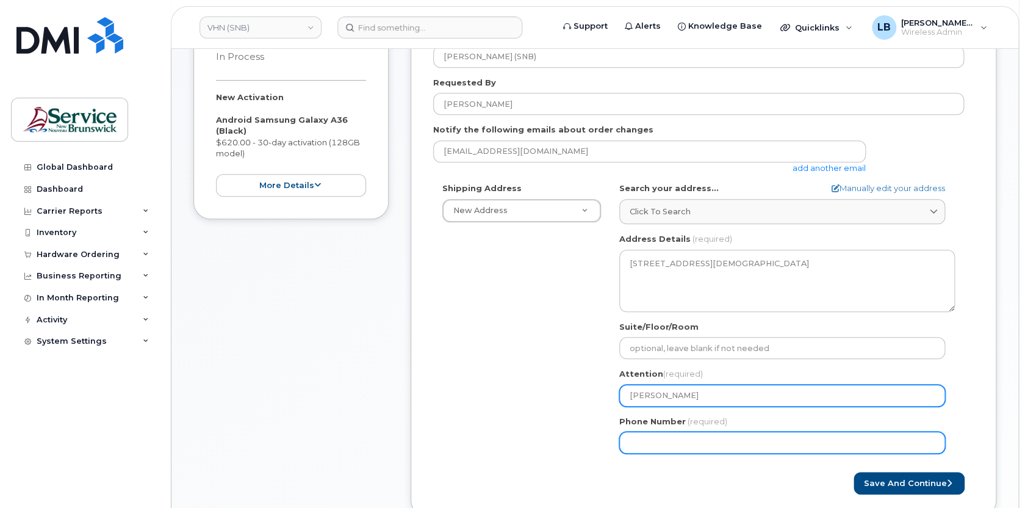
type input "[PERSON_NAME]"
click at [654, 444] on input "Phone Number" at bounding box center [782, 442] width 326 height 22
type input "506233396"
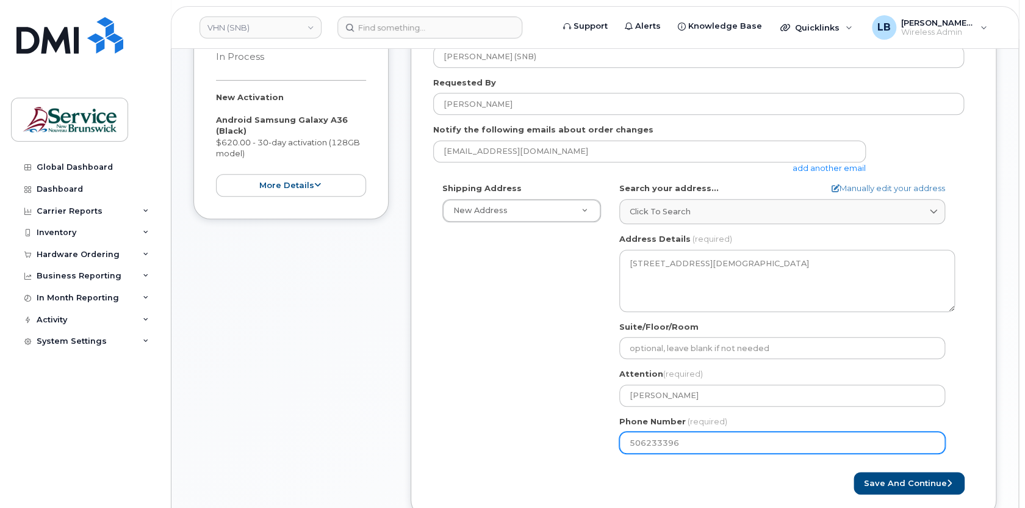
select select
type input "5062333965"
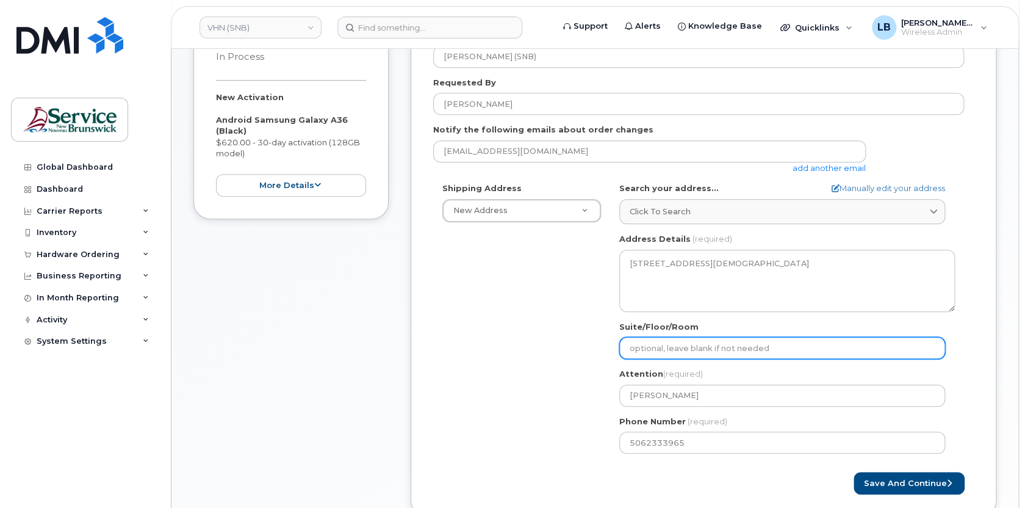
click at [687, 345] on input "Suite/Floor/Room" at bounding box center [782, 348] width 326 height 22
paste input "WO0000000483844"
select select
type input "WO0000000483844"
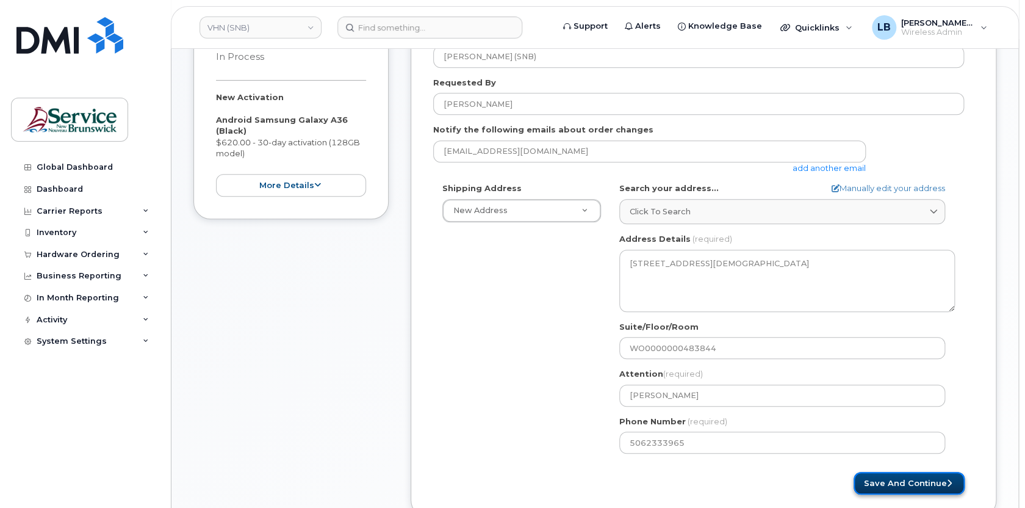
click at [897, 480] on button "Save and Continue" at bounding box center [908, 483] width 111 height 23
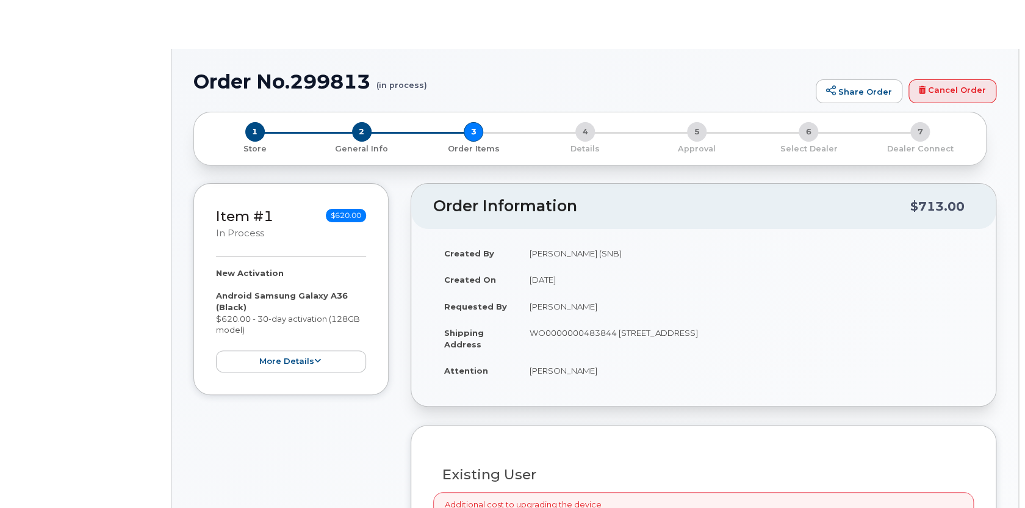
radio input "true"
select select
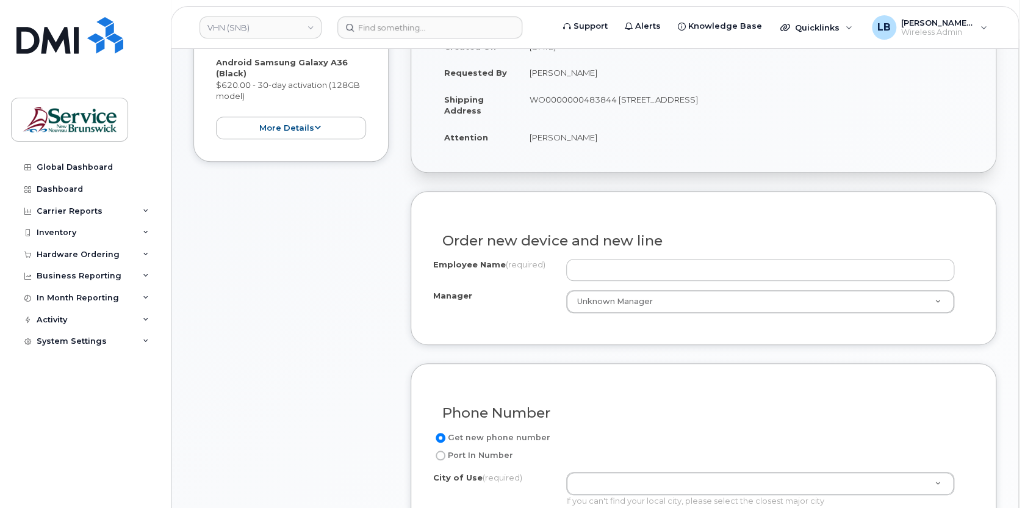
scroll to position [340, 0]
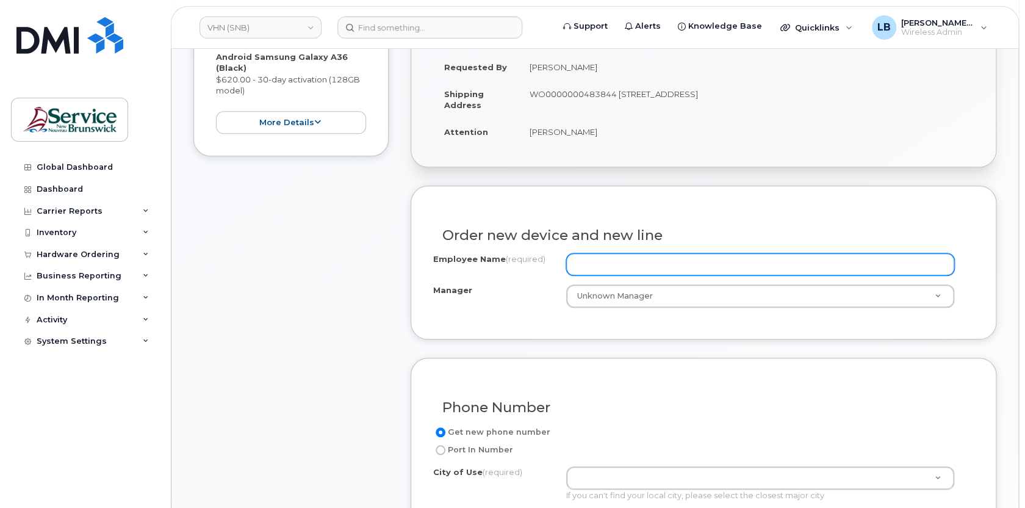
click at [647, 264] on input "Employee Name (required)" at bounding box center [760, 264] width 389 height 22
paste input "[PERSON_NAME]"
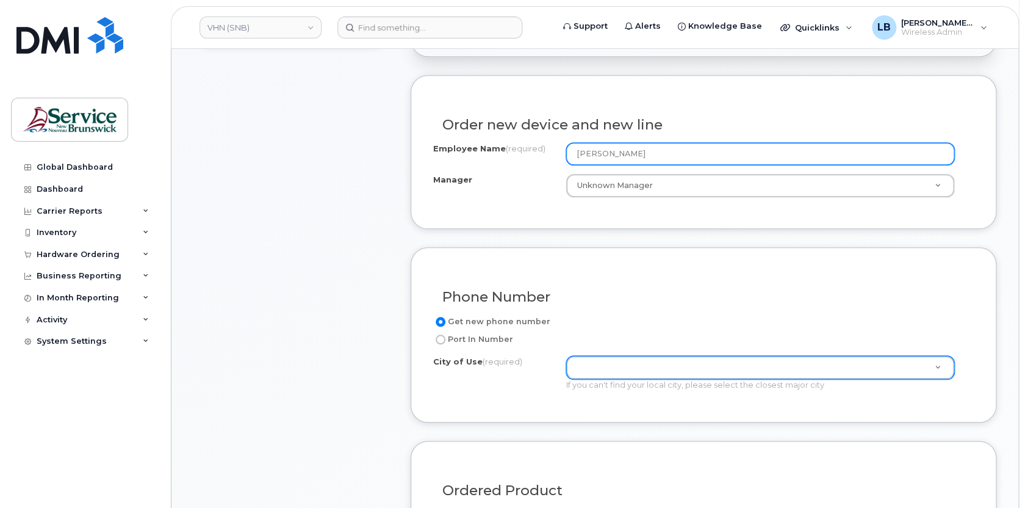
type input "[PERSON_NAME]"
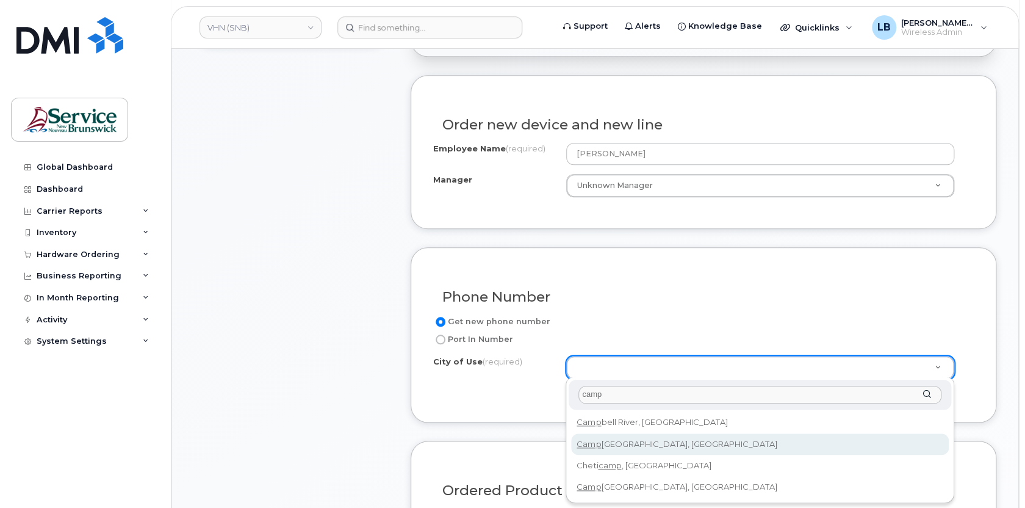
type input "camp"
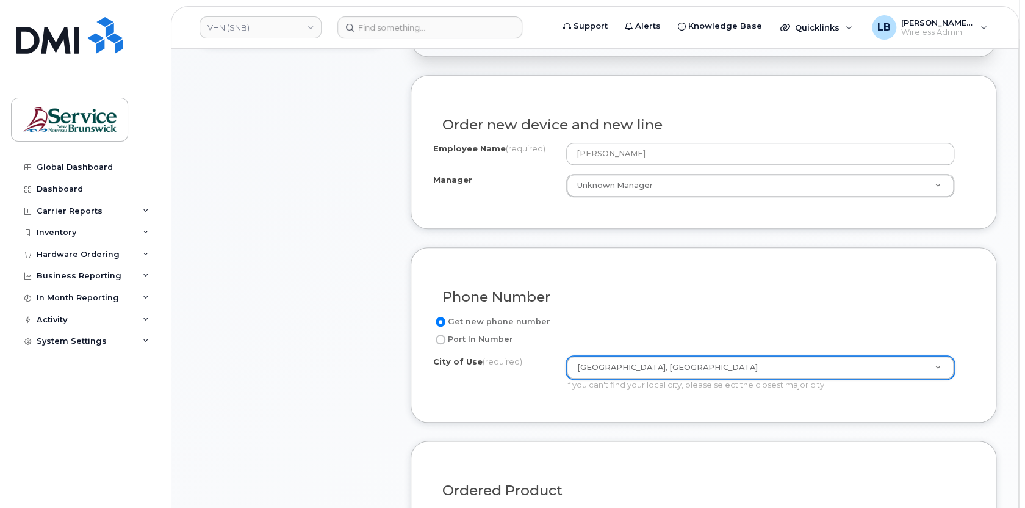
type input "1446"
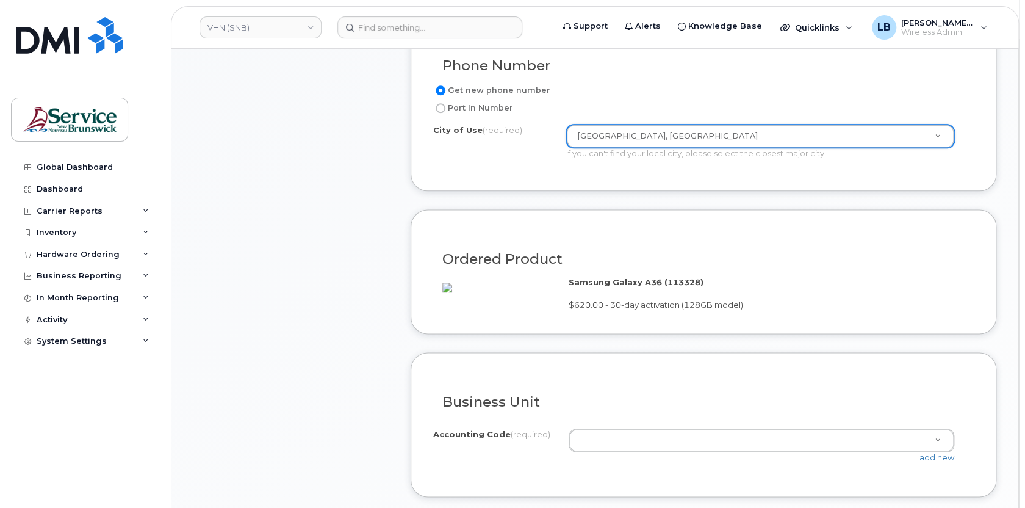
scroll to position [783, 0]
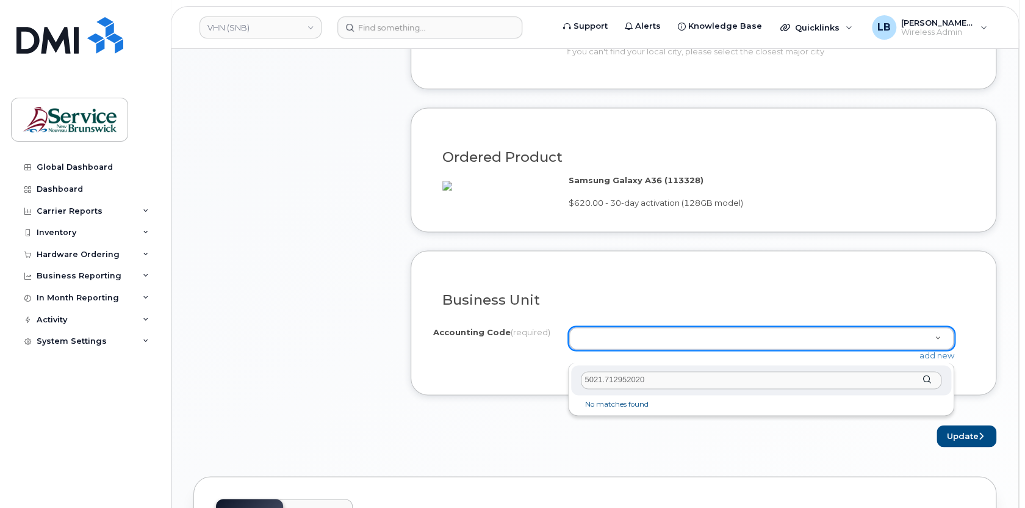
click at [605, 378] on input "5021.712952020" at bounding box center [761, 380] width 361 height 18
type input "5021.712952020"
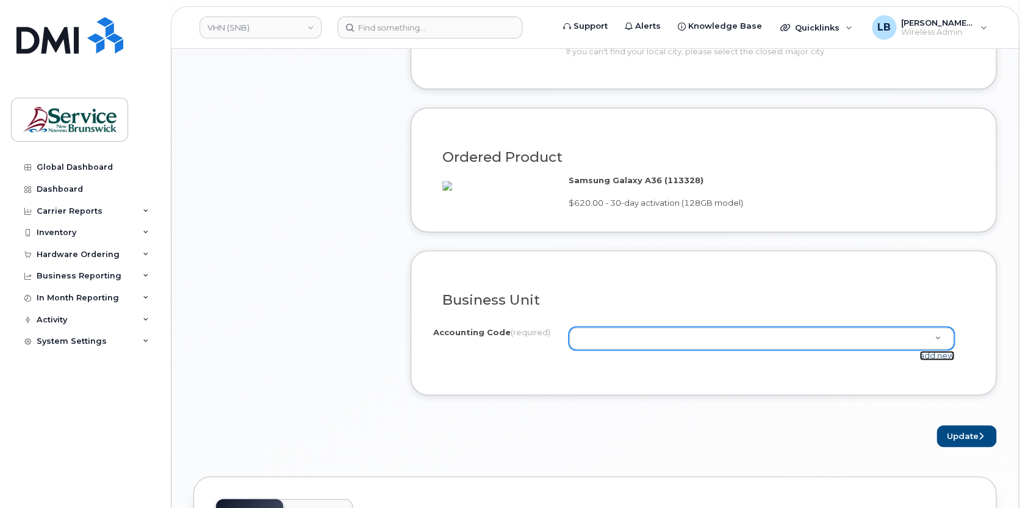
click at [945, 360] on link "add new" at bounding box center [936, 355] width 35 height 10
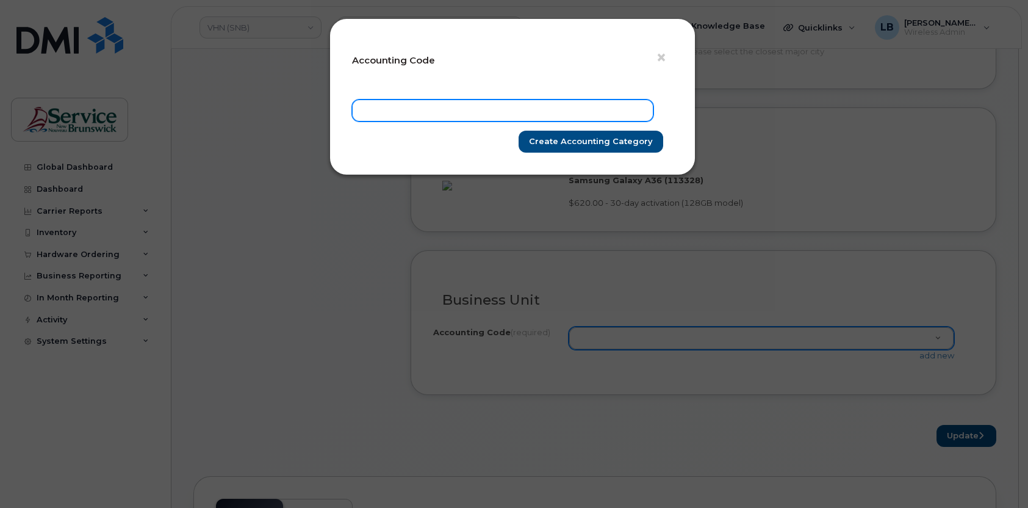
click at [400, 109] on input "text" at bounding box center [502, 110] width 301 height 22
paste input "5021.712952020"
click at [363, 109] on input "5021.712952020" at bounding box center [502, 110] width 301 height 22
click at [464, 108] on input "5021.712952020" at bounding box center [502, 110] width 301 height 22
type input "5021.712952020"
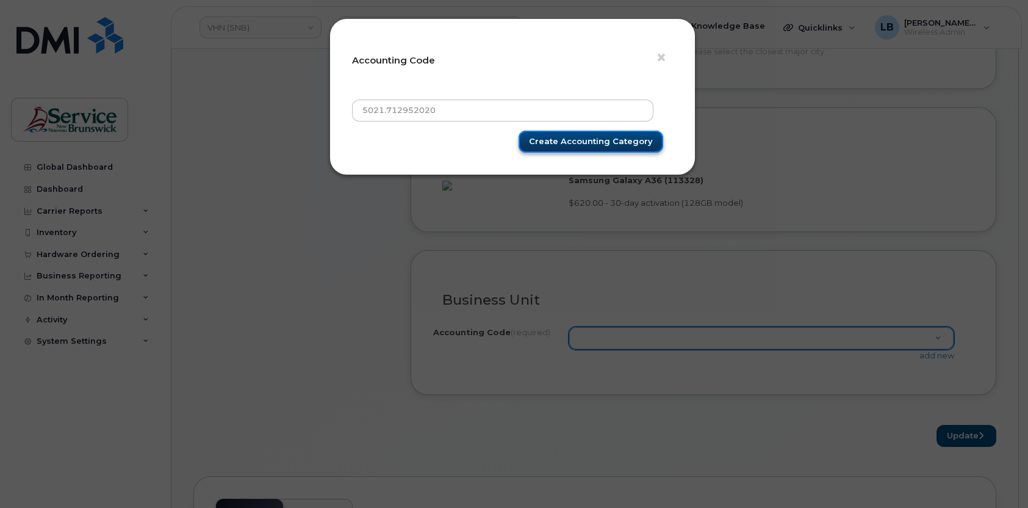
click at [573, 137] on input "Create Accounting category" at bounding box center [591, 142] width 145 height 23
type input "Create Accounting category"
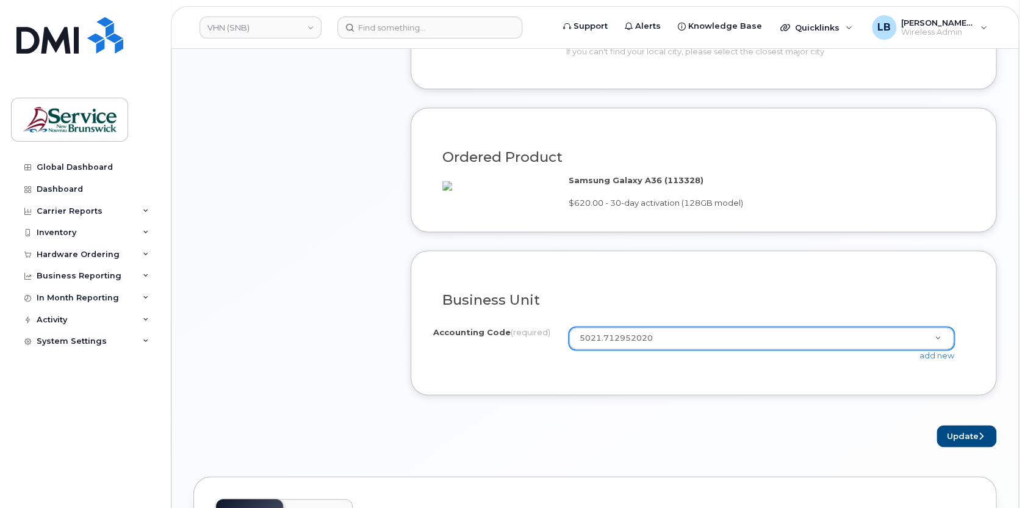
click at [852, 390] on div "Business Unit I know the accounting codes Accounting Code (required) 5021.71295…" at bounding box center [704, 322] width 586 height 145
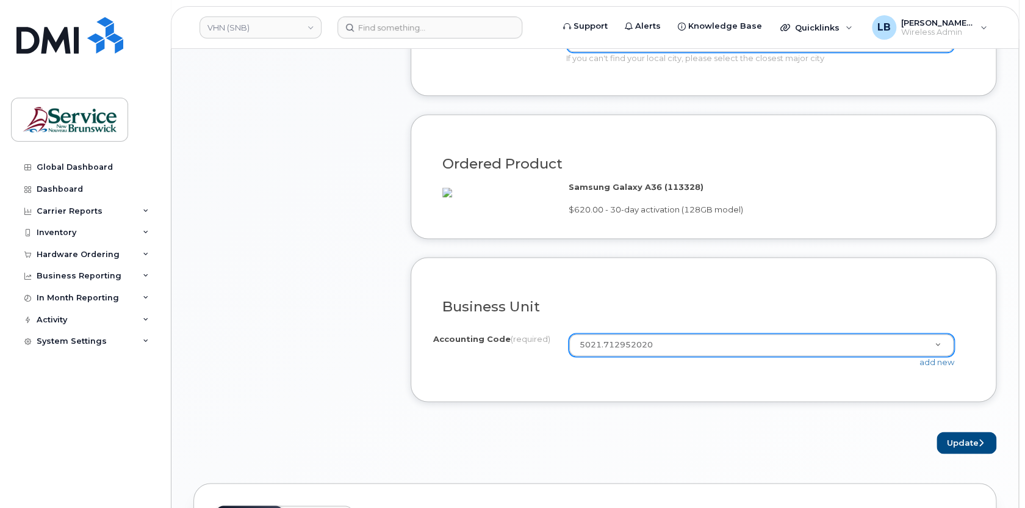
scroll to position [894, 0]
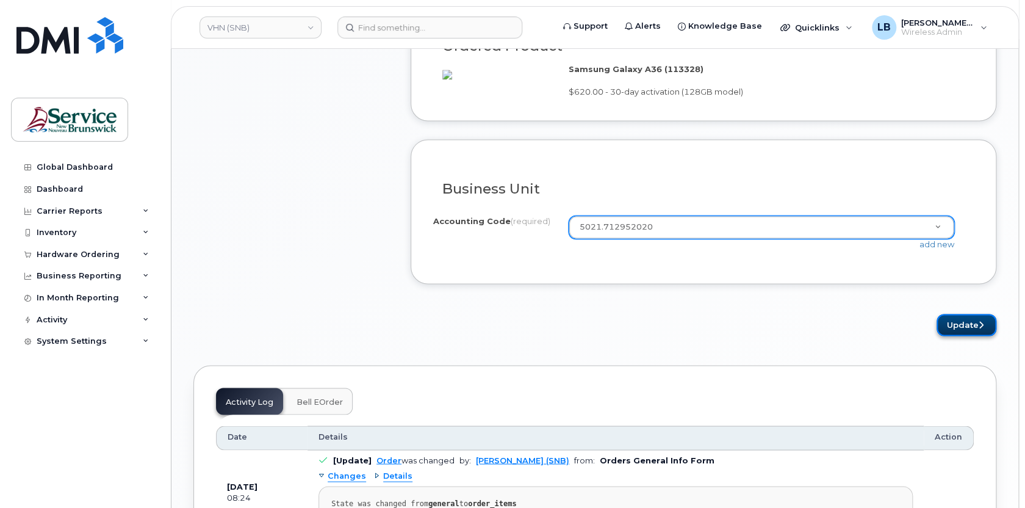
click at [961, 336] on button "Update" at bounding box center [966, 325] width 60 height 23
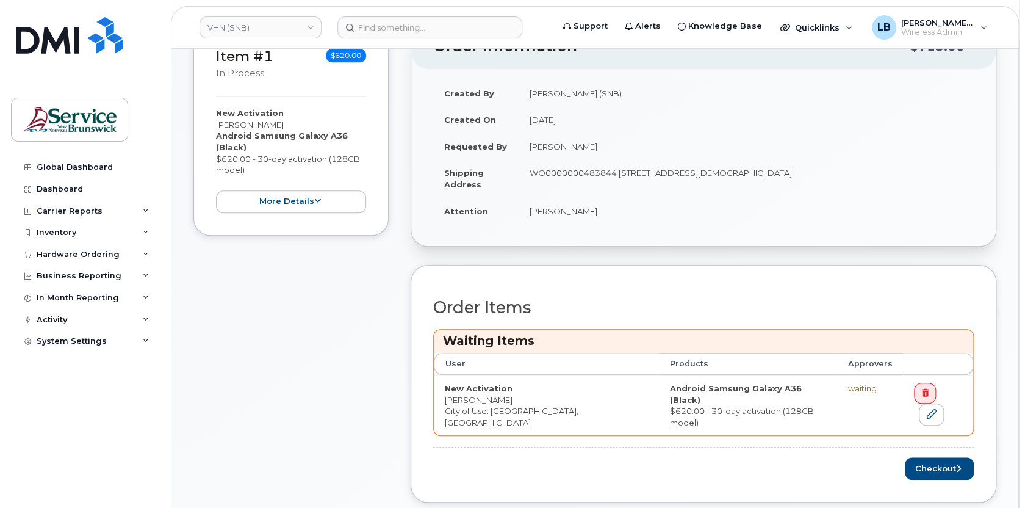
scroll to position [332, 0]
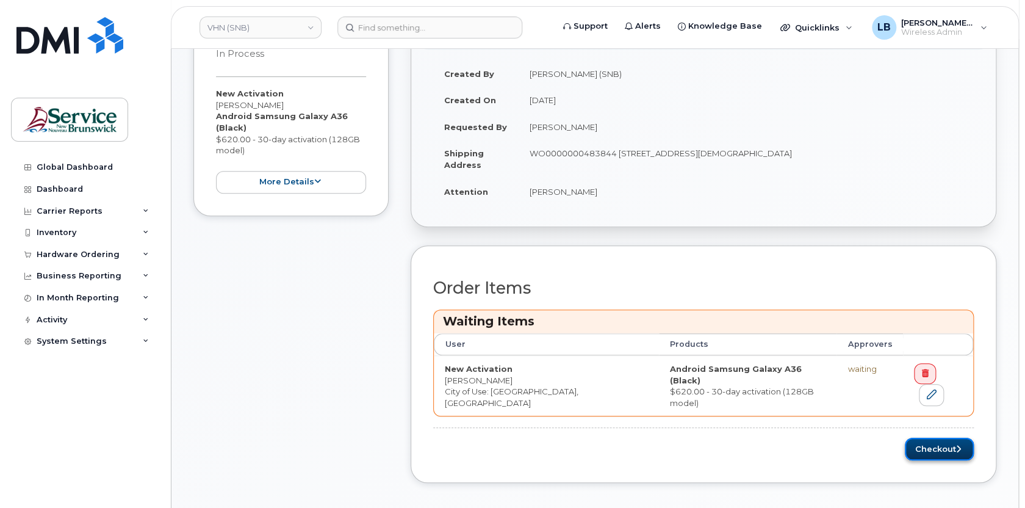
click at [934, 439] on button "Checkout" at bounding box center [939, 448] width 69 height 23
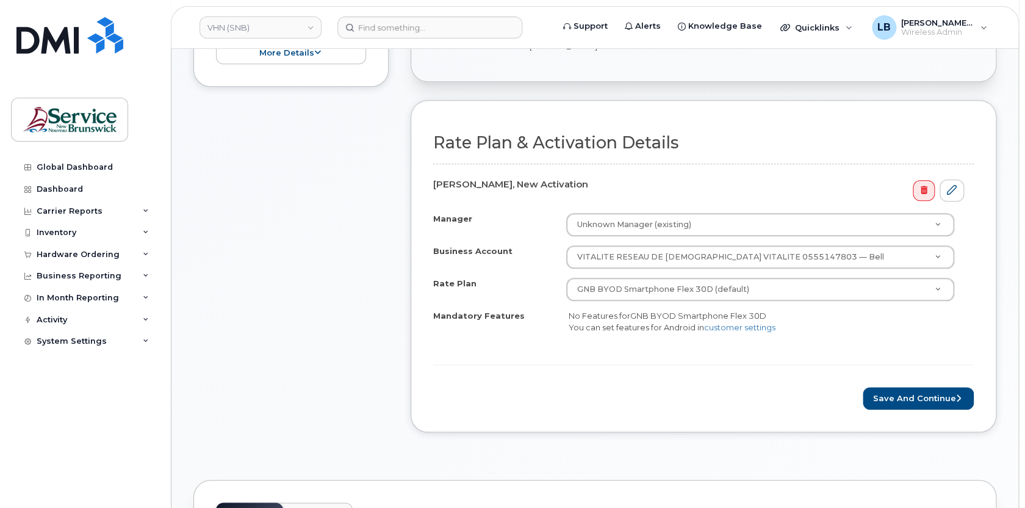
scroll to position [388, 0]
click at [910, 397] on button "Save and Continue" at bounding box center [918, 397] width 111 height 23
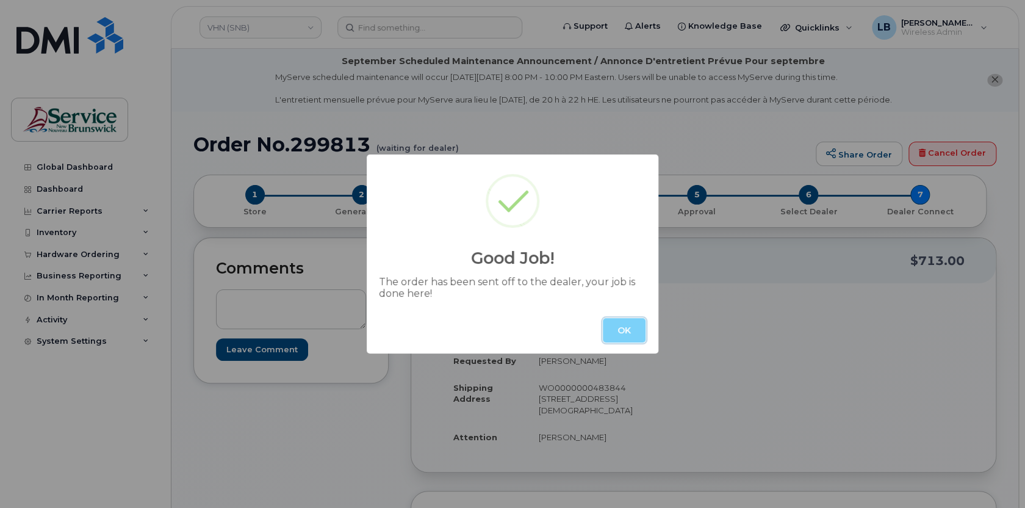
drag, startPoint x: 613, startPoint y: 324, endPoint x: 588, endPoint y: 323, distance: 25.0
click at [614, 324] on button "OK" at bounding box center [624, 330] width 43 height 24
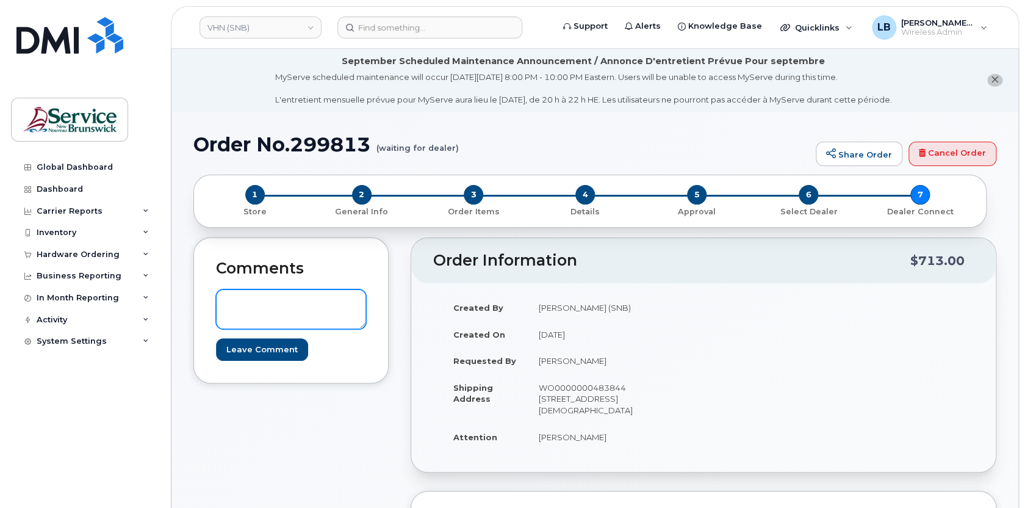
click at [328, 307] on textarea at bounding box center [291, 309] width 150 height 40
paste textarea "DWP Request ID: 577281"
type textarea "DWP Request ID: 577281"
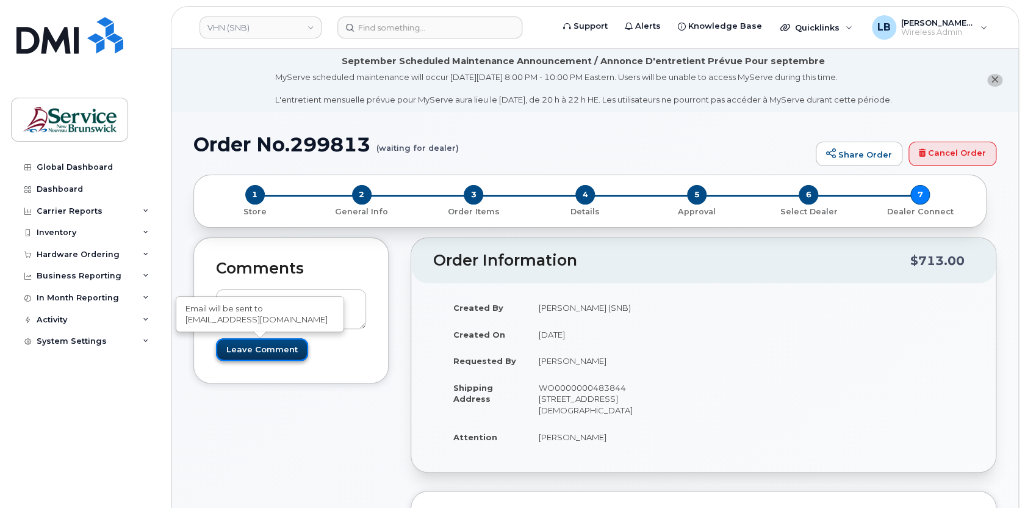
click at [274, 350] on input "Leave Comment" at bounding box center [262, 349] width 92 height 23
type input "Create Event"
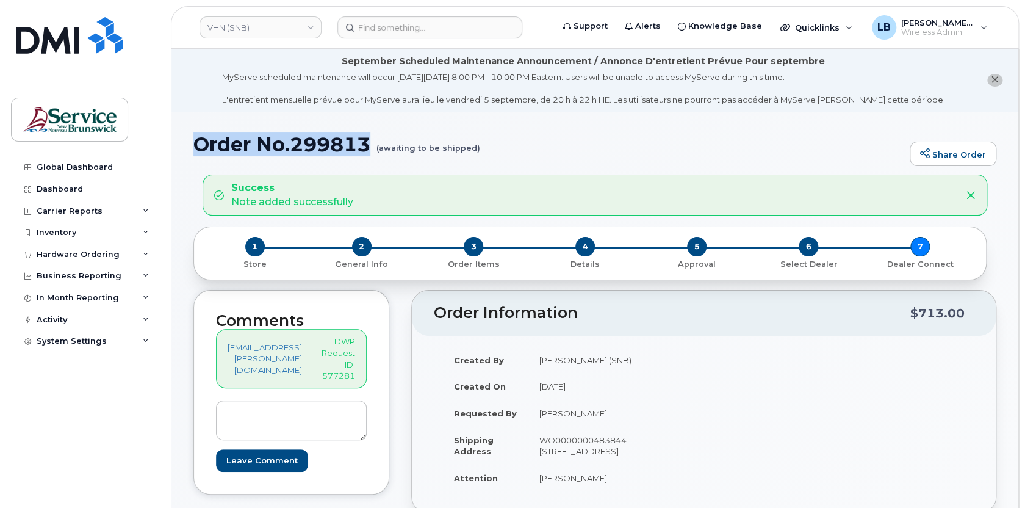
drag, startPoint x: 366, startPoint y: 142, endPoint x: 200, endPoint y: 129, distance: 166.5
copy h1 "Order No.299813"
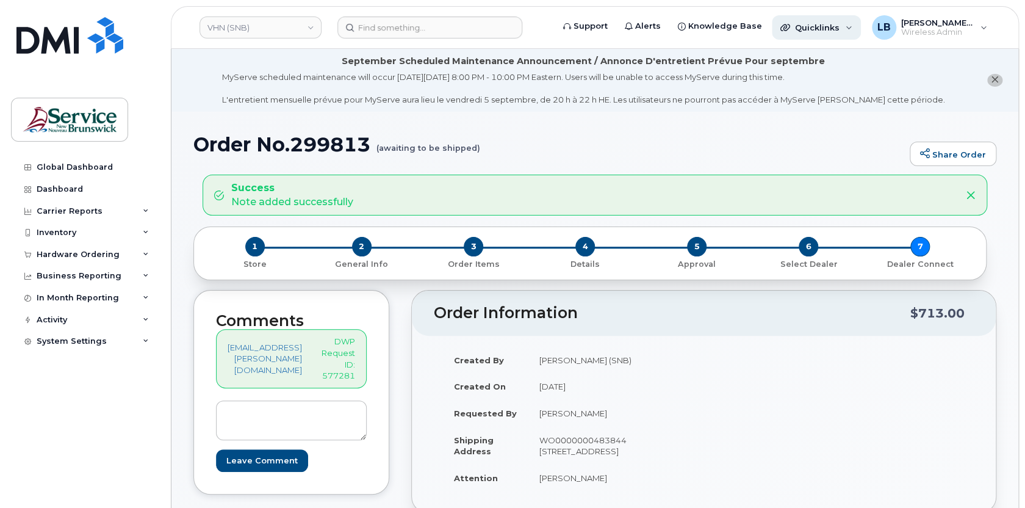
click at [849, 25] on div "Quicklinks" at bounding box center [816, 27] width 89 height 24
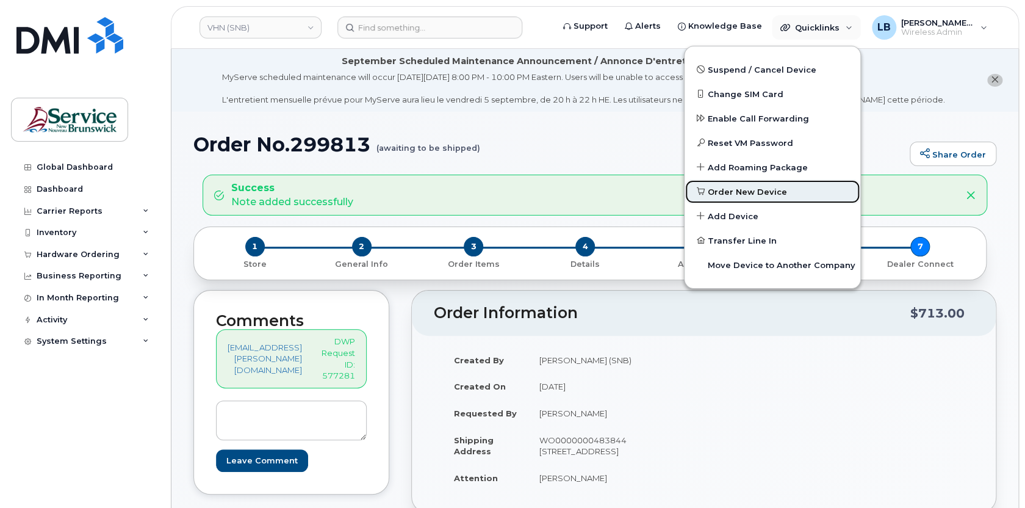
click at [770, 192] on span "Order New Device" at bounding box center [747, 192] width 79 height 12
